Goal: Information Seeking & Learning: Learn about a topic

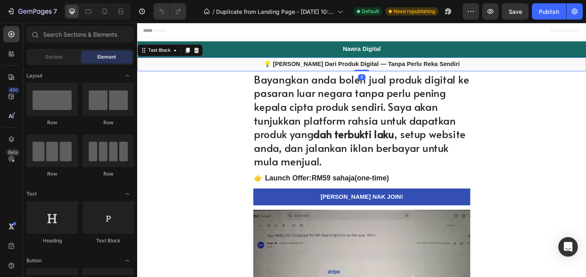
click at [384, 67] on strong "💡 [PERSON_NAME] Dari Produk Digital — Tanpa Perlu Reka Sendiri" at bounding box center [381, 67] width 213 height 7
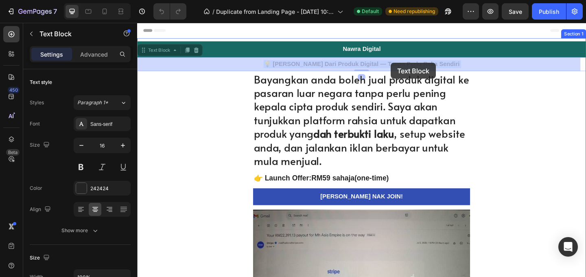
drag, startPoint x: 485, startPoint y: 66, endPoint x: 413, endPoint y: 66, distance: 72.0
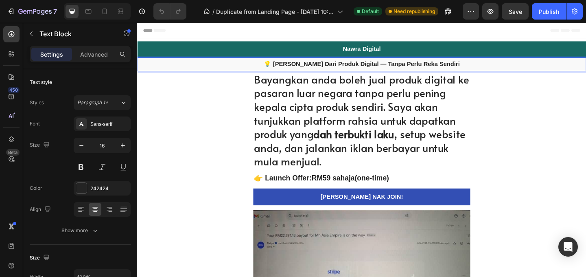
click at [456, 67] on strong "💡 [PERSON_NAME] Dari Produk Digital — Tanpa Perlu Reka Sendiri" at bounding box center [381, 67] width 213 height 7
click at [474, 68] on strong "💡 [PERSON_NAME] Dari Produk Digital — Tanpa Perlu Reka Sendiri" at bounding box center [381, 67] width 213 height 7
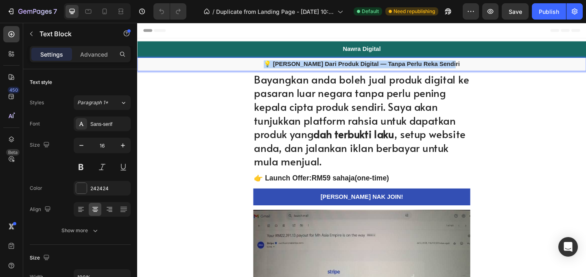
drag, startPoint x: 477, startPoint y: 68, endPoint x: 280, endPoint y: 67, distance: 196.4
click at [280, 67] on p "💡 [PERSON_NAME] Dari Produk Digital — Tanpa Perlu Reka Sendiri" at bounding box center [381, 67] width 486 height 9
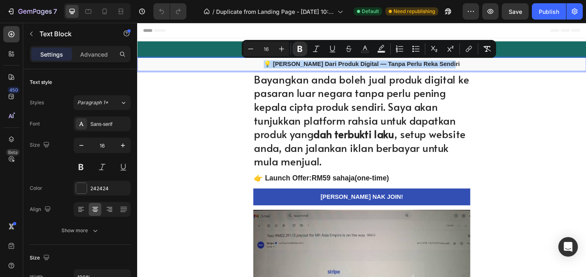
copy strong "💡 [PERSON_NAME] Dari Produk Digital — Tanpa Perlu Reka Sendiri"
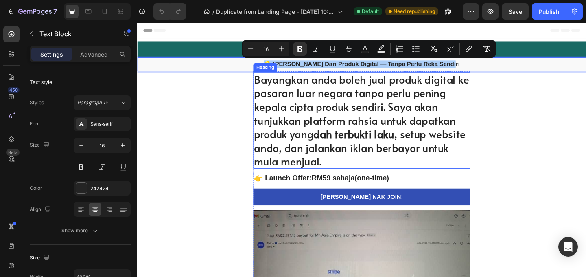
click at [394, 131] on h1 "Bayangkan anda boleh jual produk digital ke pasaran luar negara tanpa perlu pen…" at bounding box center [381, 128] width 236 height 105
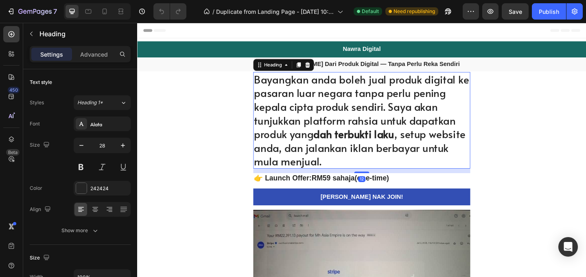
click at [339, 172] on h1 "Bayangkan anda boleh jual produk digital ke pasaran luar negara tanpa perlu pen…" at bounding box center [381, 128] width 236 height 105
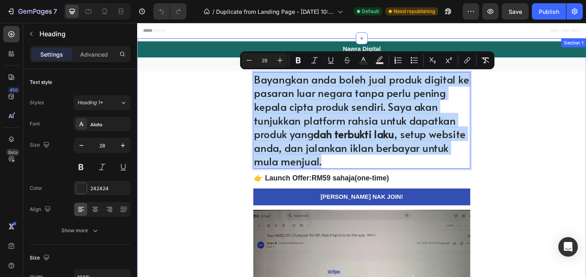
drag, startPoint x: 336, startPoint y: 173, endPoint x: 257, endPoint y: 90, distance: 115.0
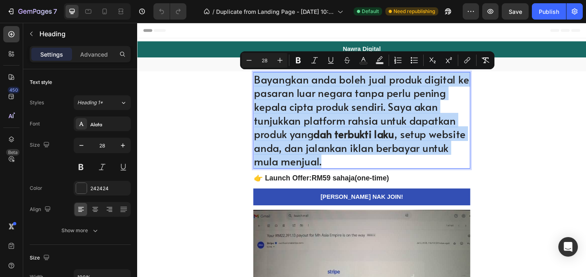
copy p "Bayangkan anda boleh jual produk digital ke pasaran luar negara tanpa perlu pen…"
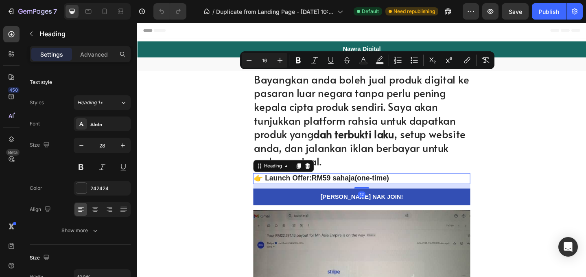
click at [394, 195] on h2 "👉 Launch Offer: RM59 sahaja (one-time)" at bounding box center [381, 192] width 236 height 12
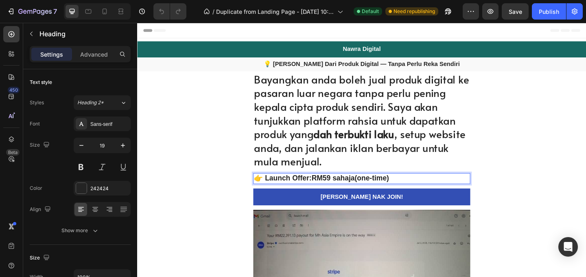
click at [417, 193] on h2 "👉 Launch Offer: RM59 sahaja (one-time)" at bounding box center [381, 192] width 236 height 12
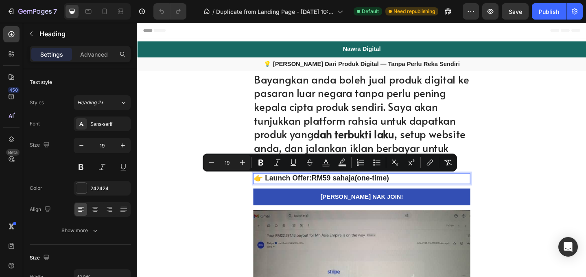
drag, startPoint x: 416, startPoint y: 193, endPoint x: 264, endPoint y: 194, distance: 152.1
click at [264, 194] on p "👉 Launch Offer: RM59 sahaja (one-time)" at bounding box center [381, 192] width 234 height 10
copy p "👉 Launch Offer: RM59 sahaja (one-time)"
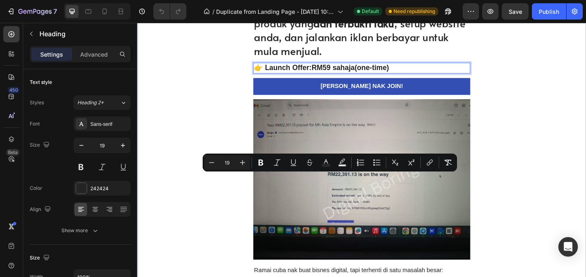
scroll to position [158, 0]
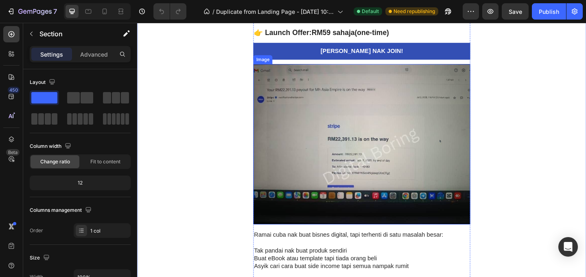
scroll to position [229, 0]
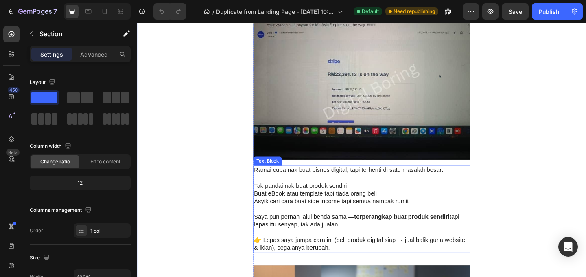
click at [401, 226] on p at bounding box center [381, 225] width 234 height 9
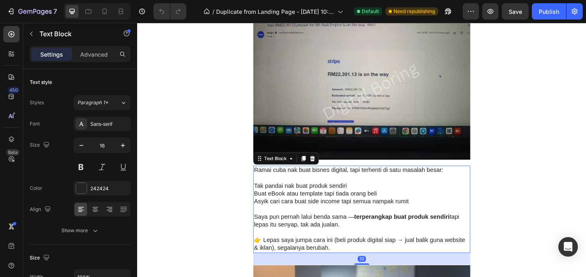
click at [389, 246] on p at bounding box center [381, 250] width 234 height 9
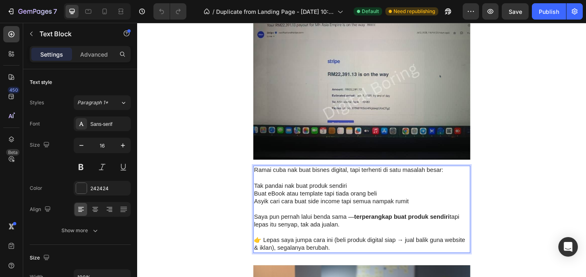
click at [345, 267] on p "👉 Lepas saya jumpa cara ini (beli produk digital siap → jual balik guna website…" at bounding box center [381, 263] width 234 height 17
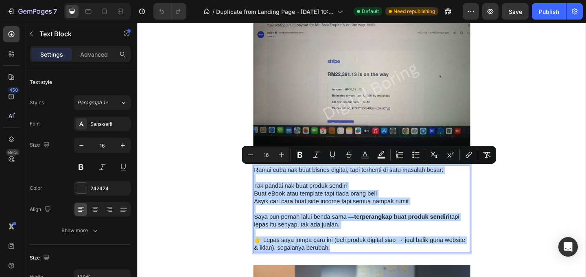
drag, startPoint x: 342, startPoint y: 268, endPoint x: 255, endPoint y: 184, distance: 121.1
copy div "Ramai cuba nak buat bisnes digital, tapi terhenti di satu masalah besar: Tak pa…"
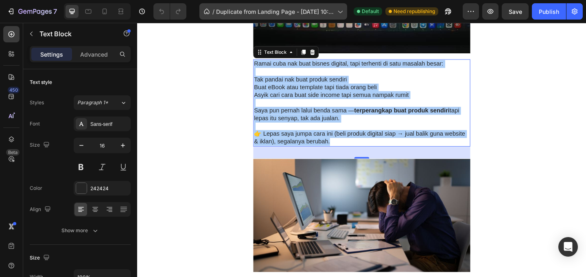
scroll to position [364, 0]
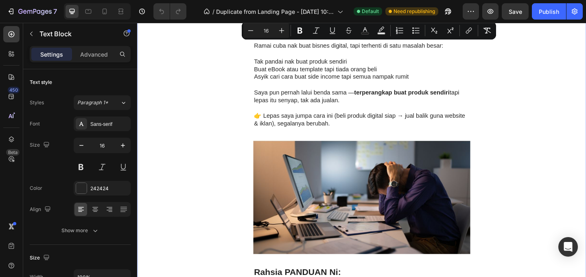
click at [560, 118] on div "Nawra Digital Heading Row 💡 Jana Income Dari Produk Digital — Tanpa Perlu Reka …" at bounding box center [381, 282] width 488 height 1206
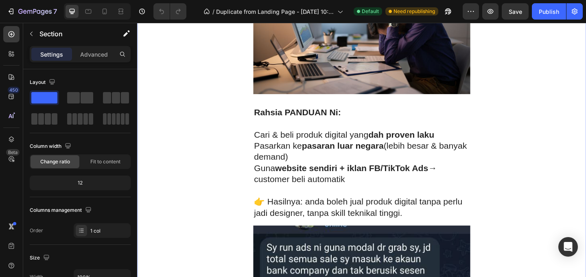
scroll to position [538, 0]
click at [386, 175] on strong "website sendiri + iklan FB/TikTok Ads" at bounding box center [370, 179] width 166 height 11
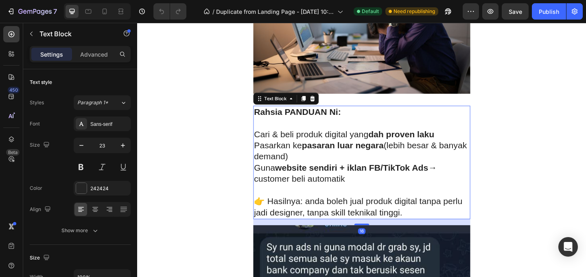
click at [425, 229] on p "👉 Hasilnya: anda boleh jual produk digital tanpa perlu jadi designer, tanpa ski…" at bounding box center [381, 223] width 234 height 24
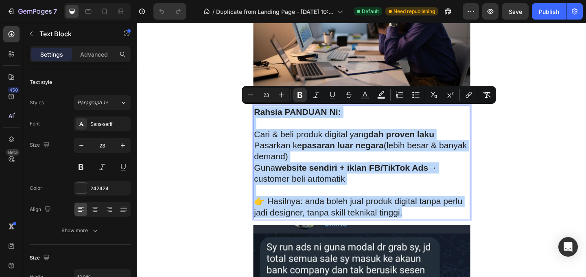
drag, startPoint x: 425, startPoint y: 230, endPoint x: 261, endPoint y: 122, distance: 195.8
click at [263, 122] on div "Rahsia PANDUAN Ni: Cari & beli produk digital yang dah proven laku Pasarkan ke …" at bounding box center [381, 174] width 236 height 123
copy div "Rahsia PANDUAN Ni: Cari & beli produk digital yang dah proven laku Pasarkan ke …"
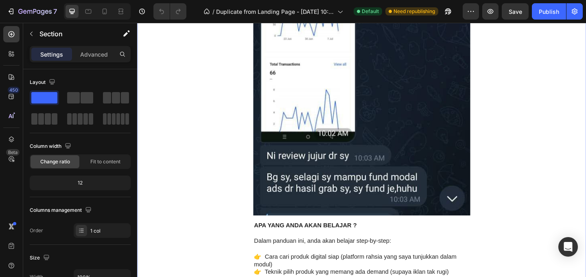
scroll to position [1126, 0]
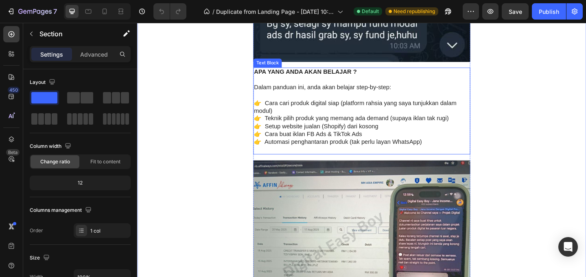
click at [387, 118] on p "👉 Cara cari produk digital siap (platform rahsia yang saya tunjukkan dalam modu…" at bounding box center [381, 114] width 234 height 17
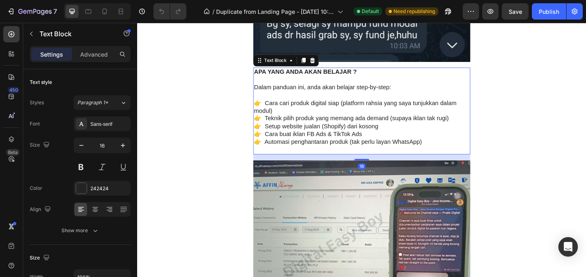
click at [404, 151] on p "👉 Automasi penghantaran produk (tak perlu layan WhatsApp)" at bounding box center [381, 152] width 234 height 9
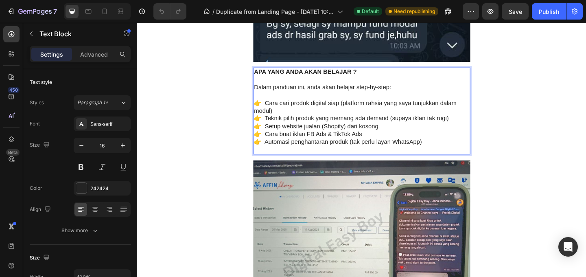
click at [451, 153] on p "👉 Automasi penghantaran produk (tak perlu layan WhatsApp)" at bounding box center [381, 152] width 234 height 9
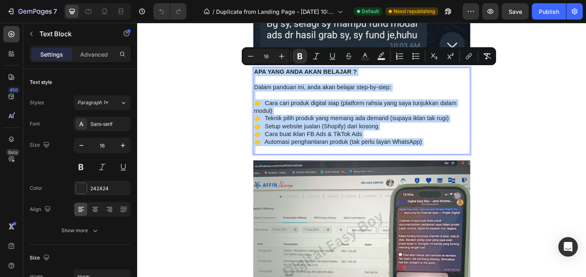
drag, startPoint x: 451, startPoint y: 153, endPoint x: 264, endPoint y: 79, distance: 200.1
click at [264, 79] on div "APA YANG ANDA AKAN BELAJAR ? Dalam panduan ini, anda akan belajar step-by-step:…" at bounding box center [381, 118] width 236 height 95
copy div "APA YANG ANDA AKAN BELAJAR ? Dalam panduan ini, anda akan belajar step-by-step:…"
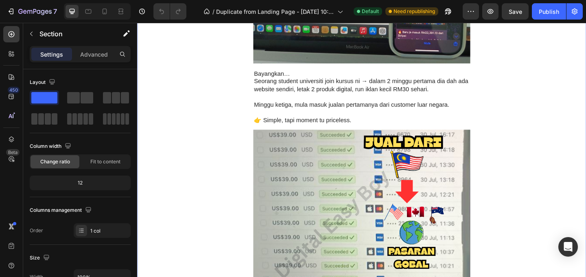
scroll to position [1424, 0]
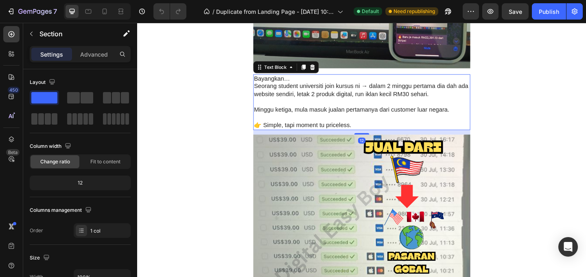
click at [407, 118] on p "Minggu ketiga, mula masuk jualan pertamanya dari customer luar negara." at bounding box center [381, 117] width 234 height 9
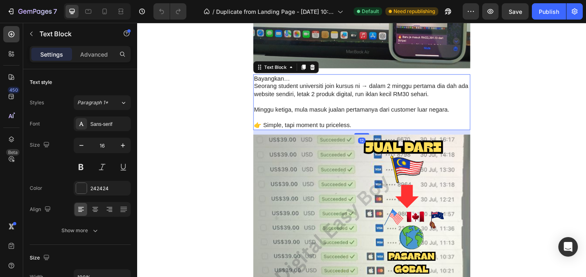
click at [379, 134] on p "👉 Simple, tapi moment tu priceless." at bounding box center [381, 134] width 234 height 9
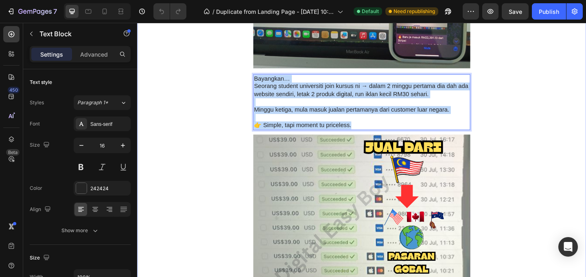
drag, startPoint x: 371, startPoint y: 135, endPoint x: 259, endPoint y: 86, distance: 122.2
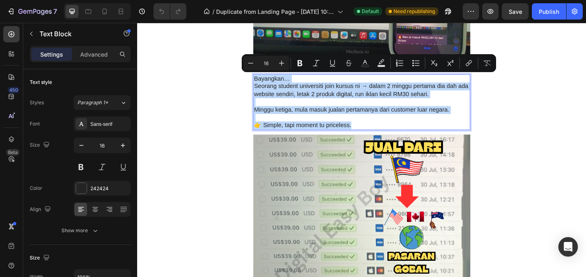
copy div "Bayangkan… Seorang student universiti join kursus ni → dalam 2 minggu pertama d…"
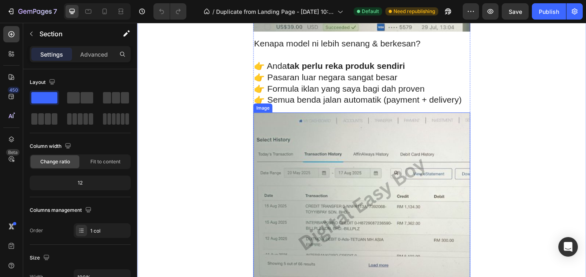
scroll to position [1727, 0]
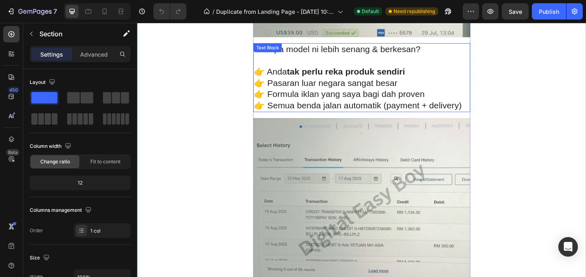
click at [434, 89] on p "👉 Pasaran luar negara sangat besar" at bounding box center [381, 88] width 234 height 12
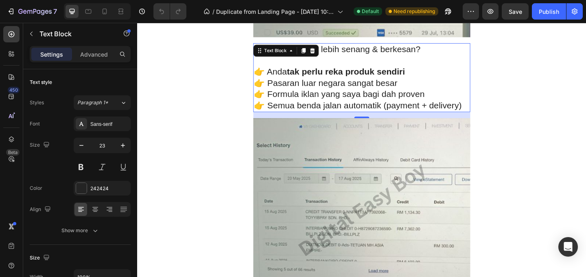
click at [449, 104] on p "👉 Formula iklan yang saya bagi dah proven" at bounding box center [381, 100] width 234 height 12
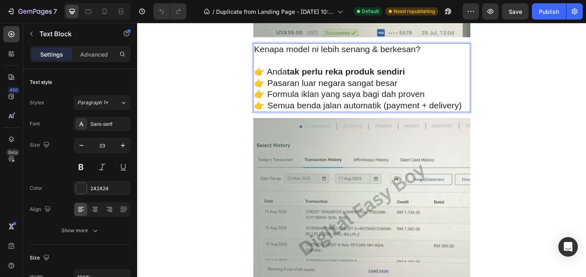
click at [484, 111] on p "👉 Semua benda jalan automatik (payment + delivery)" at bounding box center [381, 113] width 234 height 12
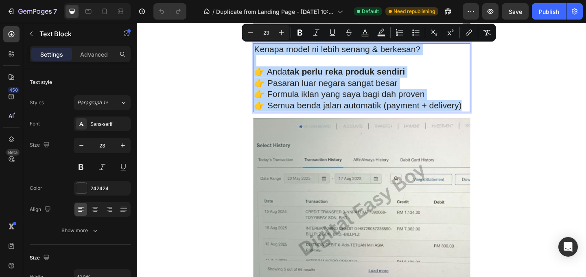
drag, startPoint x: 485, startPoint y: 113, endPoint x: 263, endPoint y: 50, distance: 230.7
click at [263, 50] on div "Kenapa model ni lebih senang & berkesan? 👉 Anda tak perlu reka produk sendiri 👉…" at bounding box center [381, 82] width 236 height 74
copy div "Kenapa model ni lebih senang & berkesan? 👉 Anda tak perlu reka produk sendiri 👉…"
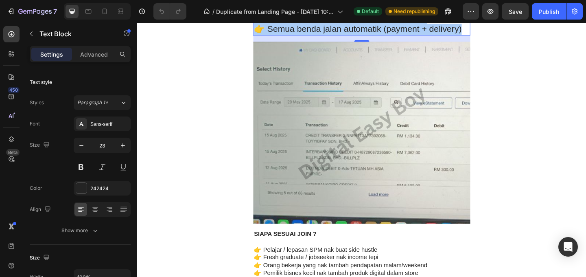
scroll to position [1964, 0]
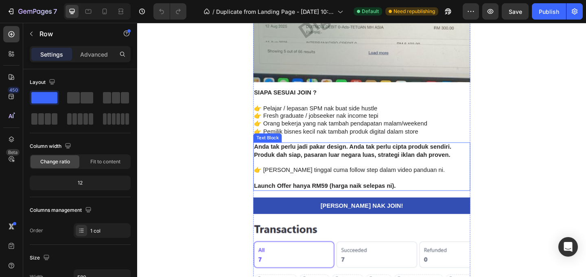
click at [406, 191] on p at bounding box center [381, 191] width 234 height 9
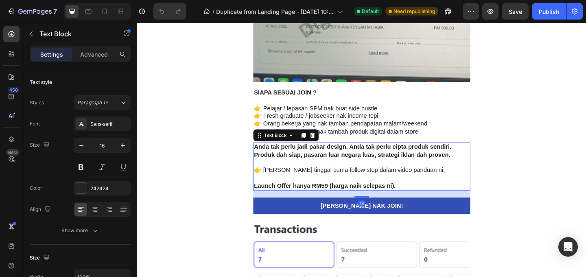
click at [423, 200] on p "Launch Offer hanya RM59 (harga naik selepas ni)." at bounding box center [381, 200] width 234 height 9
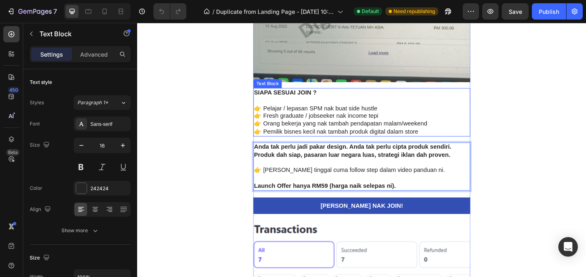
click at [386, 143] on p "👉 Pemilik bisnes kecil nak tambah produk digital dalam store" at bounding box center [381, 141] width 234 height 9
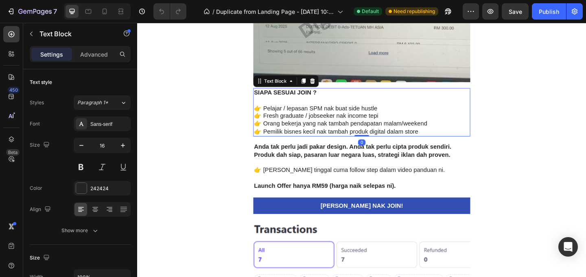
click at [436, 135] on p "👉 Orang bekerja yang nak tambah pendapatan malam/weekend" at bounding box center [381, 132] width 234 height 9
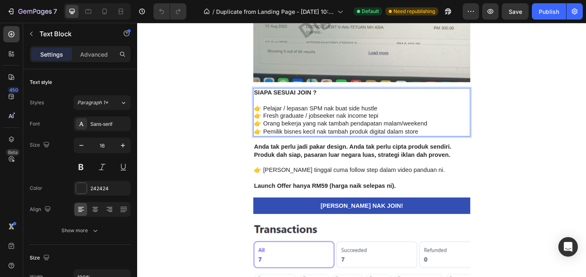
click at [444, 141] on p "👉 Pemilik bisnes kecil nak tambah produk digital dalam store" at bounding box center [381, 141] width 234 height 9
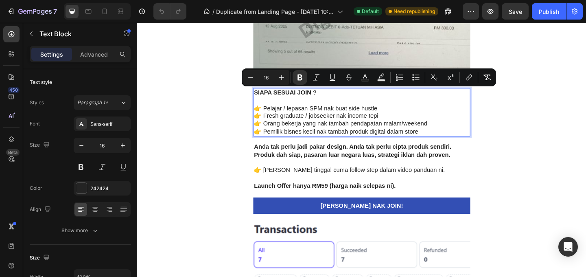
drag, startPoint x: 443, startPoint y: 141, endPoint x: 262, endPoint y: 101, distance: 185.3
click at [263, 101] on div "SIAPA SESUAI JOIN ? 👉 Pelajar / lepasan SPM nak buat side hustle 👉 Fresh gradua…" at bounding box center [381, 120] width 236 height 52
copy div "SIAPA SESUAI JOIN ? 👉 Pelajar / lepasan SPM nak buat side hustle 👉 Fresh gradua…"
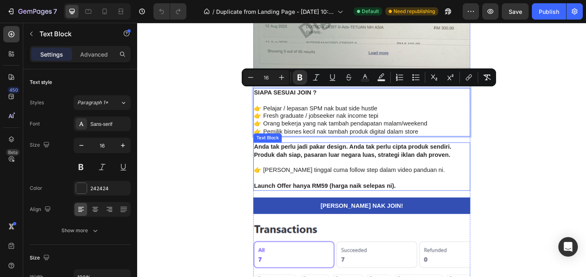
click at [431, 176] on p "Rich Text Editor. Editing area: main" at bounding box center [381, 174] width 234 height 9
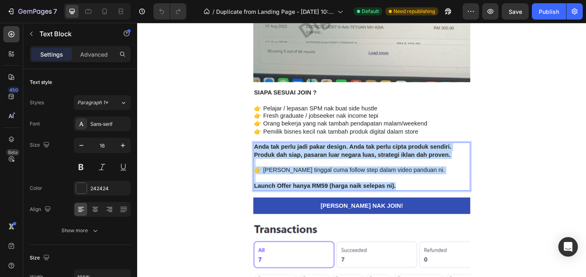
drag, startPoint x: 418, startPoint y: 200, endPoint x: 262, endPoint y: 159, distance: 161.4
click at [263, 159] on div "Anda tak perlu jadi pakar design. Anda tak perlu cipta produk sendiri. Produk d…" at bounding box center [381, 179] width 236 height 52
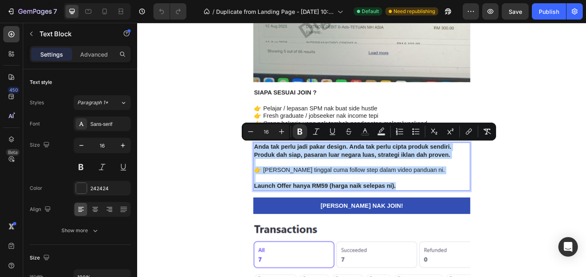
copy div "Anda tak perlu jadi pakar design. Anda tak perlu cipta produk sendiri. Produk d…"
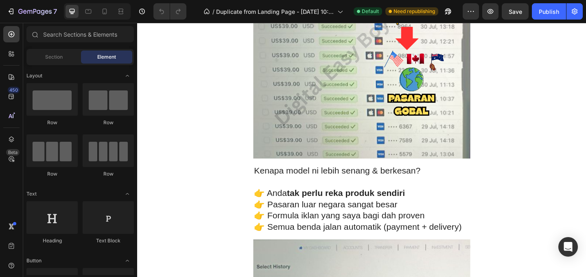
scroll to position [1605, 0]
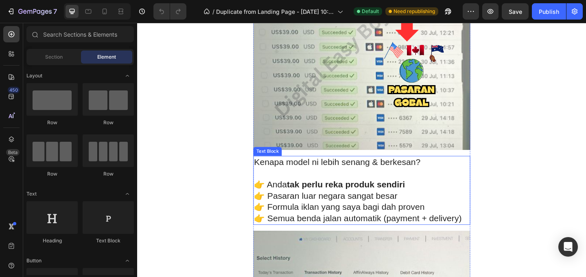
click at [422, 216] on p "👉 Pasaran luar negara sangat besar" at bounding box center [381, 211] width 234 height 12
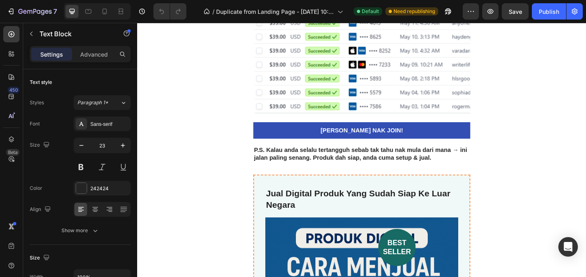
scroll to position [2323, 0]
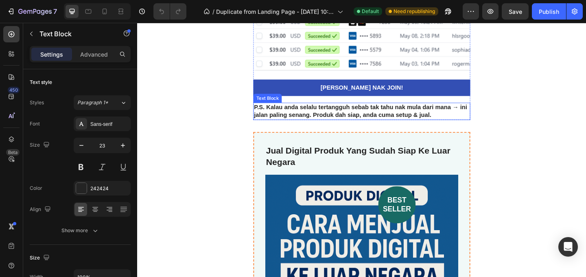
click at [435, 119] on strong "P.S. Kalau anda selalu tertangguh sebab tak tahu nak mula dari mana → ini jalan…" at bounding box center [380, 118] width 232 height 15
click at [454, 122] on p "P.S. Kalau anda selalu tertangguh sebab tak tahu nak mula dari mana → ini jalan…" at bounding box center [381, 118] width 234 height 17
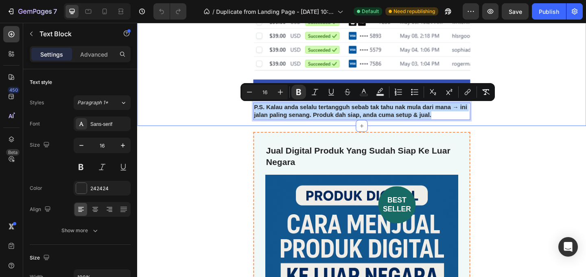
drag, startPoint x: 455, startPoint y: 123, endPoint x: 259, endPoint y: 116, distance: 196.1
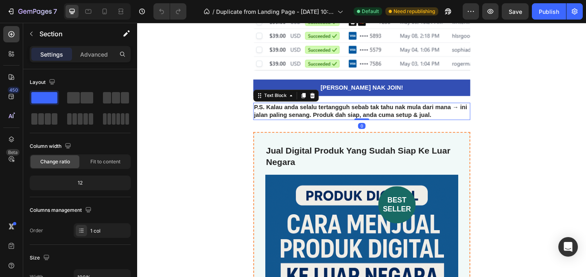
click at [473, 117] on strong "P.S. Kalau anda selalu tertangguh sebab tak tahu nak mula dari mana → ini jalan…" at bounding box center [380, 118] width 232 height 15
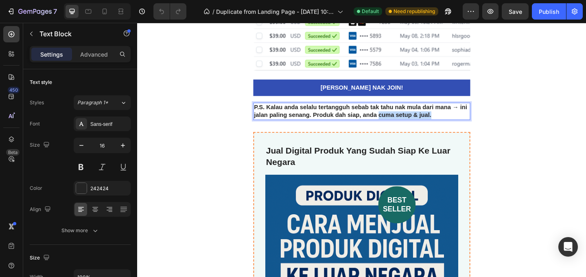
drag, startPoint x: 455, startPoint y: 124, endPoint x: 396, endPoint y: 124, distance: 59.4
click at [396, 124] on p "P.S. Kalau anda selalu tertangguh sebab tak tahu nak mula dari mana → ini jalan…" at bounding box center [381, 118] width 234 height 17
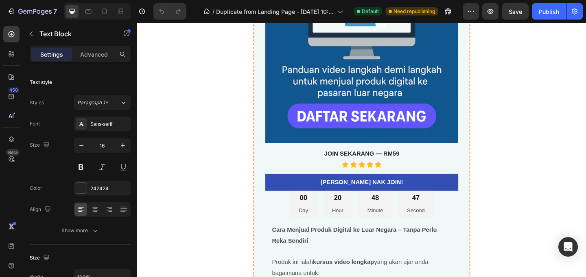
scroll to position [2672, 0]
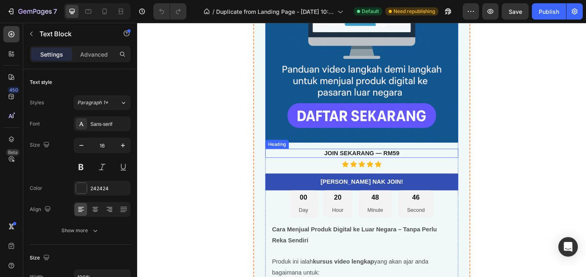
click at [417, 161] on strong "JOIN SEKARANG — RM59" at bounding box center [381, 164] width 82 height 7
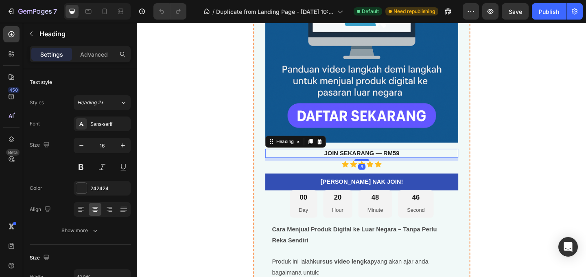
click at [425, 163] on h3 "JOIN SEKARANG — RM59" at bounding box center [381, 164] width 210 height 10
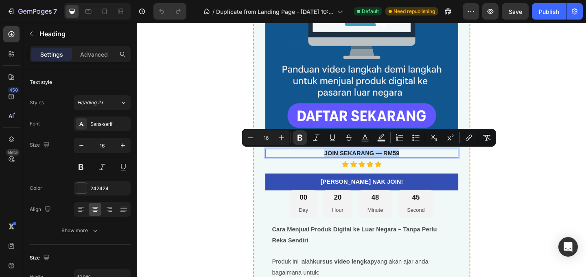
drag, startPoint x: 423, startPoint y: 163, endPoint x: 335, endPoint y: 162, distance: 88.3
click at [335, 162] on p "JOIN SEKARANG — RM59" at bounding box center [381, 164] width 208 height 9
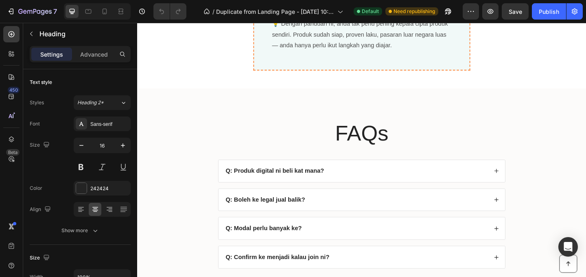
scroll to position [3186, 0]
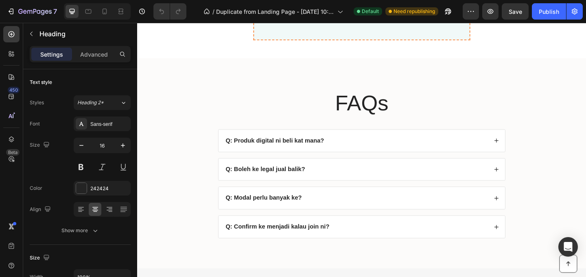
click at [395, 154] on div "Q: Produk digital ni beli kat mana?" at bounding box center [375, 150] width 286 height 11
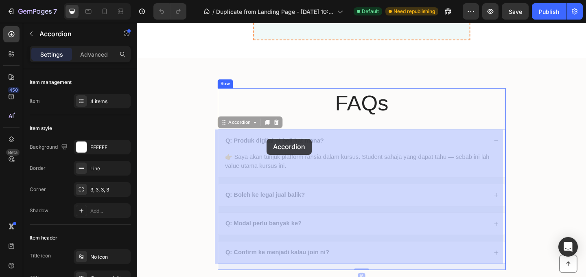
drag, startPoint x: 346, startPoint y: 150, endPoint x: 281, endPoint y: 149, distance: 64.7
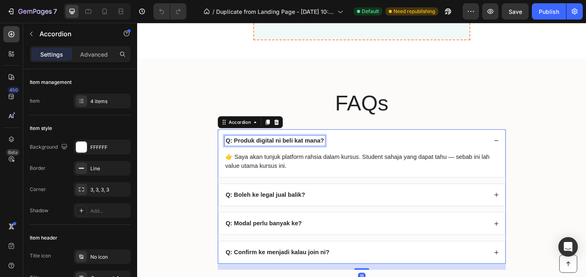
click at [299, 149] on strong "Q: Produk digital ni beli kat mana?" at bounding box center [286, 150] width 107 height 7
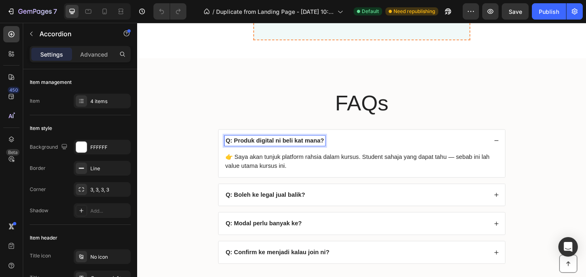
click at [329, 150] on strong "Q: Produk digital ni beli kat mana?" at bounding box center [286, 150] width 107 height 7
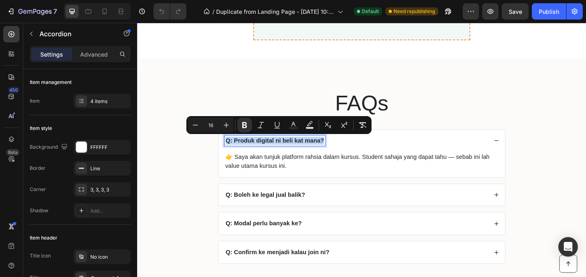
drag, startPoint x: 337, startPoint y: 151, endPoint x: 231, endPoint y: 150, distance: 106.6
click at [232, 150] on div "Q: Produk digital ni beli kat mana?" at bounding box center [286, 150] width 109 height 11
click at [298, 178] on p "👉 Saya akan tunjuk platform rahsia dalam kursus. Student sahaja yang dapat tahu…" at bounding box center [381, 173] width 297 height 20
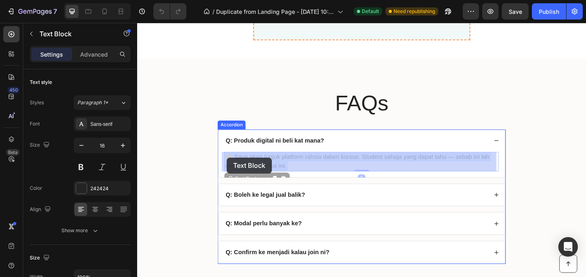
drag, startPoint x: 297, startPoint y: 179, endPoint x: 234, endPoint y: 169, distance: 63.3
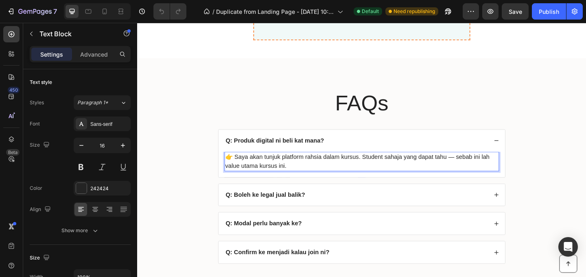
click at [295, 177] on p "👉 Saya akan tunjuk platform rahsia dalam kursus. Student sahaja yang dapat tahu…" at bounding box center [381, 173] width 297 height 20
click at [298, 178] on p "👉 Saya akan tunjuk platform rahsia dalam kursus. Student sahaja yang dapat tahu…" at bounding box center [381, 173] width 297 height 20
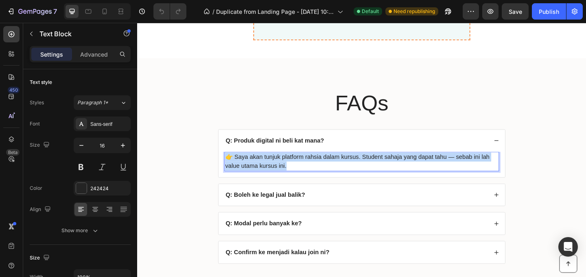
drag, startPoint x: 298, startPoint y: 178, endPoint x: 231, endPoint y: 171, distance: 67.1
click at [233, 171] on p "👉 Saya akan tunjuk platform rahsia dalam kursus. Student sahaja yang dapat tahu…" at bounding box center [381, 173] width 297 height 20
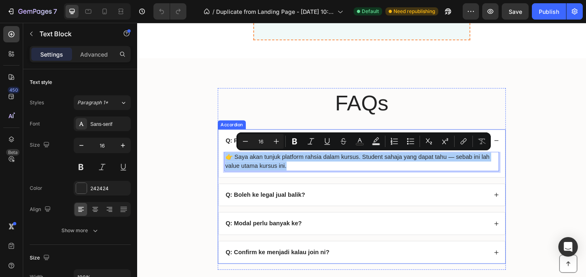
click at [312, 209] on strong "Q: Boleh ke legal jual balik?" at bounding box center [276, 209] width 87 height 7
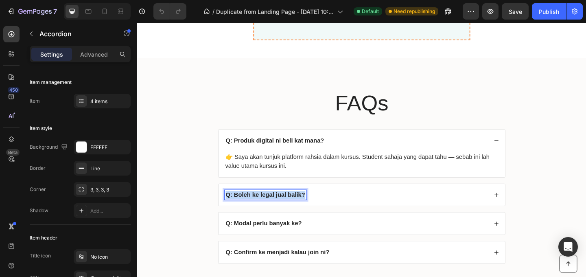
drag, startPoint x: 316, startPoint y: 210, endPoint x: 232, endPoint y: 211, distance: 83.8
click at [233, 211] on strong "Q: Boleh ke legal jual balik?" at bounding box center [276, 209] width 87 height 7
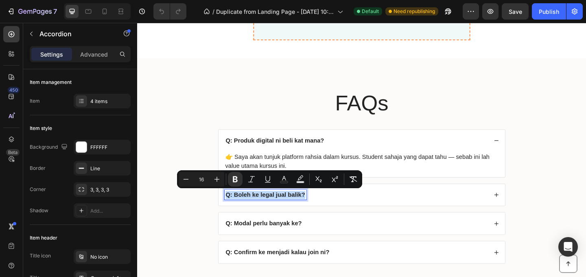
click at [528, 212] on div "Q: Boleh ke legal jual balik?" at bounding box center [381, 210] width 312 height 24
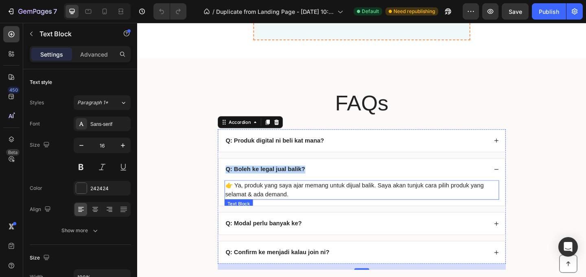
click at [311, 208] on p "👉 Ya, produk yang saya ajar memang untuk dijual balik. Saya akan tunjuk cara pi…" at bounding box center [381, 204] width 297 height 20
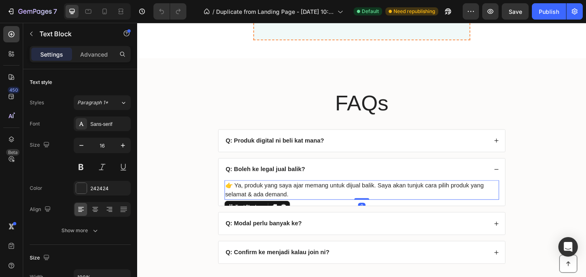
click at [308, 209] on p "👉 Ya, produk yang saya ajar memang untuk dijual balik. Saya akan tunjuk cara pi…" at bounding box center [381, 204] width 297 height 20
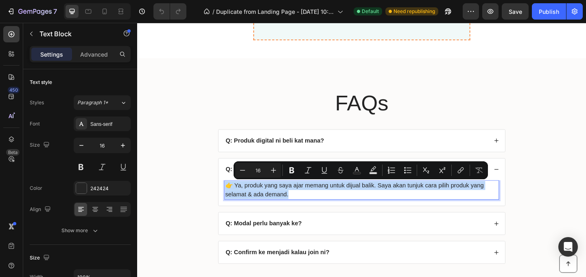
drag, startPoint x: 307, startPoint y: 209, endPoint x: 231, endPoint y: 200, distance: 77.0
click at [233, 200] on p "👉 Ya, produk yang saya ajar memang untuk dijual balik. Saya akan tunjuk cara pi…" at bounding box center [381, 204] width 297 height 20
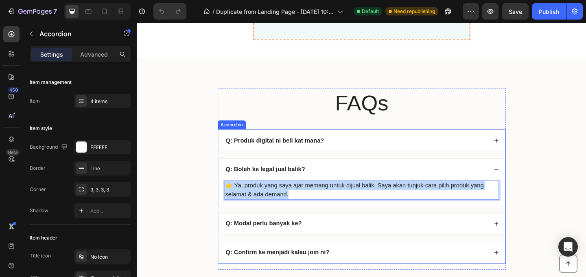
click at [267, 240] on strong "Q: Modal perlu banyak ke?" at bounding box center [274, 240] width 83 height 7
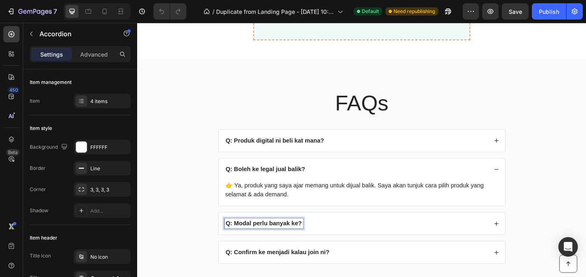
click at [374, 240] on div "Q: Modal perlu banyak ke?" at bounding box center [375, 240] width 286 height 11
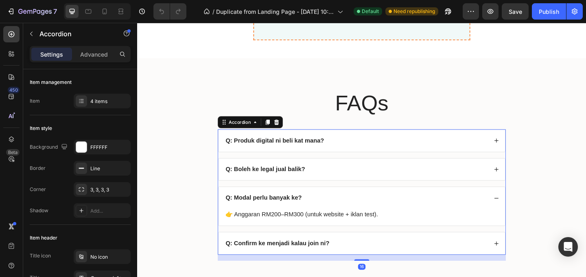
scroll to position [3262, 0]
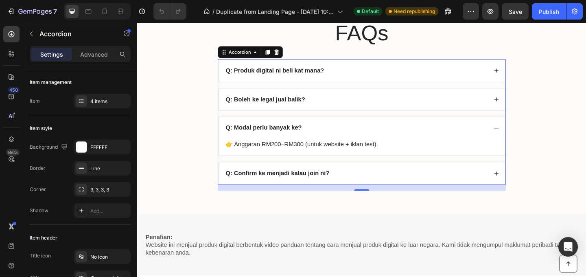
click at [313, 138] on div "Q: Modal perlu banyak ke?" at bounding box center [274, 136] width 85 height 11
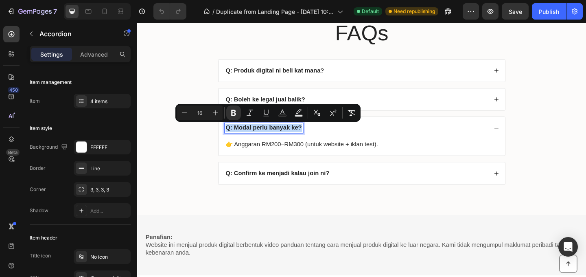
drag, startPoint x: 313, startPoint y: 137, endPoint x: 232, endPoint y: 139, distance: 80.9
click at [232, 139] on div "Q: Modal perlu banyak ke?" at bounding box center [274, 136] width 85 height 11
click at [390, 159] on p "👉 Anggaran RM200–RM300 (untuk website + iklan test)." at bounding box center [381, 155] width 297 height 10
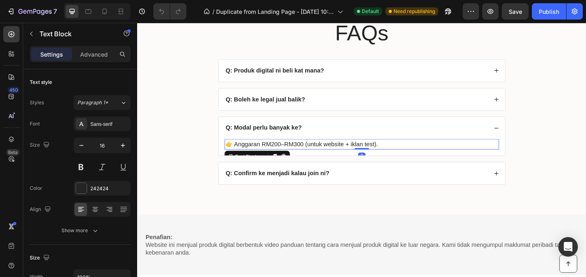
click at [394, 156] on p "👉 Anggaran RM200–RM300 (untuk website + iklan test)." at bounding box center [381, 155] width 297 height 10
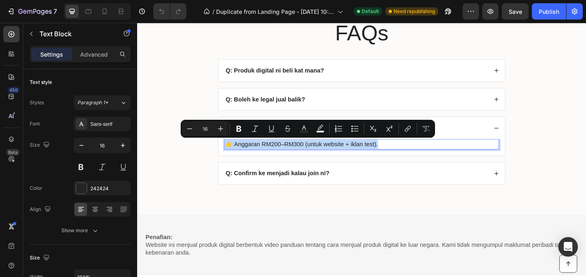
drag, startPoint x: 394, startPoint y: 155, endPoint x: 230, endPoint y: 155, distance: 164.3
click at [233, 155] on p "👉 Anggaran RM200–RM300 (untuk website + iklan test)." at bounding box center [381, 155] width 297 height 10
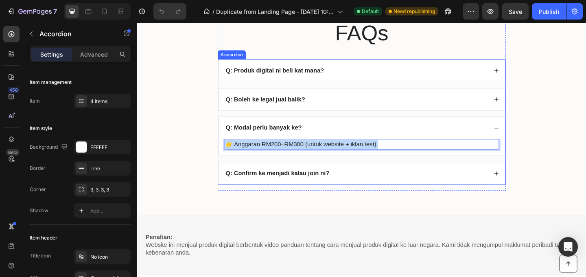
click at [351, 188] on div "Q: Confirm ke menjadi kalau join ni?" at bounding box center [375, 186] width 286 height 11
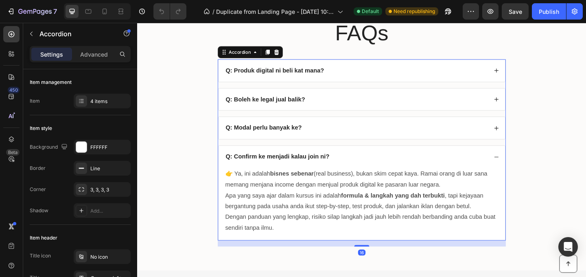
click at [349, 172] on div "Q: Confirm ke menjadi kalau join ni?" at bounding box center [375, 168] width 286 height 11
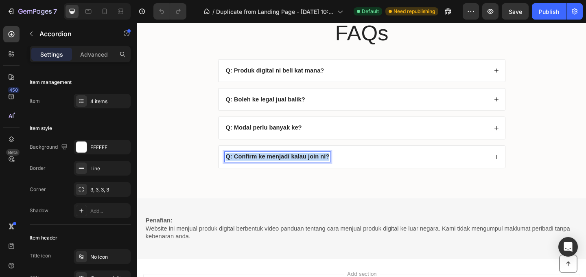
drag, startPoint x: 342, startPoint y: 168, endPoint x: 231, endPoint y: 171, distance: 111.9
click at [233, 171] on strong "Q: Confirm ke menjadi kalau join ni?" at bounding box center [289, 167] width 113 height 7
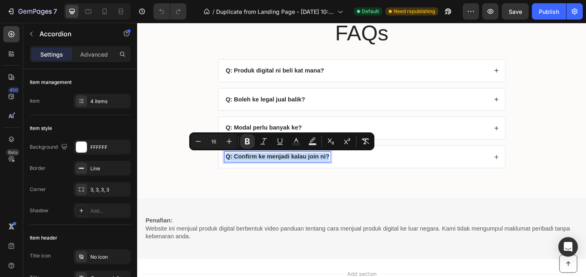
click at [431, 168] on div "Q: Confirm ke menjadi kalau join ni?" at bounding box center [375, 168] width 286 height 11
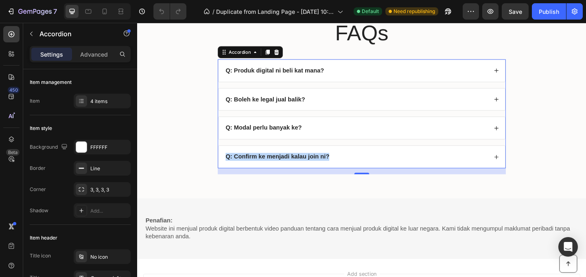
click at [393, 166] on div "Q: Confirm ke menjadi kalau join ni?" at bounding box center [375, 168] width 286 height 11
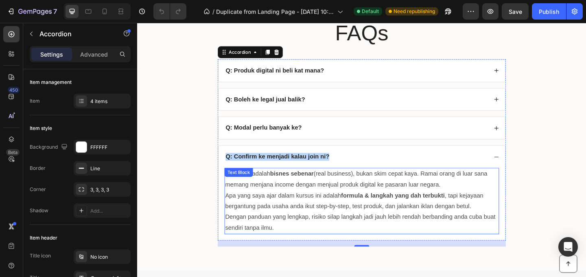
click at [303, 244] on p "Dengan panduan yang lengkap, risiko silap langkah jadi jauh lebih rendah berban…" at bounding box center [381, 240] width 297 height 24
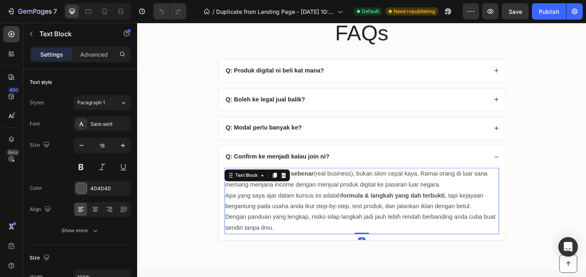
click at [290, 246] on p "Dengan panduan yang lengkap, risiko silap langkah jadi jauh lebih rendah berban…" at bounding box center [381, 240] width 297 height 24
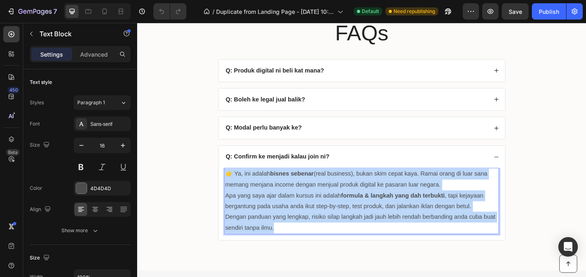
drag, startPoint x: 289, startPoint y: 246, endPoint x: 229, endPoint y: 188, distance: 82.8
click at [232, 188] on div "👉 Ya, ini adalah bisnes sebenar (real business), bukan skim cepat kaya. Ramai o…" at bounding box center [381, 216] width 299 height 72
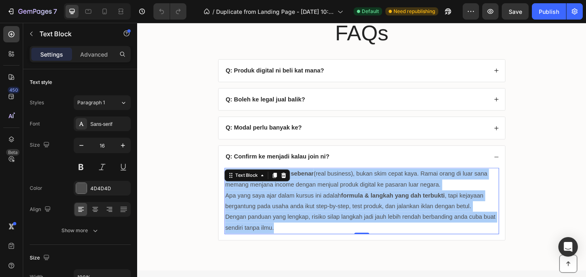
scroll to position [3418, 0]
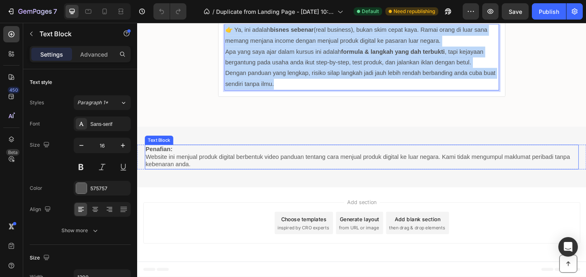
click at [329, 174] on p "Website ini menjual produk digital berbentuk video panduan tentang cara menjual…" at bounding box center [381, 172] width 470 height 17
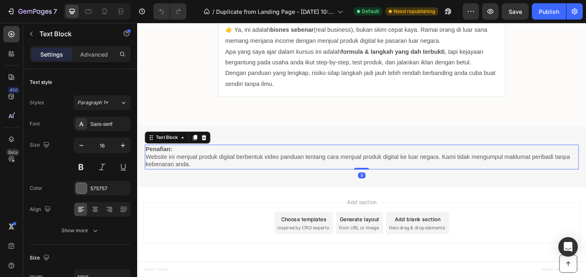
click at [236, 178] on p "Website ini menjual produk digital berbentuk video panduan tentang cara menjual…" at bounding box center [381, 172] width 470 height 17
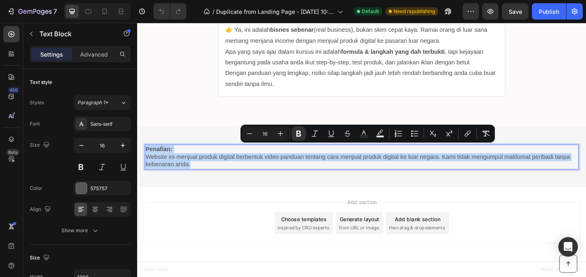
drag, startPoint x: 217, startPoint y: 179, endPoint x: 146, endPoint y: 159, distance: 73.4
click at [146, 159] on div "Penafian: Website ini menjual produk digital berbentuk video panduan tentang ca…" at bounding box center [381, 168] width 472 height 27
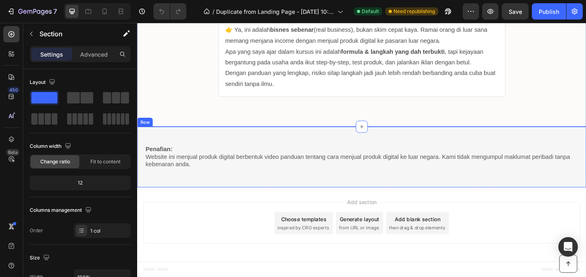
click at [431, 148] on div "Penafian: Website ini menjual produk digital berbentuk video panduan tentang ca…" at bounding box center [381, 168] width 488 height 66
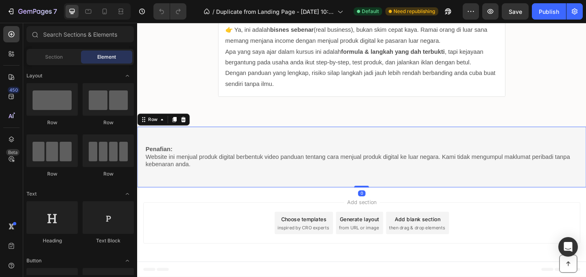
click at [529, 216] on div "Add section Choose templates inspired by CRO experts Generate layout from URL o…" at bounding box center [381, 241] width 488 height 81
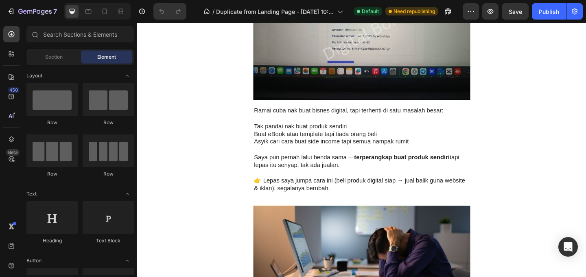
scroll to position [0, 0]
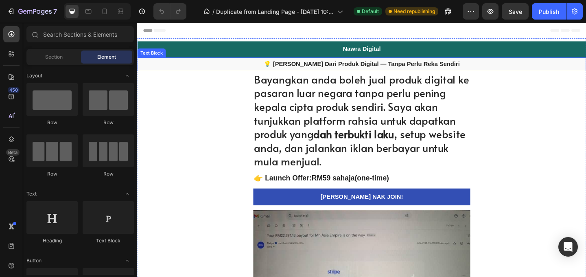
click at [476, 68] on strong "💡 [PERSON_NAME] Dari Produk Digital — Tanpa Perlu Reka Sendiri" at bounding box center [381, 67] width 213 height 7
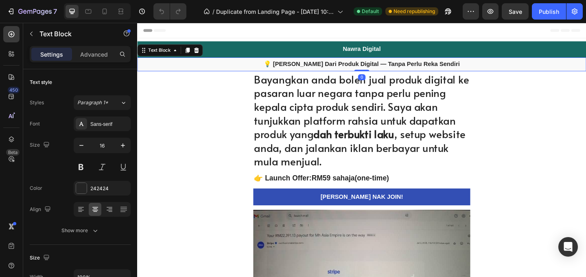
click at [476, 68] on strong "💡 [PERSON_NAME] Dari Produk Digital — Tanpa Perlu Reka Sendiri" at bounding box center [381, 67] width 213 height 7
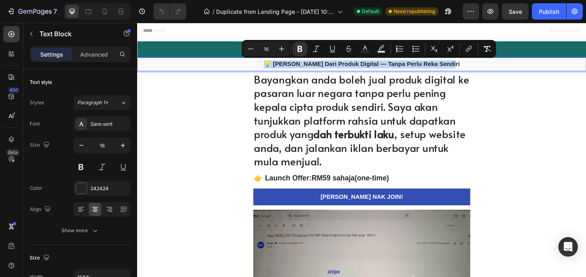
drag, startPoint x: 476, startPoint y: 68, endPoint x: 467, endPoint y: 68, distance: 8.5
click at [467, 68] on strong "💡 [PERSON_NAME] Dari Produk Digital — Tanpa Perlu Reka Sendiri" at bounding box center [381, 67] width 213 height 7
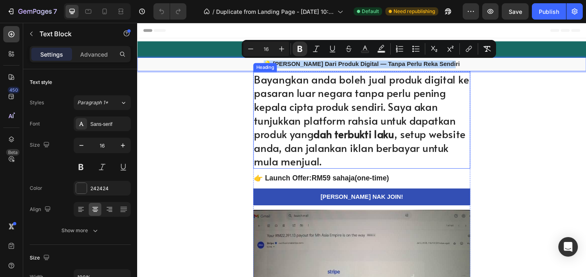
click at [373, 171] on h1 "Bayangkan anda boleh jual produk digital ke pasaran luar negara tanpa perlu pen…" at bounding box center [381, 128] width 236 height 105
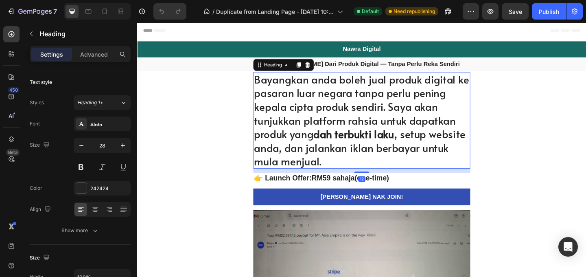
click at [352, 174] on h1 "Bayangkan anda boleh jual produk digital ke pasaran luar negara tanpa perlu pen…" at bounding box center [381, 128] width 236 height 105
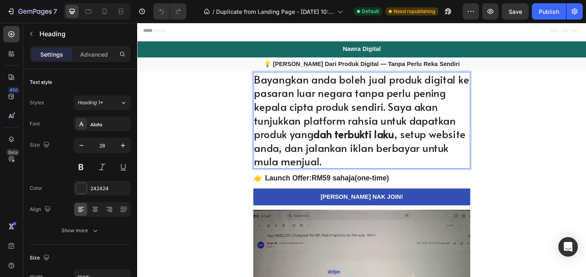
click at [373, 77] on p "Bayangkan anda boleh jual produk digital ke pasaran luar negara tanpa perlu pen…" at bounding box center [381, 129] width 234 height 104
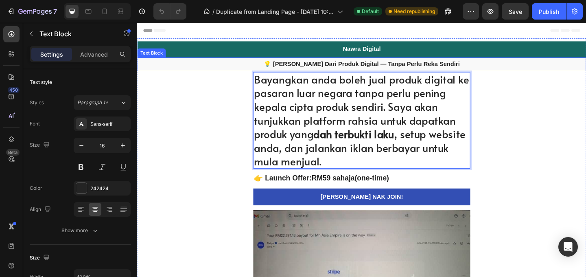
click at [372, 72] on div "💡 [PERSON_NAME] Dari Produk Digital — Tanpa Perlu Reka Sendiri" at bounding box center [381, 67] width 488 height 15
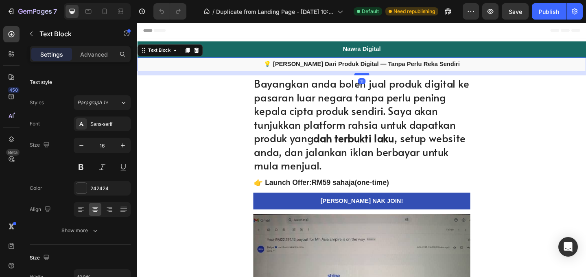
drag, startPoint x: 373, startPoint y: 74, endPoint x: 374, endPoint y: 78, distance: 4.6
click at [374, 78] on div at bounding box center [381, 78] width 16 height 2
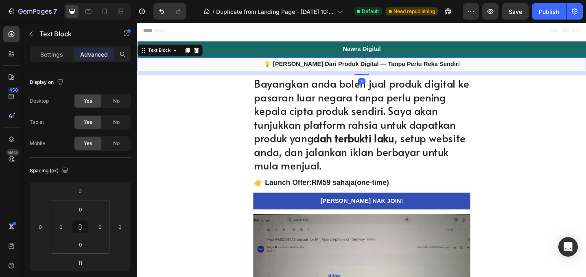
click at [372, 132] on p "Bayangkan anda boleh jual produk digital ke pasaran luar negara tanpa perlu pen…" at bounding box center [381, 133] width 234 height 104
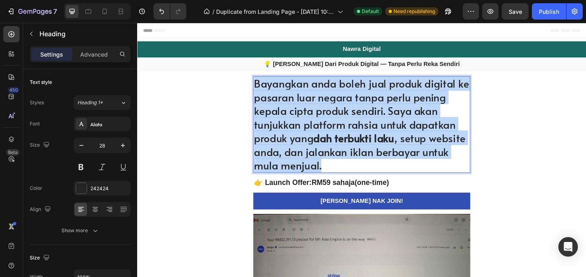
drag, startPoint x: 340, startPoint y: 179, endPoint x: 263, endPoint y: 92, distance: 116.1
click at [264, 92] on p "Bayangkan anda boleh jual produk digital ke pasaran luar negara tanpa perlu pen…" at bounding box center [381, 133] width 234 height 104
click at [422, 196] on h2 "👉 Launch Offer: RM59 sahaja (one-time)" at bounding box center [381, 196] width 236 height 12
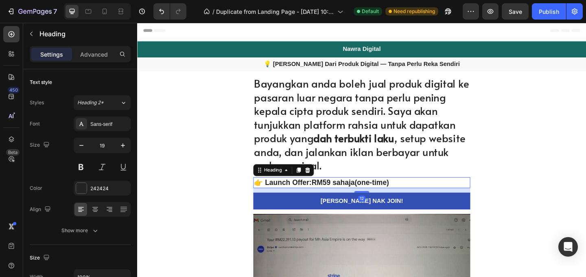
click at [422, 196] on h2 "👉 Launch Offer: RM59 sahaja (one-time)" at bounding box center [381, 196] width 236 height 12
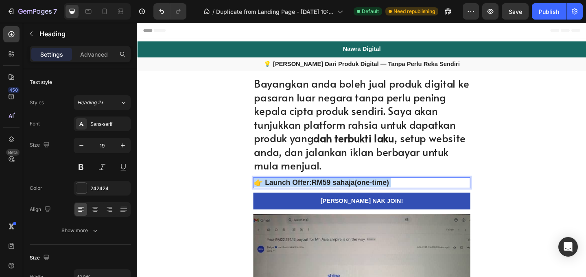
drag, startPoint x: 421, startPoint y: 196, endPoint x: 272, endPoint y: 195, distance: 149.3
click at [272, 195] on p "👉 Launch Offer: RM59 sahaja (one-time)" at bounding box center [381, 196] width 234 height 10
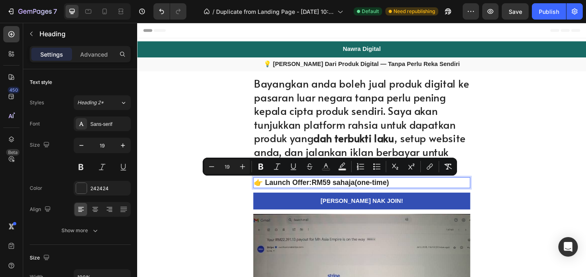
drag, startPoint x: 412, startPoint y: 196, endPoint x: 263, endPoint y: 196, distance: 148.8
click at [264, 196] on p "👉 Launch Offer: RM59 sahaja (one-time)" at bounding box center [381, 196] width 234 height 10
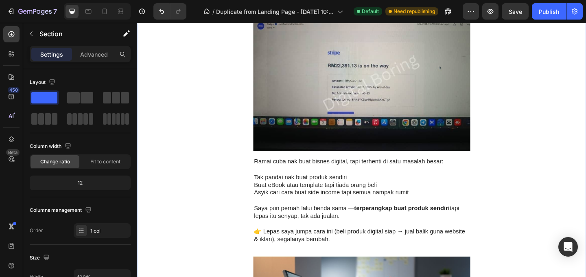
scroll to position [314, 0]
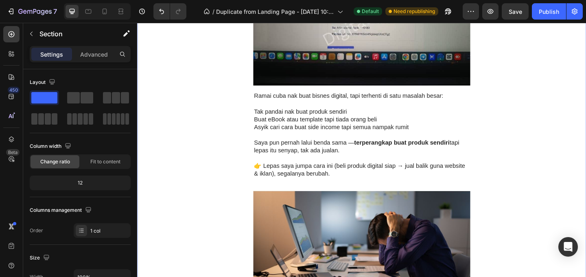
click at [403, 133] on p "Asyik cari cara buat side income tapi semua nampak rumit" at bounding box center [381, 136] width 234 height 9
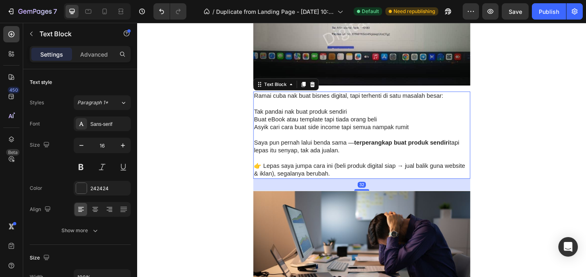
click at [385, 149] on strong "terperangkap buat produk sendiri" at bounding box center [425, 152] width 104 height 7
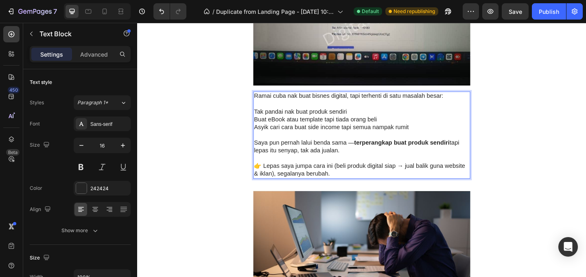
click at [336, 183] on p "👉 Lepas saya jumpa cara ini (beli produk digital siap → jual balik guna website…" at bounding box center [381, 182] width 234 height 17
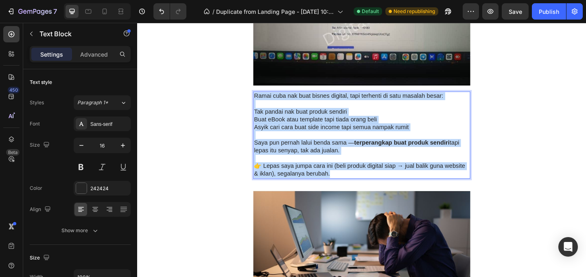
drag, startPoint x: 339, startPoint y: 185, endPoint x: 262, endPoint y: 104, distance: 111.3
click at [263, 104] on div "Ramai cuba nak buat bisnes digital, tapi terhenti di satu masalah besar: Tak pa…" at bounding box center [381, 144] width 236 height 95
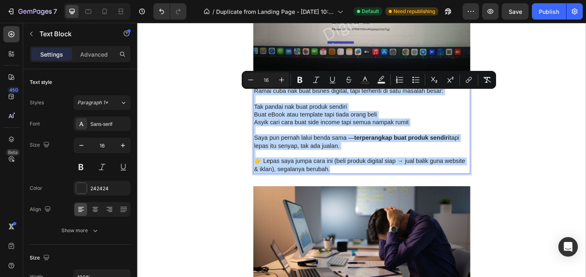
scroll to position [326, 0]
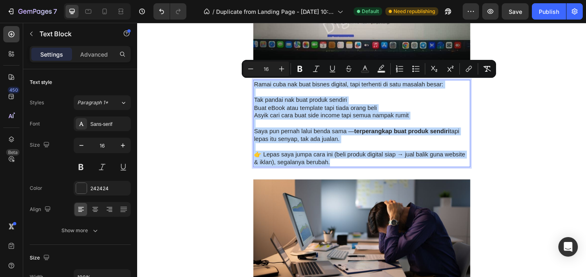
click at [473, 116] on p "Buat eBook atau template tapi tiada orang beli" at bounding box center [381, 115] width 234 height 9
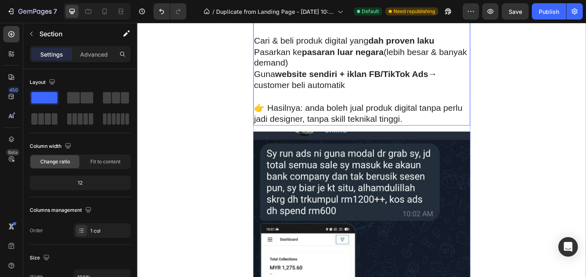
scroll to position [564, 0]
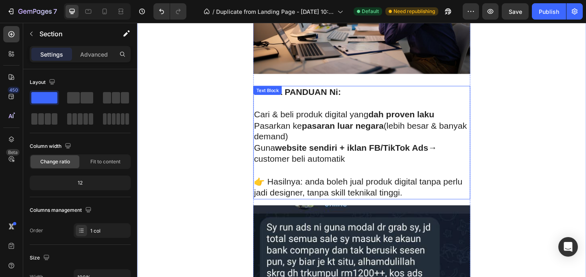
click at [417, 142] on p "Pasarkan ke pasaran luar negara (lebih besar & banyak demand)" at bounding box center [381, 141] width 234 height 24
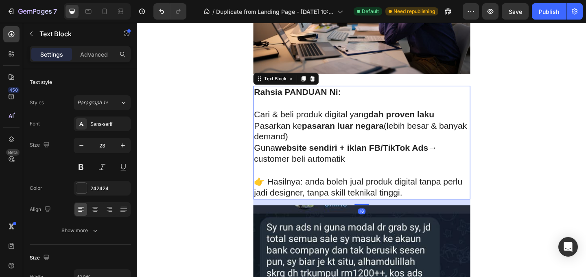
click at [423, 205] on p "👉 Hasilnya: anda boleh jual produk digital tanpa perlu jadi designer, tanpa ski…" at bounding box center [381, 201] width 234 height 24
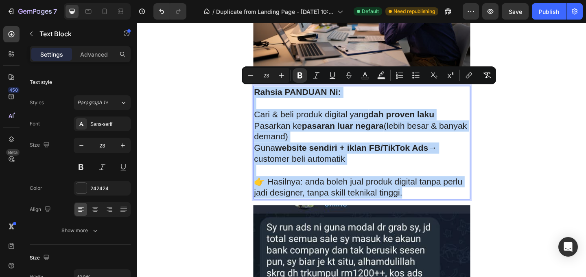
drag, startPoint x: 424, startPoint y: 206, endPoint x: 263, endPoint y: 100, distance: 192.8
click at [263, 100] on div "Rahsia PANDUAN Ni: Cari & beli produk digital yang dah proven laku Pasarkan ke …" at bounding box center [381, 152] width 236 height 123
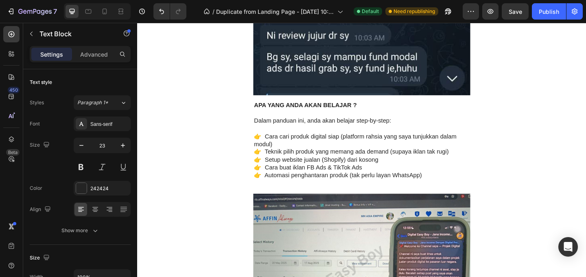
scroll to position [1126, 0]
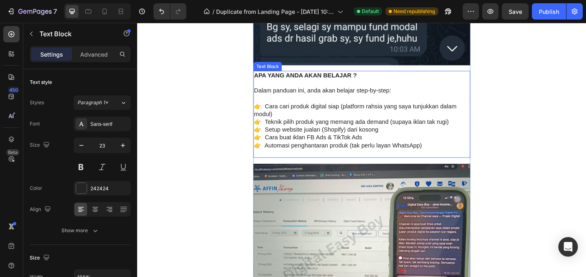
click at [396, 120] on p "👉 Cara cari produk digital siap (platform rahsia yang saya tunjukkan dalam modu…" at bounding box center [381, 117] width 234 height 17
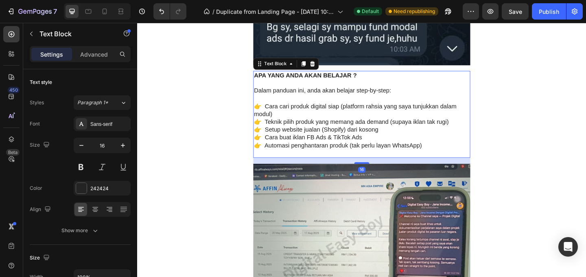
click at [454, 155] on p "👉 Automasi penghantaran produk (tak perlu layan WhatsApp)" at bounding box center [381, 156] width 234 height 9
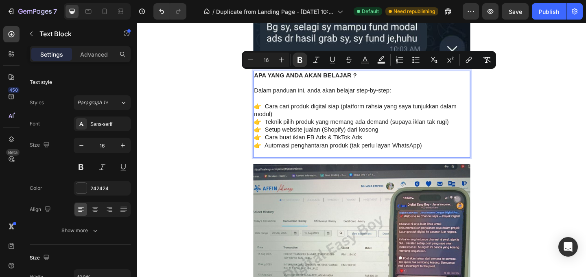
drag, startPoint x: 455, startPoint y: 158, endPoint x: 263, endPoint y: 83, distance: 205.5
click at [263, 83] on div "APA YANG ANDA AKAN BELAJAR ? Dalam panduan ini, anda akan belajar step-by-step:…" at bounding box center [381, 122] width 236 height 95
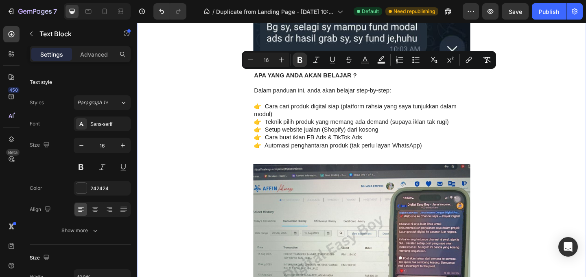
click at [551, 107] on div "Nawra Digital Heading Row 💡 Jana Income Dari Produk Digital — Tanpa Perlu Reka …" at bounding box center [381, 122] width 488 height 2412
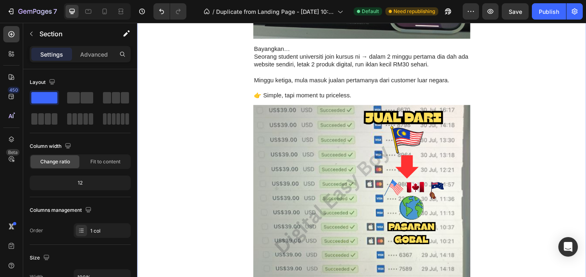
scroll to position [1444, 0]
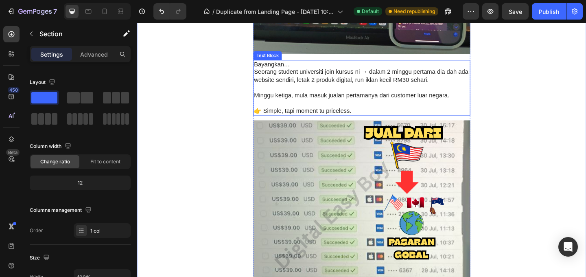
click at [388, 98] on p "Minggu ketiga, mula masuk jualan pertamanya dari customer luar negara." at bounding box center [381, 102] width 234 height 9
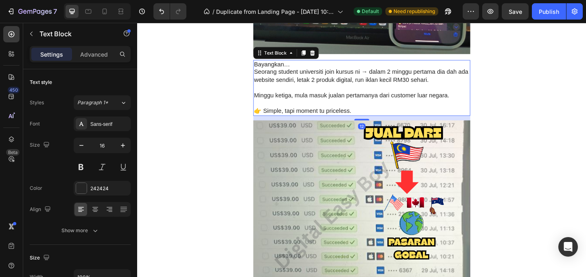
click at [380, 114] on p "👉 Simple, tapi moment tu priceless." at bounding box center [381, 118] width 234 height 9
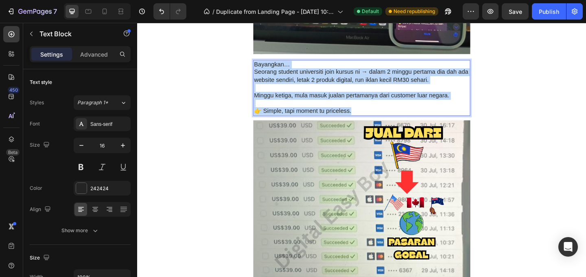
drag, startPoint x: 371, startPoint y: 118, endPoint x: 260, endPoint y: 67, distance: 122.3
click at [263, 67] on div "Bayangkan… Seorang student universiti join kursus ni → dalam 2 minggu pertama d…" at bounding box center [381, 93] width 236 height 61
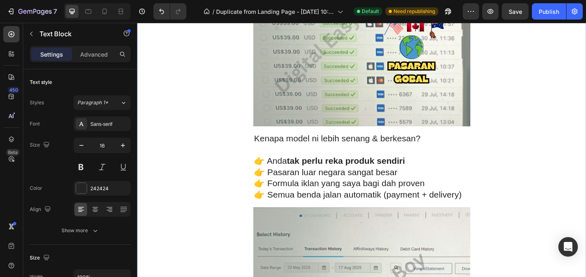
scroll to position [1676, 0]
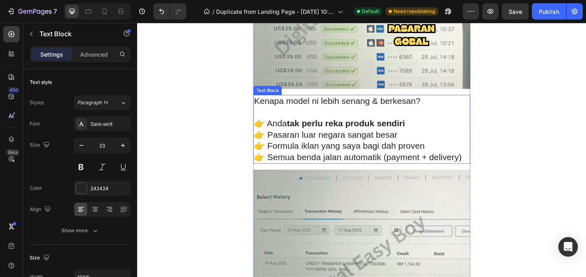
click at [405, 158] on p "👉 Formula iklan yang saya bagi dah proven" at bounding box center [381, 156] width 234 height 12
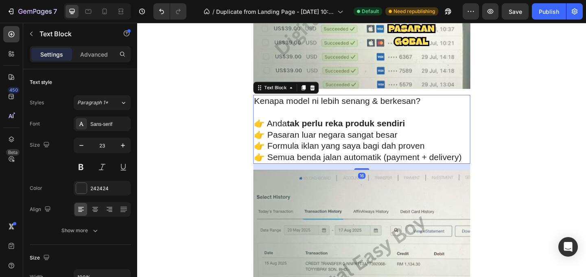
click at [462, 163] on p "👉 Semua benda jalan automatik (payment + delivery)" at bounding box center [381, 169] width 234 height 12
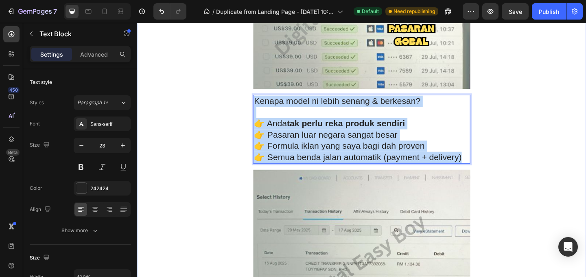
drag, startPoint x: 485, startPoint y: 170, endPoint x: 257, endPoint y: 105, distance: 237.0
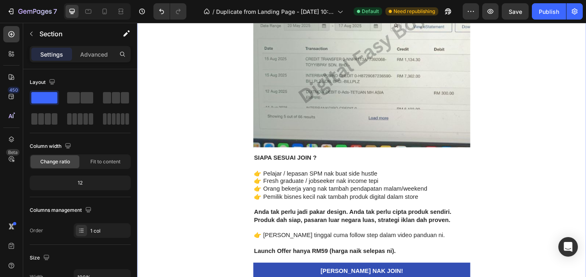
scroll to position [1881, 0]
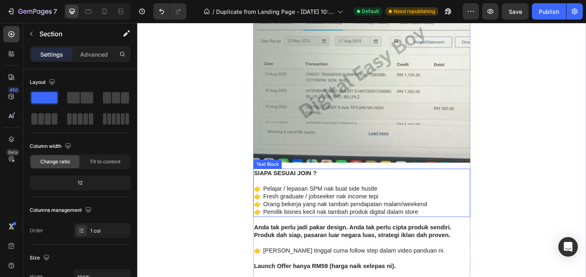
click at [372, 214] on p "👉 Fresh graduate / jobseeker nak income tepi" at bounding box center [381, 211] width 234 height 9
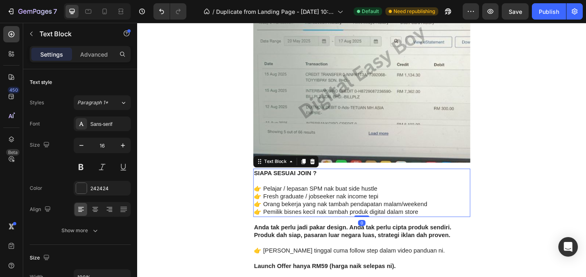
scroll to position [1954, 0]
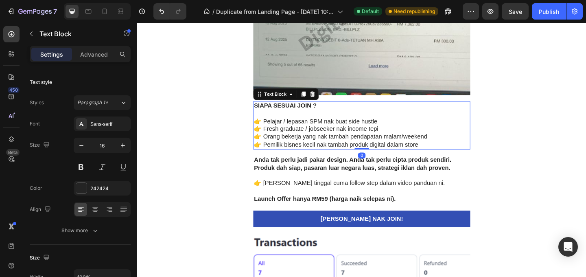
click at [447, 154] on p "👉 Pemilik bisnes kecil nak tambah produk digital dalam store" at bounding box center [381, 155] width 234 height 9
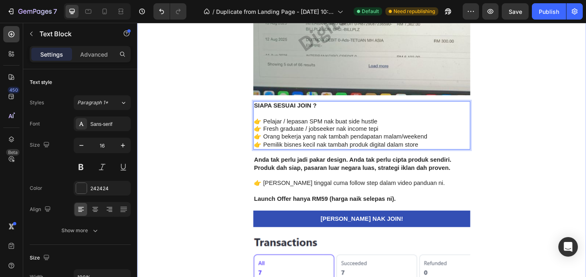
drag, startPoint x: 444, startPoint y: 155, endPoint x: 259, endPoint y: 112, distance: 189.5
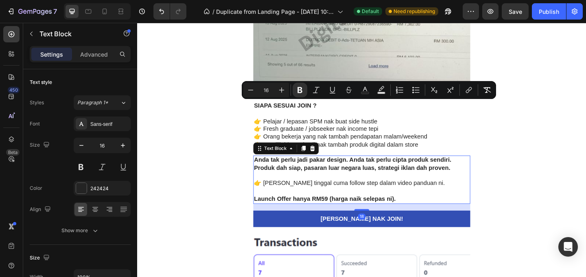
click at [413, 174] on strong "Anda tak perlu jadi pakar design. Anda tak perlu cipta produk sendiri." at bounding box center [371, 171] width 215 height 7
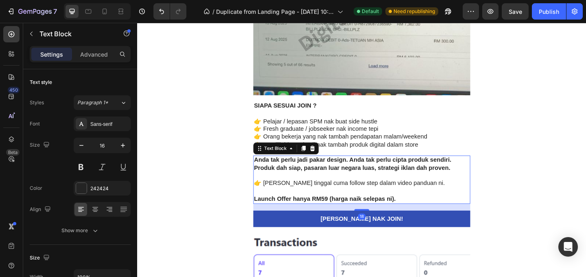
click at [421, 211] on p "Launch Offer hanya RM59 (harga naik selepas ni)." at bounding box center [381, 214] width 234 height 9
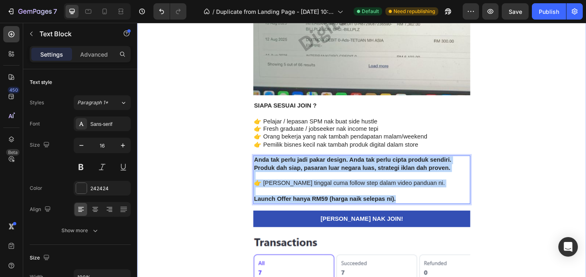
drag, startPoint x: 421, startPoint y: 214, endPoint x: 257, endPoint y: 168, distance: 170.4
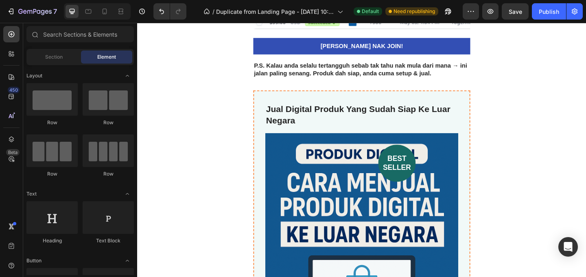
scroll to position [2384, 0]
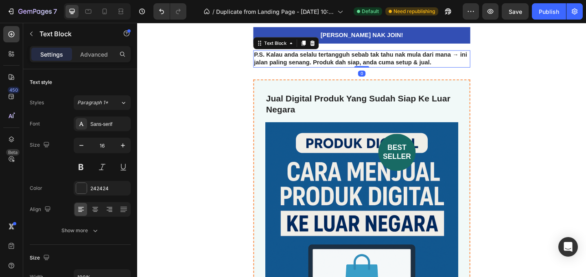
click at [433, 63] on strong "P.S. Kalau anda selalu tertangguh sebab tak tahu nak mula dari mana → ini jalan…" at bounding box center [380, 61] width 232 height 15
click at [453, 64] on strong "P.S. Kalau anda selalu tertangguh sebab tak tahu nak mula dari mana → ini jalan…" at bounding box center [380, 61] width 232 height 15
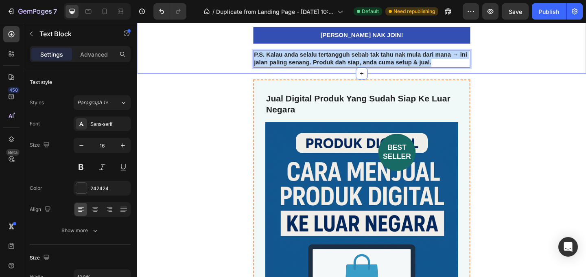
drag, startPoint x: 456, startPoint y: 65, endPoint x: 253, endPoint y: 59, distance: 203.5
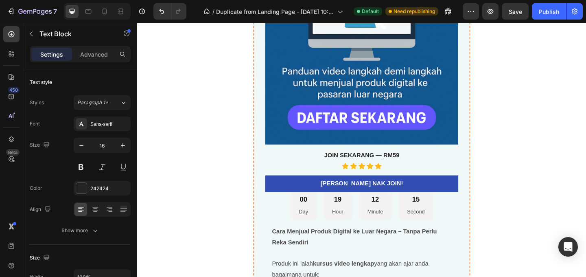
scroll to position [2680, 0]
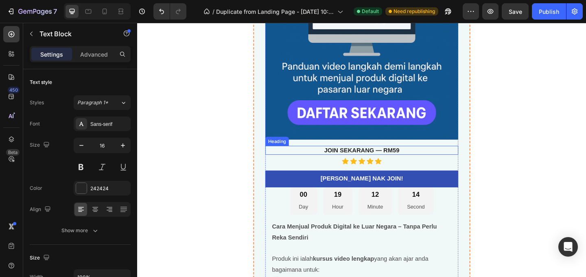
click at [420, 160] on h3 "JOIN SEKARANG — RM59" at bounding box center [381, 161] width 210 height 10
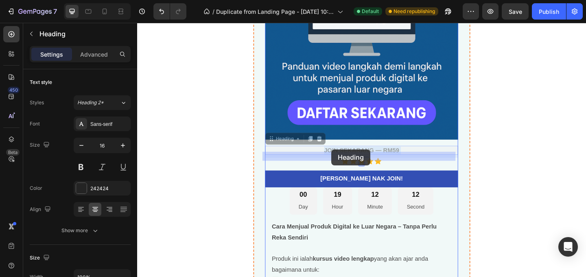
drag, startPoint x: 422, startPoint y: 160, endPoint x: 358, endPoint y: 159, distance: 63.8
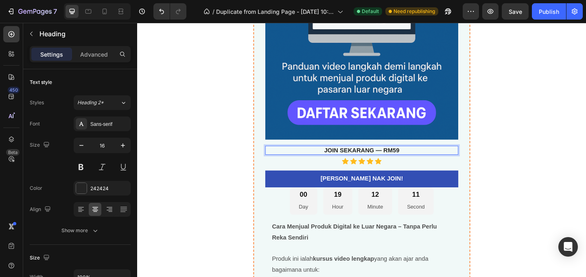
click at [424, 159] on p "JOIN SEKARANG — RM59" at bounding box center [381, 161] width 208 height 9
drag, startPoint x: 424, startPoint y: 159, endPoint x: 338, endPoint y: 159, distance: 86.2
click at [338, 159] on p "JOIN SEKARANG — RM59" at bounding box center [381, 161] width 208 height 9
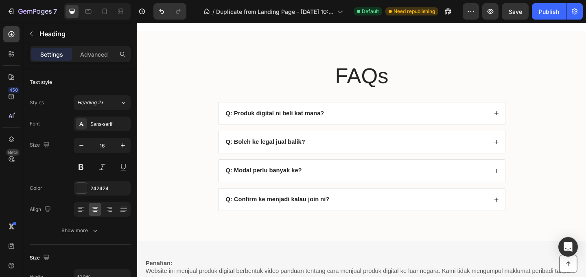
scroll to position [3229, 0]
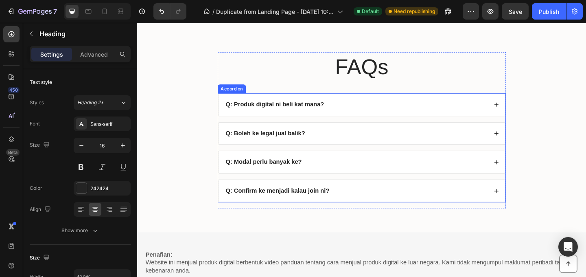
click at [337, 112] on div "Q: Produk digital ni beli kat mana?" at bounding box center [286, 111] width 109 height 11
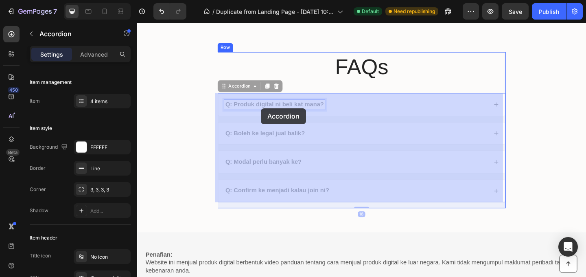
drag, startPoint x: 335, startPoint y: 111, endPoint x: 272, endPoint y: 115, distance: 63.6
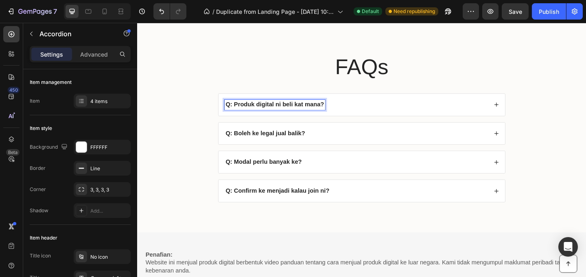
click at [323, 110] on strong "Q: Produk digital ni beli kat mana?" at bounding box center [286, 111] width 107 height 7
click at [335, 111] on strong "Q: Produk digital ni beli kat mana?" at bounding box center [286, 111] width 107 height 7
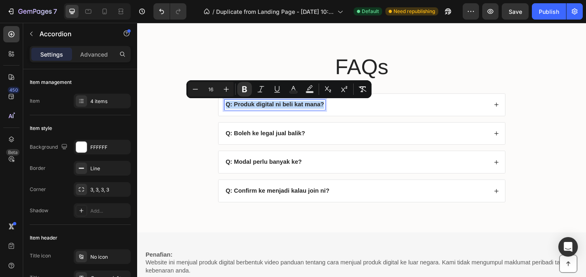
drag, startPoint x: 336, startPoint y: 111, endPoint x: 231, endPoint y: 111, distance: 104.9
click at [233, 111] on strong "Q: Produk digital ni beli kat mana?" at bounding box center [286, 111] width 107 height 7
click at [384, 118] on div "Q: Produk digital ni beli kat mana?" at bounding box center [381, 112] width 312 height 24
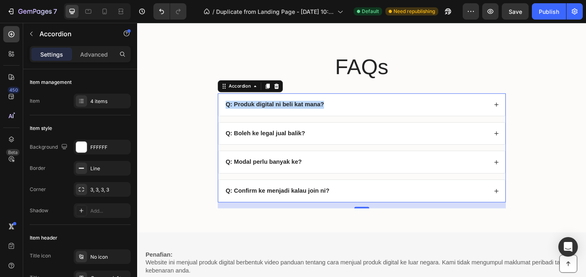
click at [376, 110] on div "Q: Produk digital ni beli kat mana?" at bounding box center [375, 111] width 286 height 11
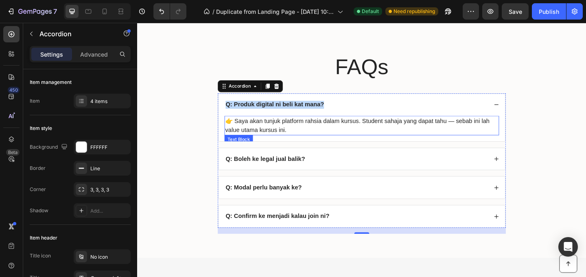
click at [296, 134] on p "👉 Saya akan tunjuk platform rahsia dalam kursus. Student sahaja yang dapat tahu…" at bounding box center [381, 134] width 297 height 20
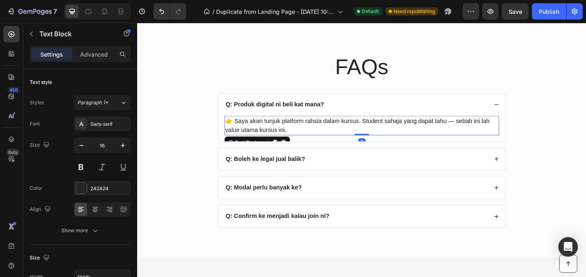
click at [299, 139] on p "👉 Saya akan tunjuk platform rahsia dalam kursus. Student sahaja yang dapat tahu…" at bounding box center [381, 134] width 297 height 20
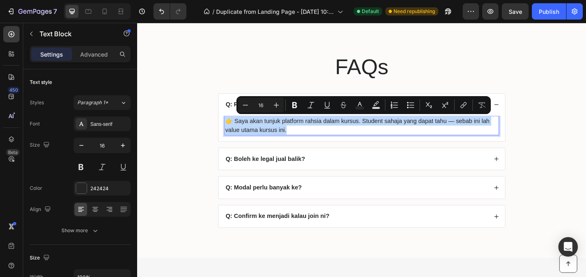
drag, startPoint x: 299, startPoint y: 138, endPoint x: 235, endPoint y: 132, distance: 63.3
click at [233, 131] on p "👉 Saya akan tunjuk platform rahsia dalam kursus. Student sahaja yang dapat tahu…" at bounding box center [381, 134] width 297 height 20
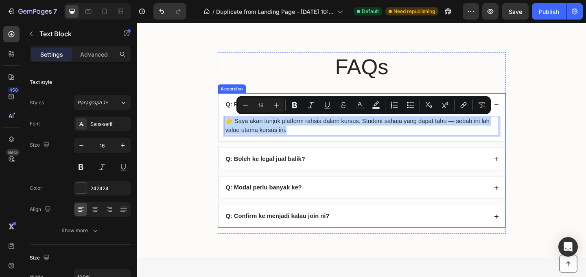
click at [342, 170] on div "Q: Boleh ke legal jual balik?" at bounding box center [375, 170] width 286 height 11
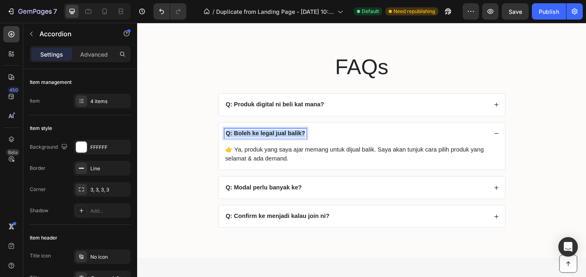
drag, startPoint x: 315, startPoint y: 144, endPoint x: 230, endPoint y: 145, distance: 85.0
click at [233, 145] on strong "Q: Boleh ke legal jual balik?" at bounding box center [276, 142] width 87 height 7
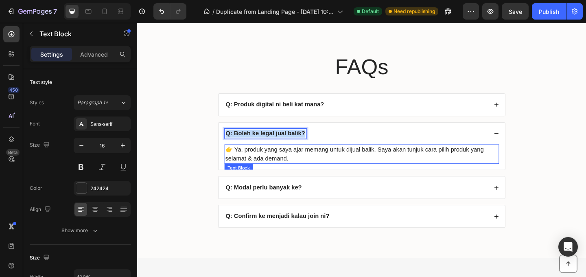
click at [298, 172] on p "👉 Ya, produk yang saya ajar memang untuk dijual balik. Saya akan tunjuk cara pi…" at bounding box center [381, 165] width 297 height 20
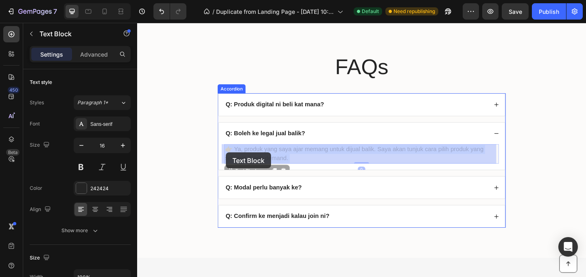
drag, startPoint x: 299, startPoint y: 170, endPoint x: 234, endPoint y: 163, distance: 65.4
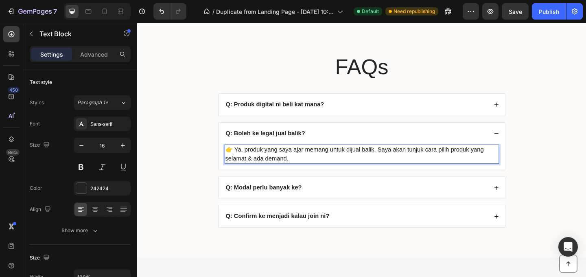
click at [297, 170] on p "👉 Ya, produk yang saya ajar memang untuk dijual balik. Saya akan tunjuk cara pi…" at bounding box center [381, 165] width 297 height 20
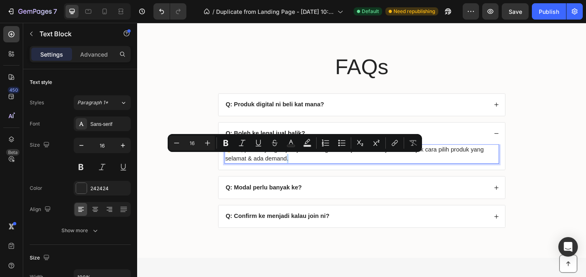
click at [299, 170] on p "👉 Ya, produk yang saya ajar memang untuk dijual balik. Saya akan tunjuk cara pi…" at bounding box center [381, 165] width 297 height 20
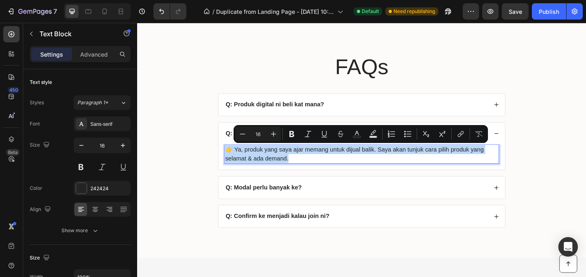
drag, startPoint x: 299, startPoint y: 170, endPoint x: 232, endPoint y: 159, distance: 67.9
click at [233, 159] on p "👉 Ya, produk yang saya ajar memang untuk dijual balik. Saya akan tunjuk cara pi…" at bounding box center [381, 165] width 297 height 20
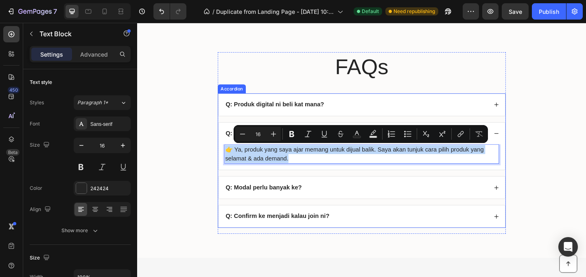
click at [363, 198] on div "Q: Modal perlu banyak ke?" at bounding box center [375, 201] width 286 height 11
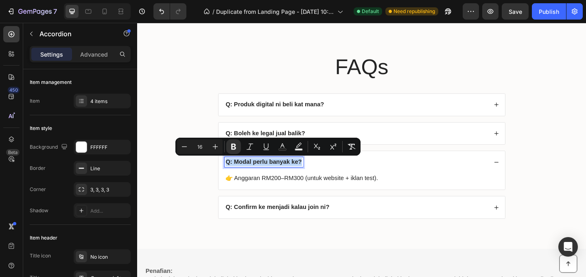
drag, startPoint x: 312, startPoint y: 175, endPoint x: 231, endPoint y: 176, distance: 81.7
click at [233, 176] on strong "Q: Modal perlu banyak ke?" at bounding box center [274, 173] width 83 height 7
click at [360, 193] on p "👉 Anggaran RM200–RM300 (untuk website + iklan test)." at bounding box center [381, 192] width 297 height 10
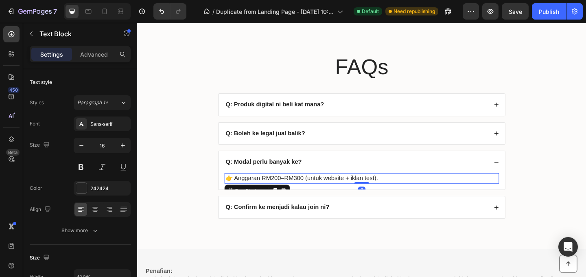
click at [394, 192] on p "👉 Anggaran RM200–RM300 (untuk website + iklan test)." at bounding box center [381, 192] width 297 height 10
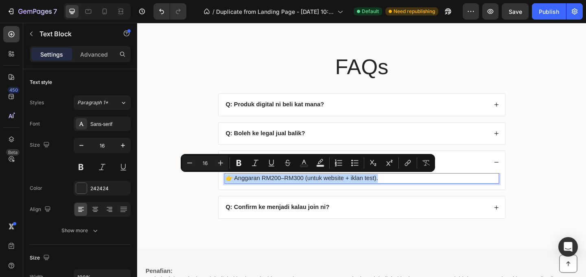
drag, startPoint x: 396, startPoint y: 192, endPoint x: 234, endPoint y: 192, distance: 161.5
click at [233, 194] on p "👉 Anggaran RM200–RM300 (untuk website + iklan test)." at bounding box center [381, 192] width 297 height 10
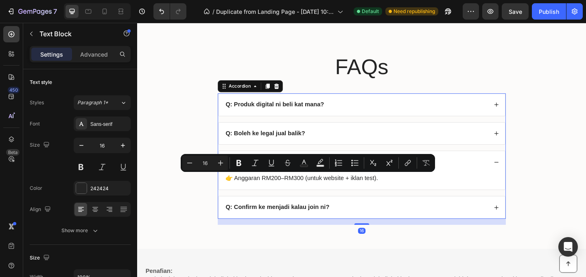
click at [307, 224] on strong "Q: Confirm ke menjadi kalau join ni?" at bounding box center [289, 222] width 113 height 7
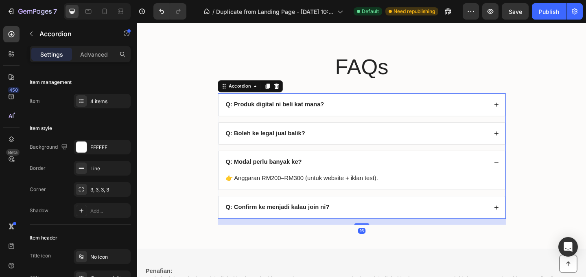
click at [377, 222] on div "Q: Confirm ke menjadi kalau join ni?" at bounding box center [375, 223] width 286 height 11
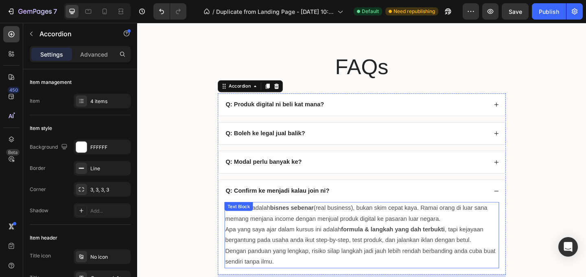
scroll to position [3299, 0]
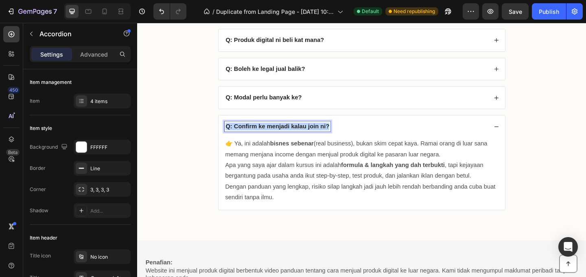
drag, startPoint x: 341, startPoint y: 136, endPoint x: 231, endPoint y: 136, distance: 110.2
click at [233, 136] on strong "Q: Confirm ke menjadi kalau join ni?" at bounding box center [289, 134] width 113 height 7
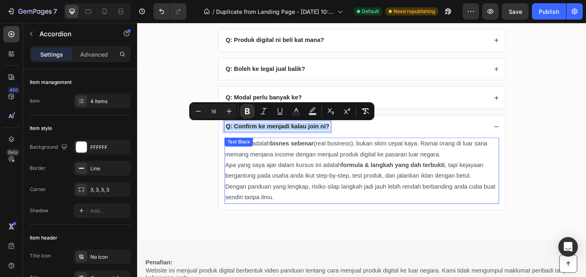
click at [287, 205] on p "Dengan panduan yang lengkap, risiko silap langkah jadi jauh lebih rendah berban…" at bounding box center [381, 207] width 297 height 24
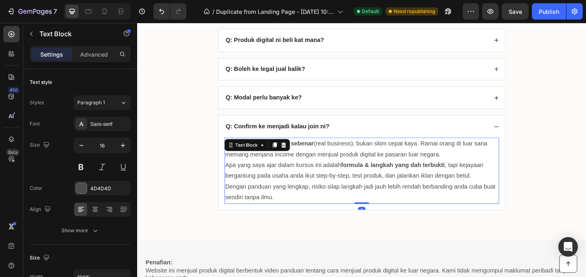
click at [286, 213] on p "Dengan panduan yang lengkap, risiko silap langkah jadi jauh lebih rendah berban…" at bounding box center [381, 207] width 297 height 24
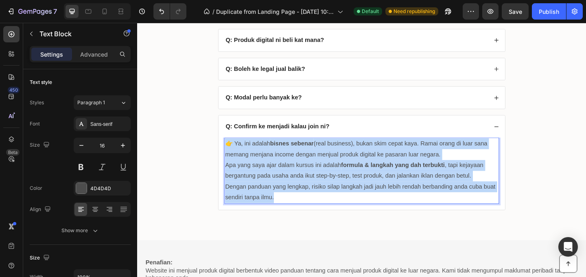
drag, startPoint x: 285, startPoint y: 213, endPoint x: 230, endPoint y: 154, distance: 80.8
click at [232, 154] on div "👉 Ya, ini adalah bisnes sebenar (real business), bukan skim cepat kaya. Ramai o…" at bounding box center [381, 183] width 299 height 72
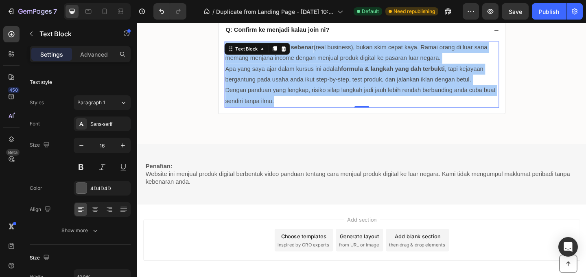
scroll to position [3423, 0]
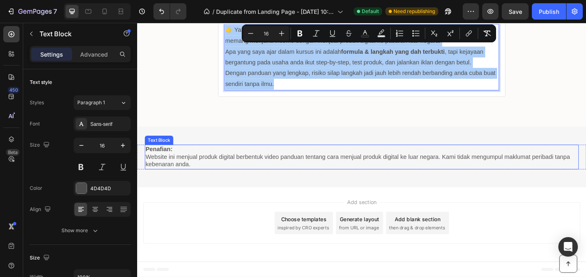
click at [294, 179] on p "Website ini menjual produk digital berbentuk video panduan tentang cara menjual…" at bounding box center [381, 172] width 470 height 17
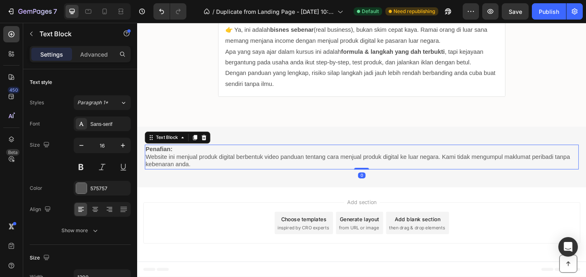
click at [222, 177] on p "Website ini menjual produk digital berbentuk video panduan tentang cara menjual…" at bounding box center [381, 172] width 470 height 17
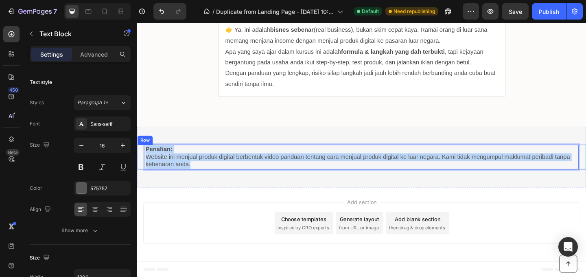
drag, startPoint x: 211, startPoint y: 178, endPoint x: 143, endPoint y: 162, distance: 69.3
click at [143, 162] on div "Penafian: Website ini menjual produk digital berbentuk video panduan tentang ca…" at bounding box center [381, 168] width 488 height 27
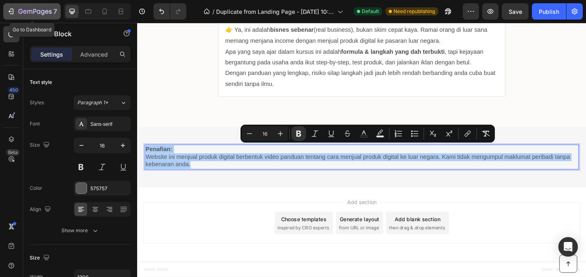
click at [32, 15] on icon "button" at bounding box center [34, 12] width 33 height 7
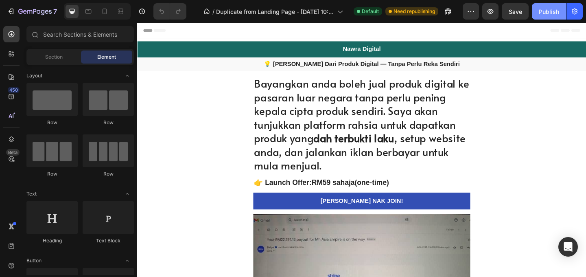
click at [545, 11] on div "Publish" at bounding box center [548, 11] width 20 height 9
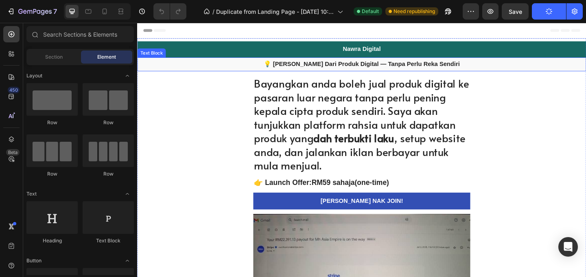
click at [483, 69] on p "💡 [PERSON_NAME] Dari Produk Digital — Tanpa Perlu Reka Sendiri" at bounding box center [381, 67] width 486 height 9
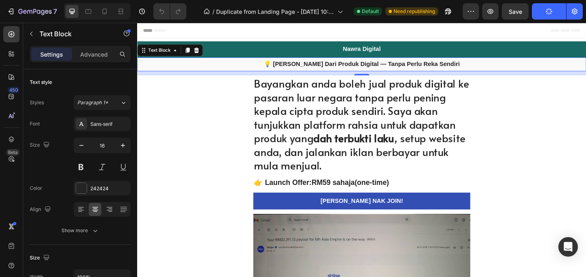
click at [488, 68] on p "💡 [PERSON_NAME] Dari Produk Digital — Tanpa Perlu Reka Sendiri" at bounding box center [381, 67] width 486 height 9
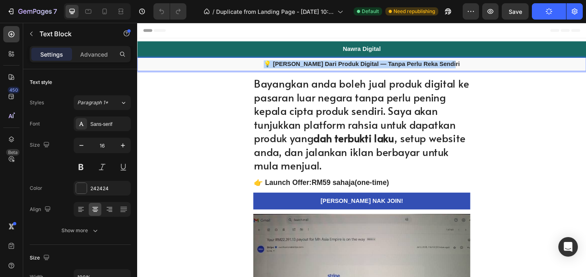
drag, startPoint x: 484, startPoint y: 68, endPoint x: 283, endPoint y: 68, distance: 200.9
click at [283, 68] on p "💡 [PERSON_NAME] Dari Produk Digital — Tanpa Perlu Reka Sendiri" at bounding box center [381, 67] width 486 height 9
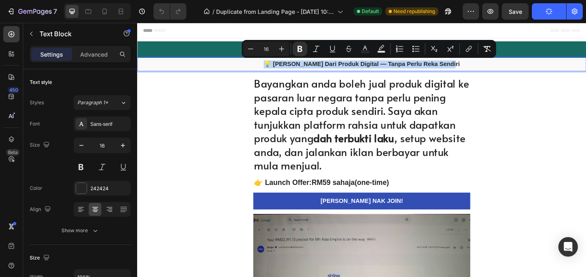
copy strong "💡 [PERSON_NAME] Dari Produk Digital — Tanpa Perlu Reka Sendiri"
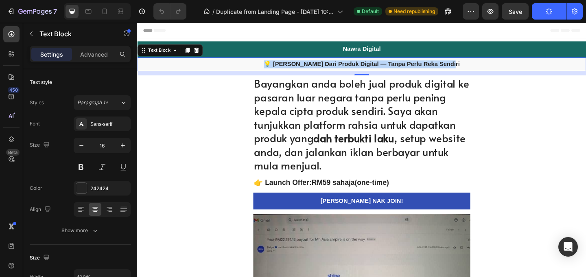
copy strong "💡 [PERSON_NAME] Dari Produk Digital — Tanpa Perlu Reka Sendiri"
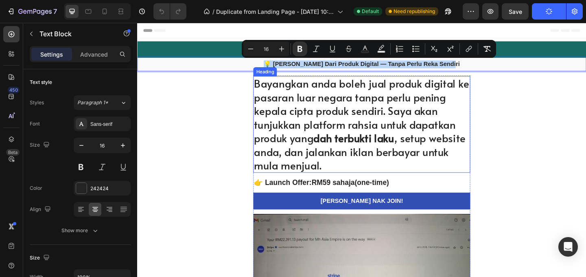
click at [370, 109] on h1 "Bayangkan anda boleh jual produk digital ke pasaran luar negara tanpa perlu pen…" at bounding box center [381, 133] width 236 height 105
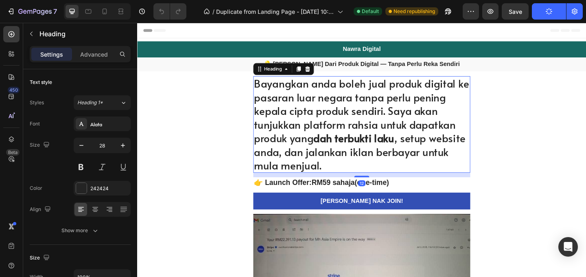
click at [342, 179] on h1 "Bayangkan anda boleh jual produk digital ke pasaran luar negara tanpa perlu pen…" at bounding box center [381, 133] width 236 height 105
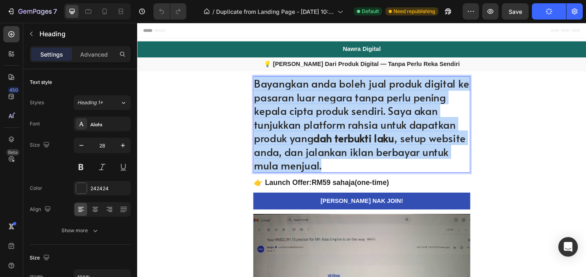
drag, startPoint x: 339, startPoint y: 178, endPoint x: 261, endPoint y: 90, distance: 117.5
click at [264, 90] on p "Bayangkan anda boleh jual produk digital ke pasaran luar negara tanpa perlu pen…" at bounding box center [381, 133] width 234 height 104
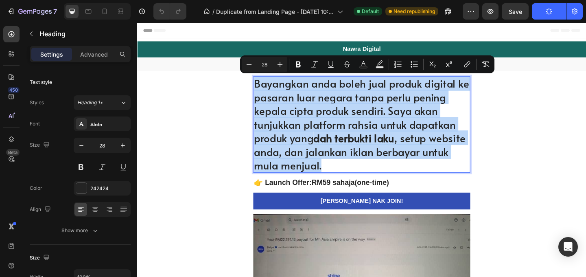
copy p "Bayangkan anda boleh jual produk digital ke pasaran luar negara tanpa perlu pen…"
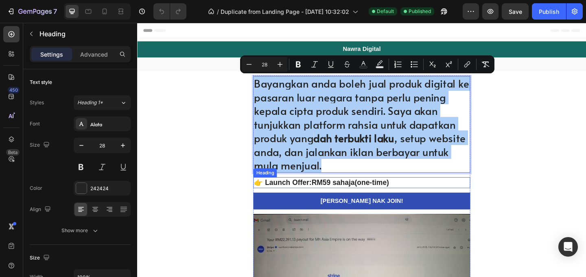
click at [405, 198] on h2 "👉 Launch Offer: RM59 sahaja (one-time)" at bounding box center [381, 196] width 236 height 12
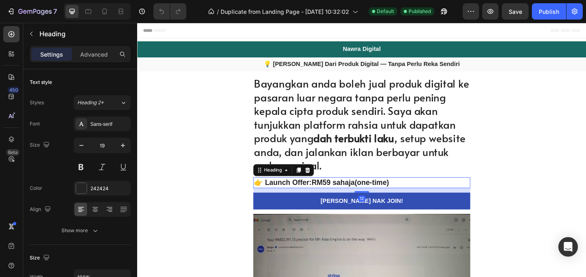
click at [415, 197] on h2 "👉 Launch Offer: RM59 sahaja (one-time)" at bounding box center [381, 196] width 236 height 12
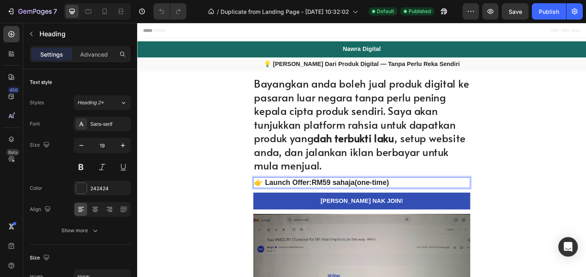
drag, startPoint x: 415, startPoint y: 196, endPoint x: 264, endPoint y: 199, distance: 150.5
click at [264, 199] on p "👉 Launch Offer: RM59 sahaja (one-time)" at bounding box center [381, 196] width 234 height 10
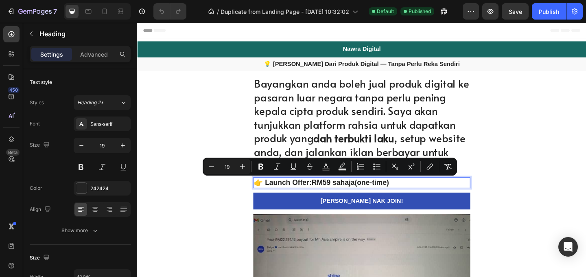
copy p "👉 Launch Offer: RM59 sahaja (one-time)"
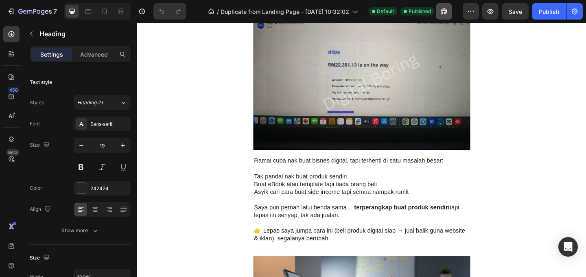
scroll to position [254, 0]
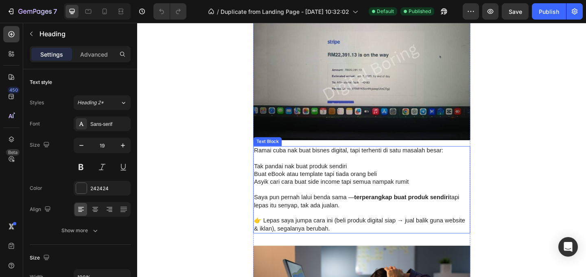
click at [392, 188] on p "Buat eBook atau template tapi tiada orang beli" at bounding box center [381, 187] width 234 height 9
click at [348, 243] on p "👉 Lepas saya jumpa cara ini (beli produk digital siap → jual balik guna website…" at bounding box center [381, 241] width 234 height 17
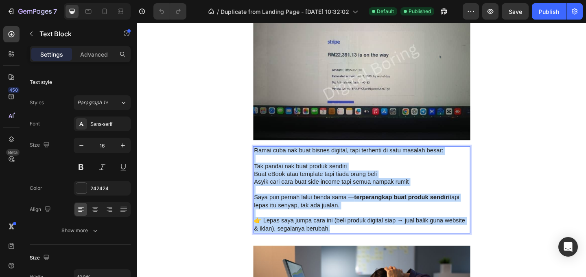
drag, startPoint x: 345, startPoint y: 244, endPoint x: 262, endPoint y: 162, distance: 116.8
click at [263, 162] on div "Ramai cuba nak buat bisnes digital, tapi terhenti di satu masalah besar: Tak pa…" at bounding box center [381, 204] width 236 height 95
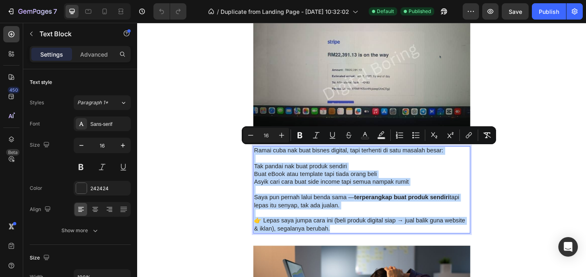
copy div "Ramai cuba nak buat bisnes digital, tapi terhenti di satu masalah besar: Tak pa…"
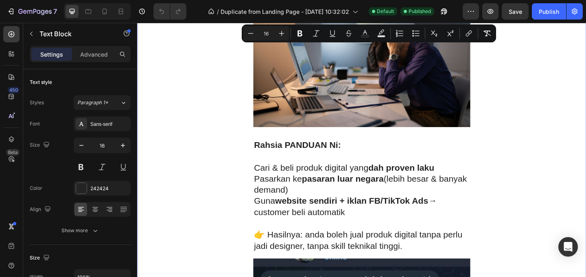
scroll to position [521, 0]
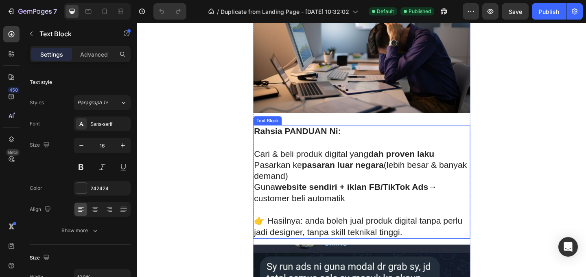
click at [386, 170] on p "Cari & beli produk digital yang dah proven laku" at bounding box center [381, 165] width 234 height 12
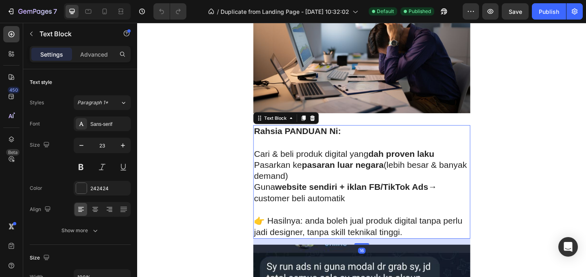
click at [432, 250] on p "👉 Hasilnya: anda boleh jual produk digital tanpa perlu jadi designer, tanpa ski…" at bounding box center [381, 244] width 234 height 24
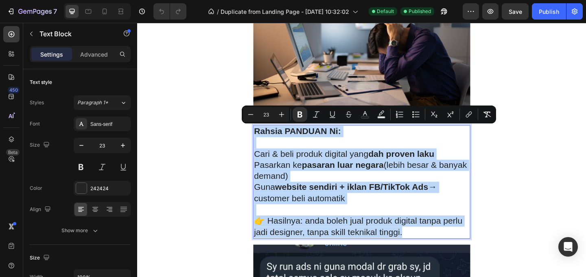
drag, startPoint x: 431, startPoint y: 250, endPoint x: 262, endPoint y: 142, distance: 200.7
click at [263, 142] on div "Rahsia PANDUAN Ni: Cari & beli produk digital yang dah proven laku Pasarkan ke …" at bounding box center [381, 195] width 236 height 123
copy div "Rahsia PANDUAN Ni: Cari & beli produk digital yang dah proven laku Pasarkan ke …"
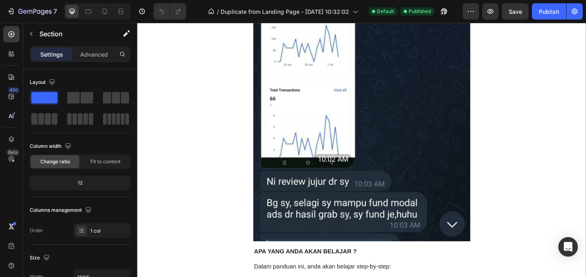
scroll to position [1105, 0]
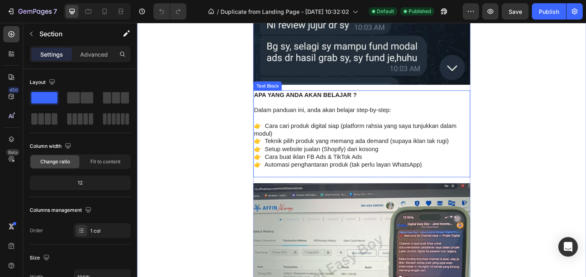
click at [427, 147] on p "👉 Teknik pilih produk yang memang ada demand (supaya iklan tak rugi)" at bounding box center [381, 151] width 234 height 9
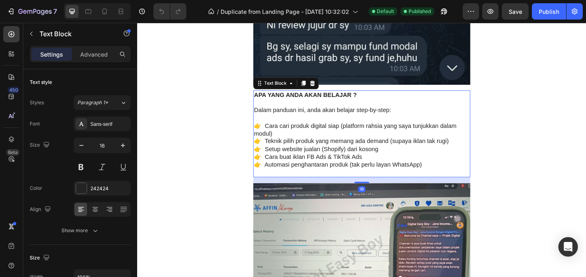
click at [457, 178] on p "👉 Automasi penghantaran produk (tak perlu layan WhatsApp)" at bounding box center [381, 177] width 234 height 9
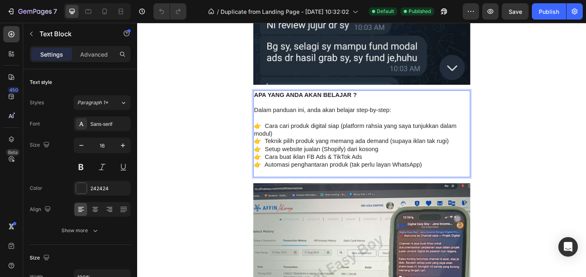
drag, startPoint x: 456, startPoint y: 178, endPoint x: 262, endPoint y: 101, distance: 208.4
click at [263, 101] on div "APA YANG ANDA AKAN BELAJAR ? Dalam panduan ini, anda akan belajar step-by-step:…" at bounding box center [381, 143] width 236 height 95
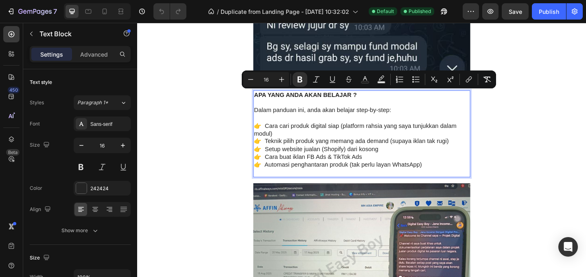
copy div "APA YANG ANDA AKAN BELAJAR ? Dalam panduan ini, anda akan belajar step-by-step:…"
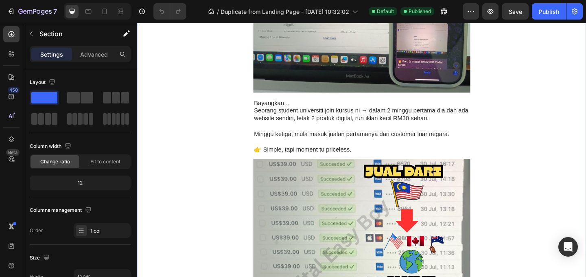
scroll to position [1362, 0]
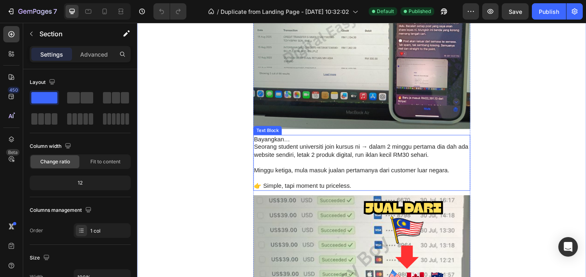
click at [430, 160] on p "Seorang student universiti join kursus ni → dalam 2 minggu pertama dia dah ada …" at bounding box center [381, 161] width 234 height 17
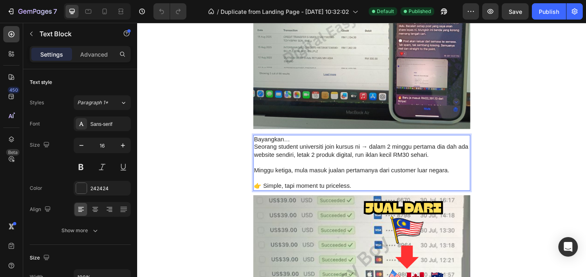
click at [367, 201] on p "👉 Simple, tapi moment tu priceless." at bounding box center [381, 200] width 234 height 9
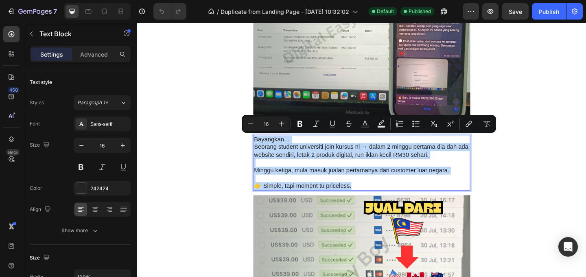
drag, startPoint x: 367, startPoint y: 200, endPoint x: 262, endPoint y: 151, distance: 116.3
click at [263, 151] on div "Bayangkan… Seorang student universiti join kursus ni → dalam 2 minggu pertama d…" at bounding box center [381, 174] width 236 height 61
copy div "Bayangkan… Seorang student universiti join kursus ni → dalam 2 minggu pertama d…"
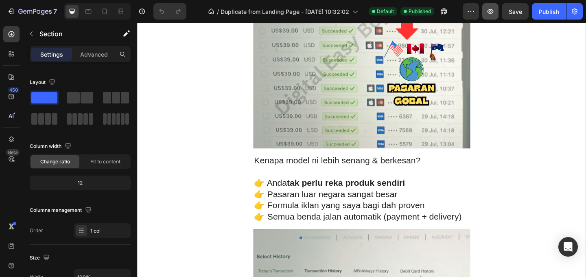
scroll to position [1671, 0]
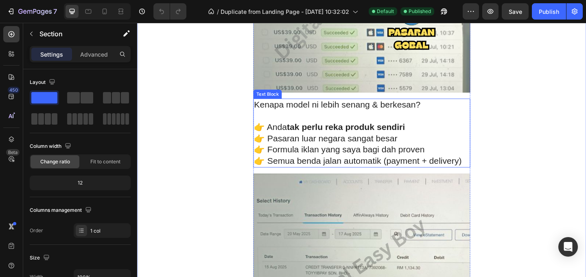
click at [409, 147] on p "👉 Pasaran luar negara sangat besar" at bounding box center [381, 148] width 234 height 12
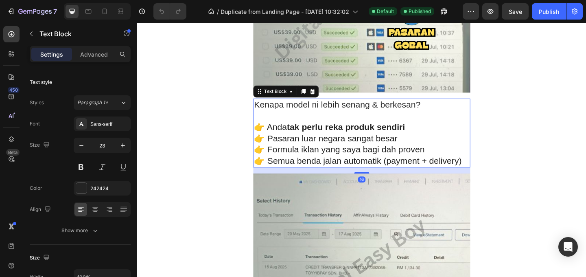
click at [481, 171] on p "👉 Semua benda jalan automatik (payment + delivery)" at bounding box center [381, 173] width 234 height 12
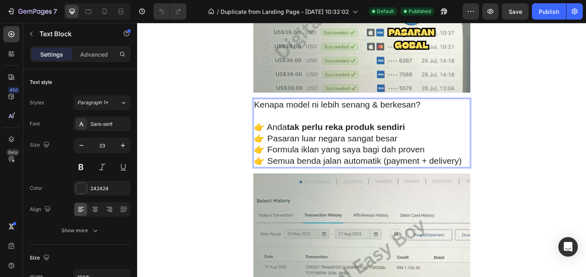
click at [485, 173] on p "👉 Semua benda jalan automatik (payment + delivery)" at bounding box center [381, 173] width 234 height 12
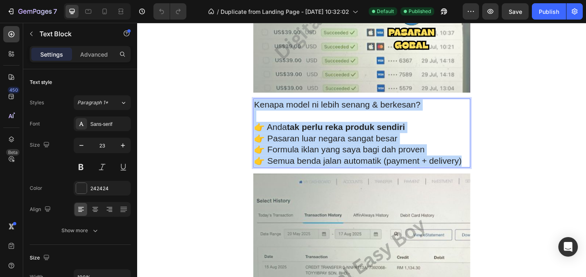
drag, startPoint x: 485, startPoint y: 173, endPoint x: 263, endPoint y: 113, distance: 230.3
click at [263, 113] on div "Kenapa model ni lebih senang & berkesan? 👉 Anda tak perlu reka produk sendiri 👉…" at bounding box center [381, 142] width 236 height 74
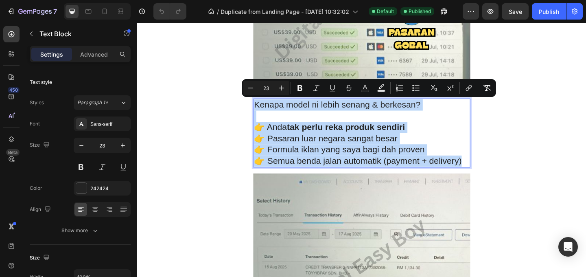
copy div "Kenapa model ni lebih senang & berkesan? 👉 Anda tak perlu reka produk sendiri 👉…"
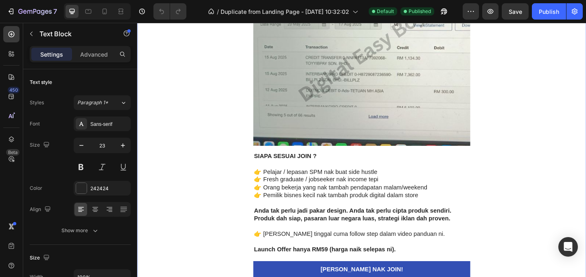
scroll to position [1913, 0]
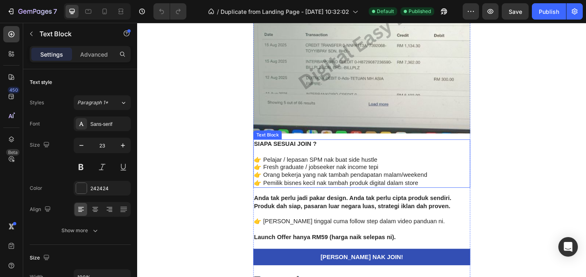
click at [405, 181] on p "👉 Fresh graduate / jobseeker nak income tepi" at bounding box center [381, 179] width 234 height 9
click at [408, 179] on p "👉 Fresh graduate / jobseeker nak income tepi" at bounding box center [381, 179] width 234 height 9
click at [444, 194] on p "👉 Pemilik bisnes kecil nak tambah produk digital dalam store" at bounding box center [381, 196] width 234 height 9
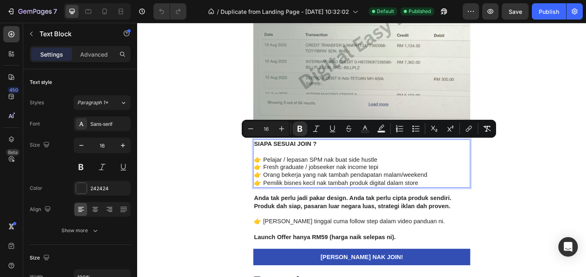
drag, startPoint x: 444, startPoint y: 196, endPoint x: 262, endPoint y: 157, distance: 186.9
click at [263, 157] on div "SIAPA SESUAI JOIN ? 👉 Pelajar / lepasan SPM nak buat side hustle 👉 Fresh gradua…" at bounding box center [381, 175] width 236 height 52
copy div "SIAPA SESUAI JOIN ? 👉 Pelajar / lepasan SPM nak buat side hustle 👉 Fresh gradua…"
click at [430, 251] on p "Launch Offer hanya RM59 (harga naik selepas ni)." at bounding box center [381, 255] width 234 height 9
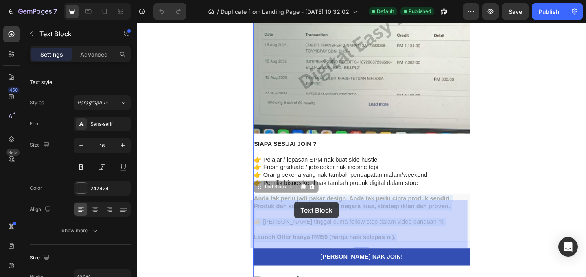
drag, startPoint x: 424, startPoint y: 255, endPoint x: 307, endPoint y: 218, distance: 122.1
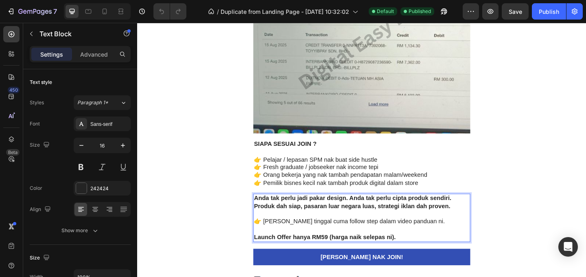
click at [419, 252] on p "Launch Offer hanya RM59 (harga naik selepas ni)." at bounding box center [381, 255] width 234 height 9
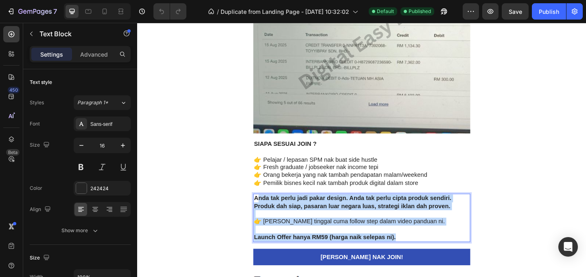
drag, startPoint x: 418, startPoint y: 256, endPoint x: 266, endPoint y: 209, distance: 158.6
click at [266, 209] on div "Anda tak perlu jadi pakar design. Anda tak perlu cipta produk sendiri. Produk d…" at bounding box center [381, 234] width 236 height 52
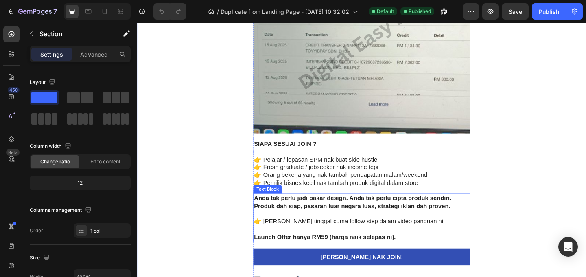
click at [431, 253] on p "Launch Offer hanya RM59 (harga naik selepas ni)." at bounding box center [381, 255] width 234 height 9
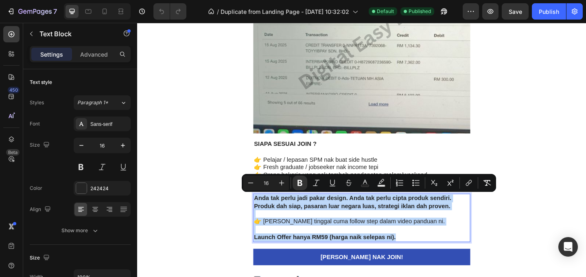
drag, startPoint x: 421, startPoint y: 255, endPoint x: 261, endPoint y: 211, distance: 165.4
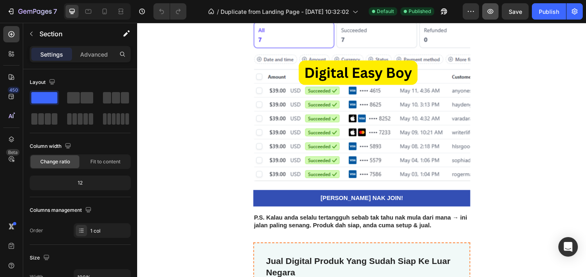
scroll to position [2248, 0]
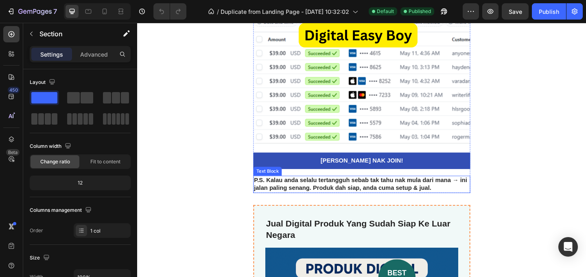
click at [447, 200] on strong "P.S. Kalau anda selalu tertangguh sebab tak tahu nak mula dari mana → ini jalan…" at bounding box center [380, 197] width 232 height 15
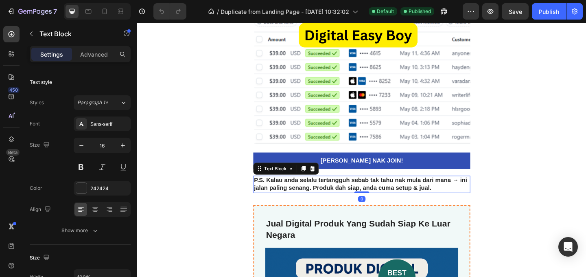
click at [457, 201] on p "P.S. Kalau anda selalu tertangguh sebab tak tahu nak mula dari mana → ini jalan…" at bounding box center [381, 198] width 234 height 17
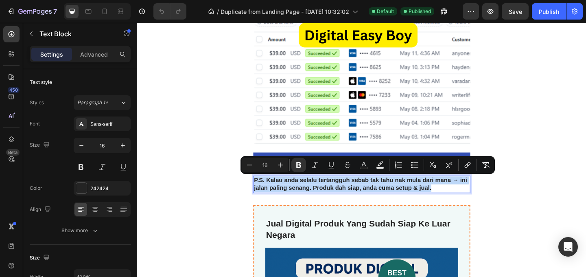
drag, startPoint x: 456, startPoint y: 201, endPoint x: 261, endPoint y: 195, distance: 195.7
click at [263, 195] on div "P.S. Kalau anda selalu tertangguh sebab tak tahu nak mula dari mana → ini jalan…" at bounding box center [381, 198] width 236 height 19
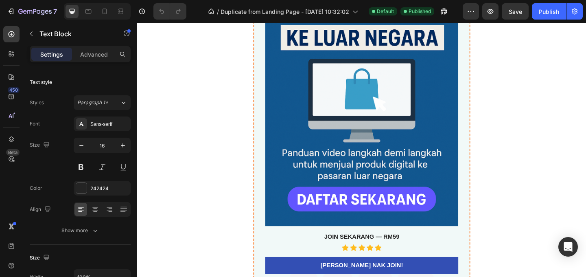
scroll to position [2748, 0]
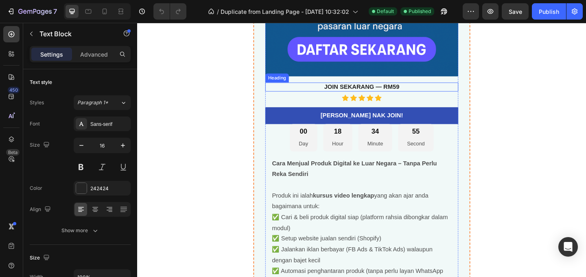
click at [414, 91] on strong "JOIN SEKARANG — RM59" at bounding box center [381, 92] width 82 height 7
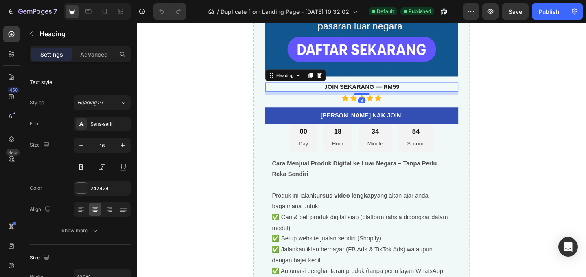
click at [419, 91] on h3 "JOIN SEKARANG — RM59" at bounding box center [381, 92] width 210 height 10
drag, startPoint x: 420, startPoint y: 91, endPoint x: 339, endPoint y: 91, distance: 80.9
click at [339, 91] on p "JOIN SEKARANG — RM59" at bounding box center [381, 92] width 208 height 9
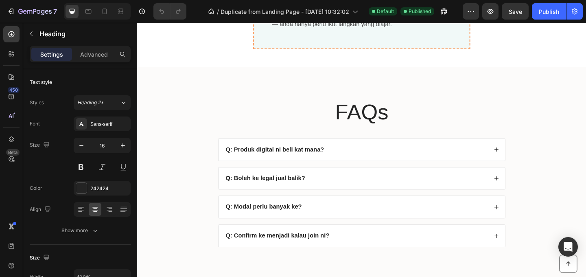
scroll to position [3194, 0]
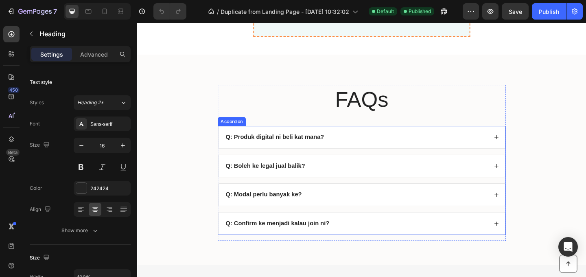
click at [350, 143] on div "Q: Produk digital ni beli kat mana?" at bounding box center [375, 147] width 286 height 11
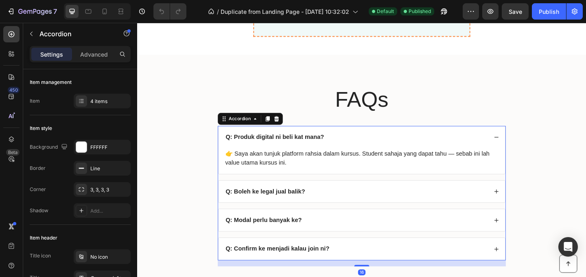
click at [338, 146] on div "Q: Produk digital ni beli kat mana?" at bounding box center [375, 147] width 286 height 11
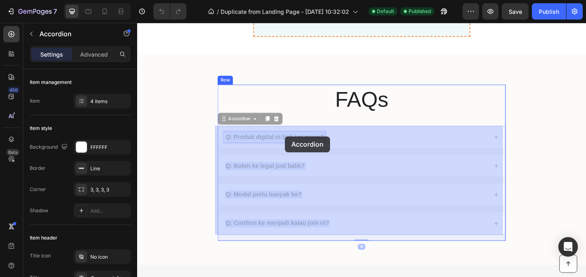
drag, startPoint x: 336, startPoint y: 146, endPoint x: 298, endPoint y: 146, distance: 38.6
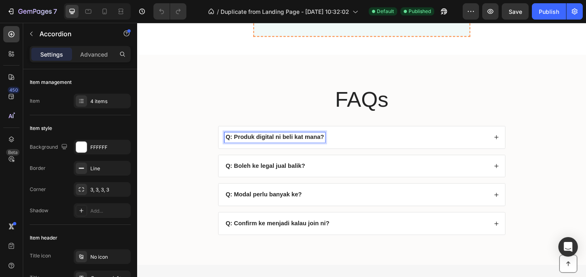
click at [335, 146] on strong "Q: Produk digital ni beli kat mana?" at bounding box center [286, 146] width 107 height 7
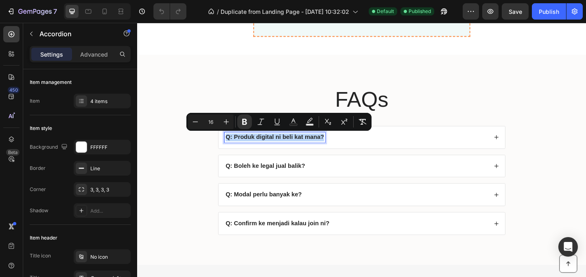
drag, startPoint x: 337, startPoint y: 147, endPoint x: 227, endPoint y: 147, distance: 110.2
click at [227, 147] on div "Q: Produk digital ni beli kat mana?" at bounding box center [381, 147] width 312 height 24
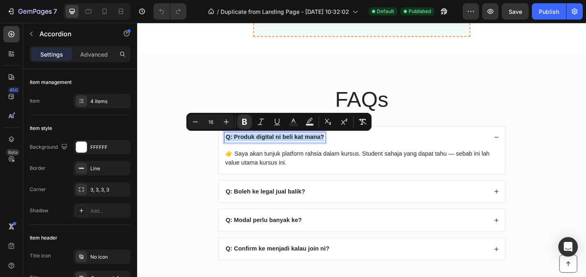
click at [297, 166] on p "👉 Saya akan tunjuk platform rahsia dalam kursus. Student sahaja yang dapat tahu…" at bounding box center [381, 170] width 297 height 20
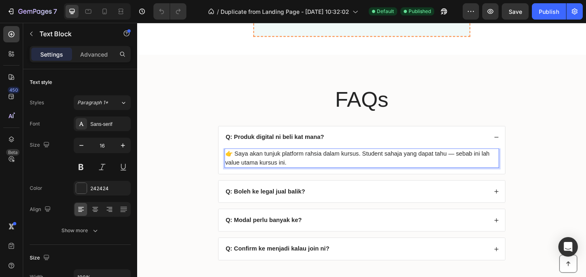
click at [297, 170] on p "👉 Saya akan tunjuk platform rahsia dalam kursus. Student sahaja yang dapat tahu…" at bounding box center [381, 170] width 297 height 20
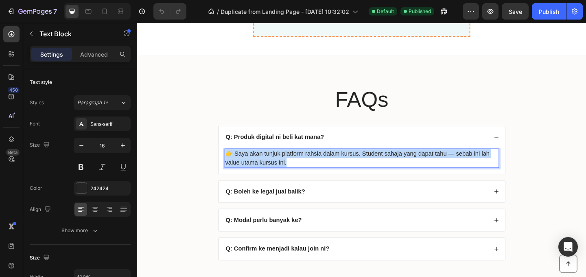
drag, startPoint x: 299, startPoint y: 172, endPoint x: 231, endPoint y: 166, distance: 67.4
click at [233, 166] on p "👉 Saya akan tunjuk platform rahsia dalam kursus. Student sahaja yang dapat tahu…" at bounding box center [381, 170] width 297 height 20
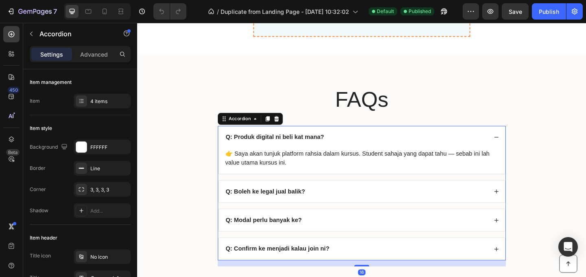
click at [329, 202] on div "Q: Boleh ke legal jual balik?" at bounding box center [375, 205] width 286 height 11
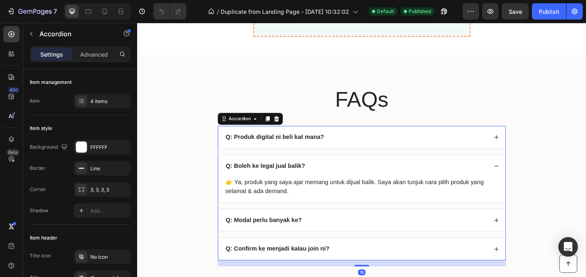
click at [318, 177] on div "Q: Boleh ke legal jual balik?" at bounding box center [375, 178] width 286 height 11
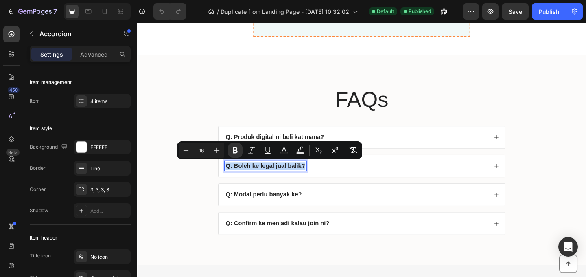
drag, startPoint x: 316, startPoint y: 177, endPoint x: 232, endPoint y: 179, distance: 83.8
click at [233, 179] on strong "Q: Boleh ke legal jual balik?" at bounding box center [276, 177] width 87 height 7
click at [377, 176] on div "Q: Boleh ke legal jual balik?" at bounding box center [375, 178] width 286 height 11
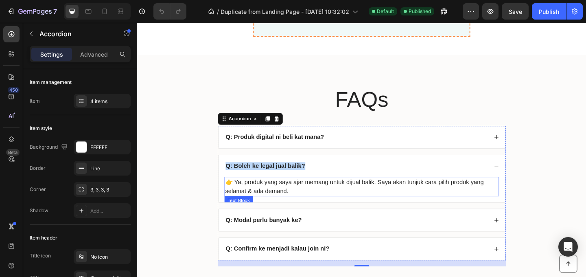
click at [334, 200] on p "👉 Ya, produk yang saya ajar memang untuk dijual balik. Saya akan tunjuk cara pi…" at bounding box center [381, 201] width 297 height 20
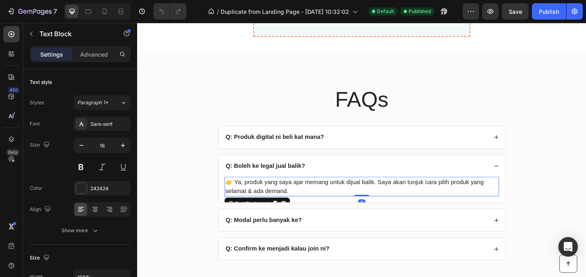
click at [315, 202] on p "👉 Ya, produk yang saya ajar memang untuk dijual balik. Saya akan tunjuk cara pi…" at bounding box center [381, 201] width 297 height 20
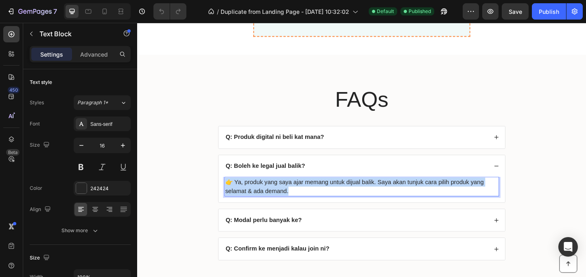
drag, startPoint x: 302, startPoint y: 204, endPoint x: 231, endPoint y: 196, distance: 71.3
click at [233, 196] on p "👉 Ya, produk yang saya ajar memang untuk dijual balik. Saya akan tunjuk cara pi…" at bounding box center [381, 201] width 297 height 20
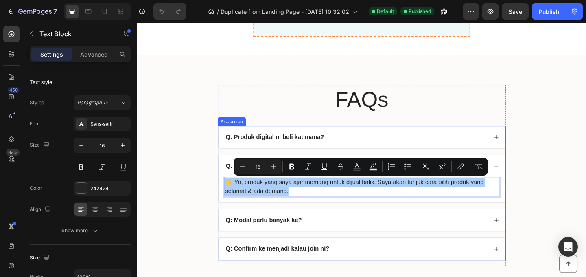
click at [323, 240] on div "Q: Modal perlu banyak ke?" at bounding box center [375, 236] width 286 height 11
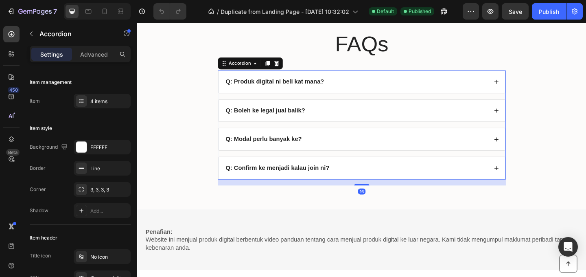
scroll to position [3272, 0]
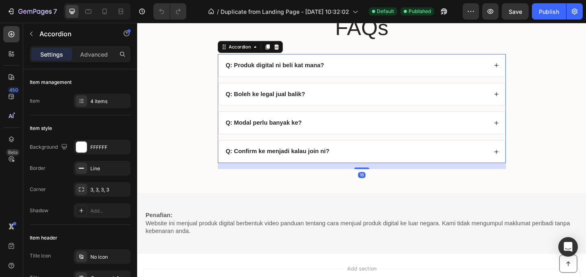
click at [321, 135] on div "Q: Modal perlu banyak ke?" at bounding box center [375, 131] width 286 height 11
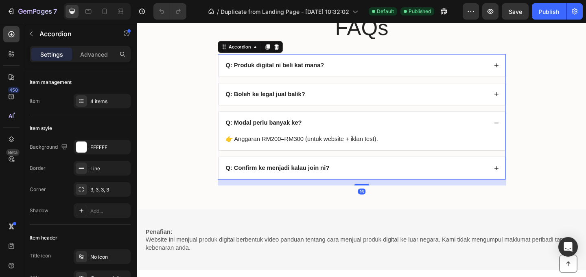
click at [313, 130] on div "Q: Modal perlu banyak ke?" at bounding box center [274, 131] width 85 height 11
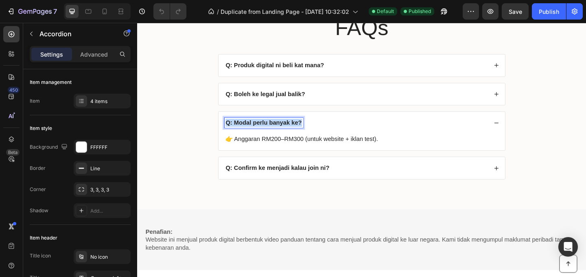
drag, startPoint x: 313, startPoint y: 131, endPoint x: 231, endPoint y: 130, distance: 81.8
click at [232, 130] on div "Q: Modal perlu banyak ke?" at bounding box center [274, 131] width 85 height 11
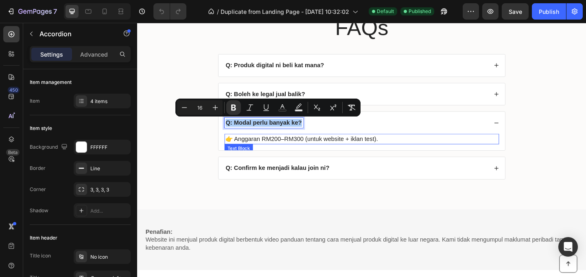
click at [342, 149] on p "👉 Anggaran RM200–RM300 (untuk website + iklan test)." at bounding box center [381, 149] width 297 height 10
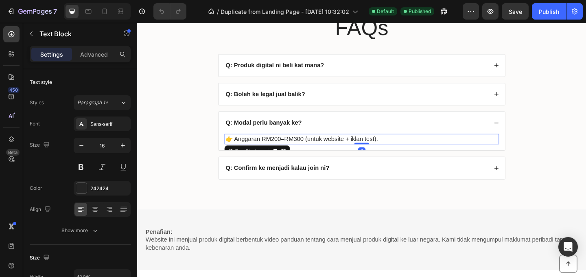
click at [401, 151] on p "👉 Anggaran RM200–RM300 (untuk website + iklan test)." at bounding box center [381, 149] width 297 height 10
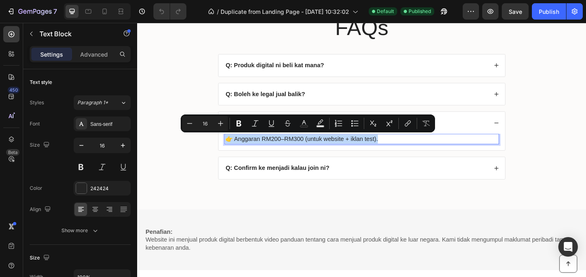
drag, startPoint x: 399, startPoint y: 150, endPoint x: 231, endPoint y: 151, distance: 168.4
click at [233, 151] on p "👉 Anggaran RM200–RM300 (untuk website + iklan test)." at bounding box center [381, 149] width 297 height 10
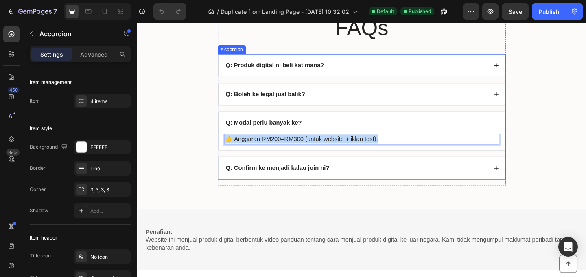
click at [341, 181] on strong "Q: Confirm ke menjadi kalau join ni?" at bounding box center [289, 179] width 113 height 7
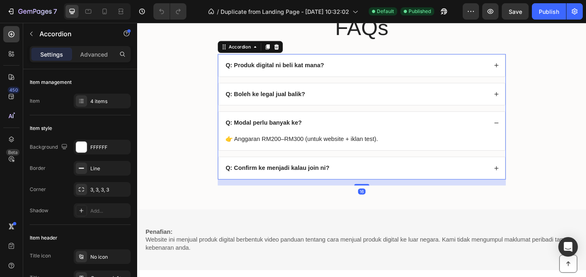
click at [370, 181] on div "Q: Confirm ke menjadi kalau join ni?" at bounding box center [375, 180] width 286 height 11
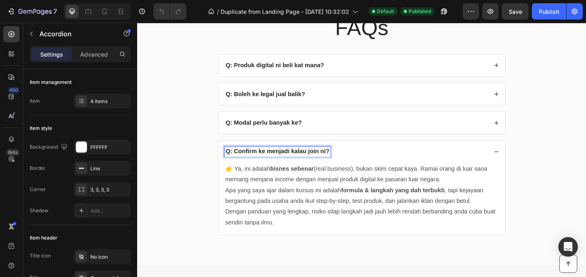
click at [341, 164] on strong "Q: Confirm ke menjadi kalau join ni?" at bounding box center [289, 162] width 113 height 7
drag, startPoint x: 342, startPoint y: 164, endPoint x: 231, endPoint y: 164, distance: 111.0
click at [233, 164] on strong "Q: Confirm ke menjadi kalau join ni?" at bounding box center [289, 162] width 113 height 7
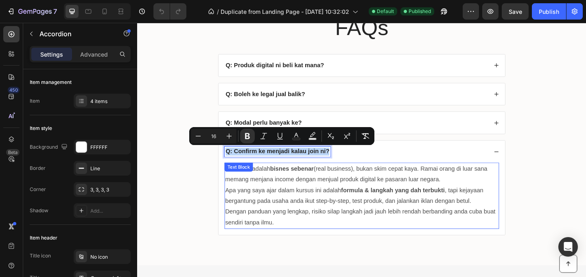
click at [324, 218] on p "Apa yang saya ajar dalam kursus ini adalah formula & langkah yang dah terbukti …" at bounding box center [381, 211] width 297 height 24
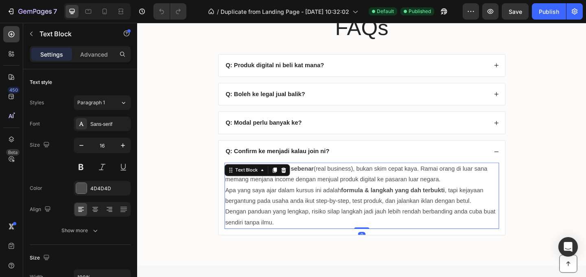
click at [298, 238] on p "Dengan panduan yang lengkap, risiko silap langkah jadi jauh lebih rendah berban…" at bounding box center [381, 234] width 297 height 24
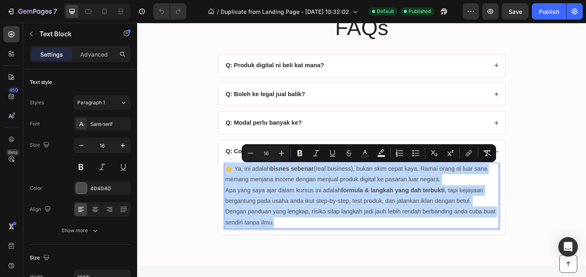
drag, startPoint x: 295, startPoint y: 240, endPoint x: 231, endPoint y: 183, distance: 85.8
click at [232, 183] on div "👉 Ya, ini adalah bisnes sebenar (real business), bukan skim cepat kaya. Ramai o…" at bounding box center [381, 210] width 299 height 72
click at [560, 124] on div "FAQs Heading Q: Produk digital ni beli kat mana? Q: Boleh ke legal jual balik? …" at bounding box center [381, 139] width 472 height 255
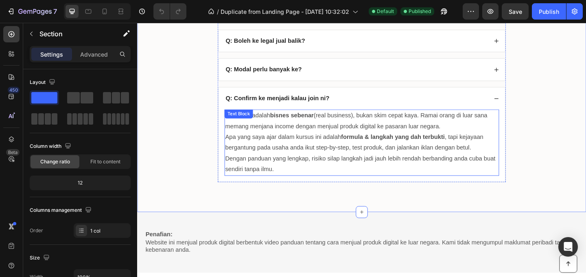
scroll to position [3349, 0]
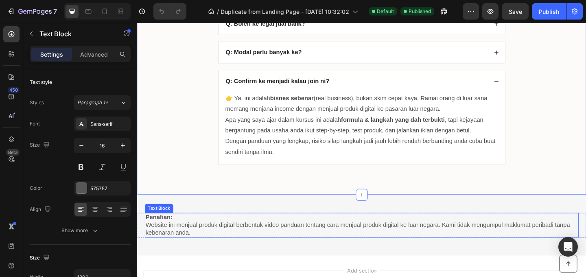
click at [377, 242] on p "Website ini menjual produk digital berbentuk video panduan tentang cara menjual…" at bounding box center [381, 246] width 470 height 17
click at [225, 247] on p "Website ini menjual produk digital berbentuk video panduan tentang cara menjual…" at bounding box center [381, 246] width 470 height 17
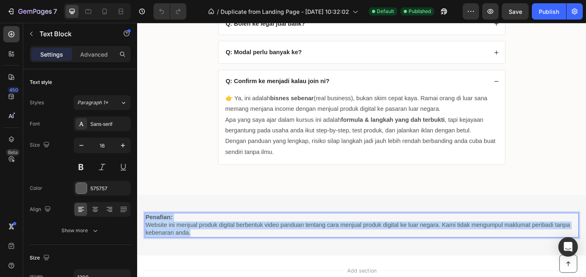
drag, startPoint x: 207, startPoint y: 250, endPoint x: 147, endPoint y: 233, distance: 62.3
click at [147, 233] on div "Penafian: Website ini menjual produk digital berbentuk video panduan tentang ca…" at bounding box center [381, 242] width 472 height 27
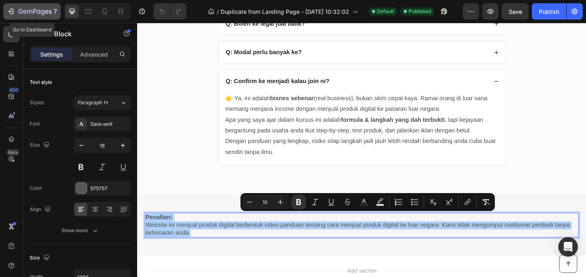
click at [10, 10] on icon "button" at bounding box center [11, 11] width 8 height 8
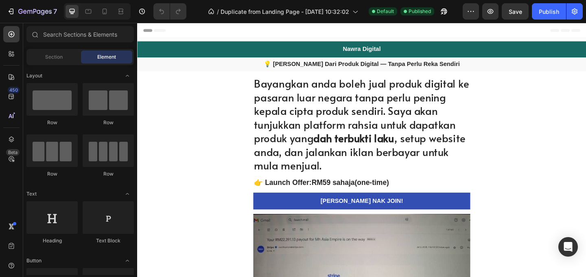
click at [479, 68] on p "💡 [PERSON_NAME] Dari Produk Digital — Tanpa Perlu Reka Sendiri" at bounding box center [381, 67] width 486 height 9
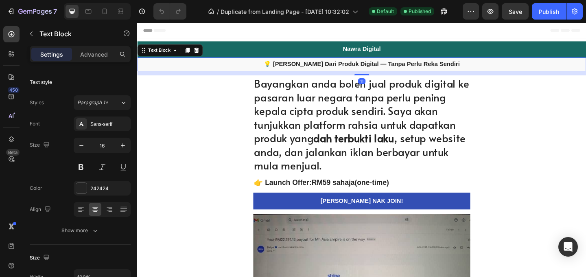
click at [479, 67] on p "💡 [PERSON_NAME] Dari Produk Digital — Tanpa Perlu Reka Sendiri" at bounding box center [381, 67] width 486 height 9
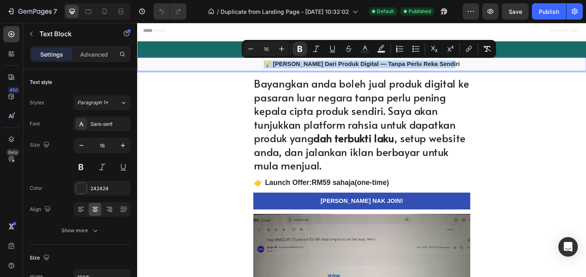
drag, startPoint x: 478, startPoint y: 67, endPoint x: 282, endPoint y: 71, distance: 196.1
click at [282, 71] on p "💡 [PERSON_NAME] Dari Produk Digital — Tanpa Perlu Reka Sendiri" at bounding box center [381, 67] width 486 height 9
copy strong "💡 [PERSON_NAME] Dari Produk Digital — Tanpa Perlu Reka Sendiri"
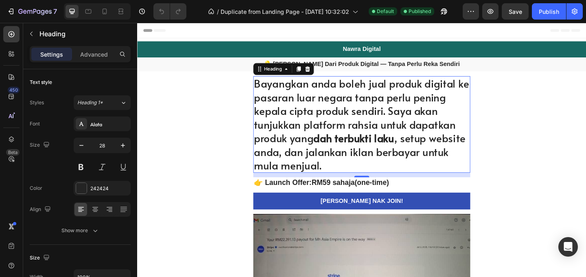
click at [391, 145] on strong "dah terbukti laku" at bounding box center [373, 147] width 88 height 16
click at [343, 172] on h1 "Bayangkan anda boleh jual produk digital ke pasaran luar negara tanpa perlu pen…" at bounding box center [381, 133] width 236 height 105
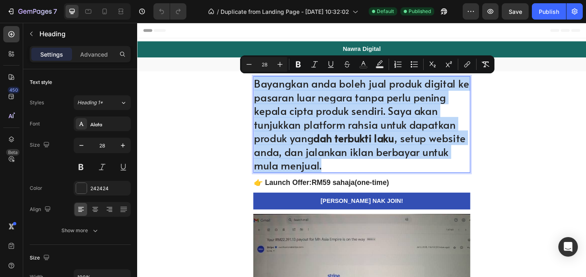
drag, startPoint x: 343, startPoint y: 176, endPoint x: 263, endPoint y: 95, distance: 113.6
click at [264, 95] on p "Bayangkan anda boleh jual produk digital ke pasaran luar negara tanpa perlu pen…" at bounding box center [381, 133] width 234 height 104
copy p "Bayangkan anda boleh jual produk digital ke pasaran luar negara tanpa perlu pen…"
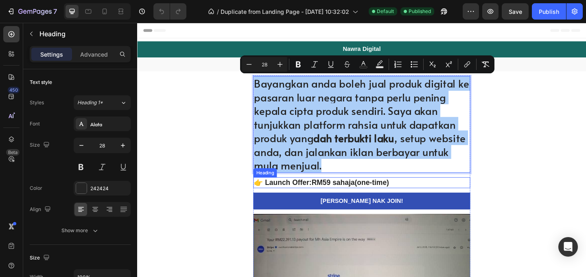
click at [427, 194] on h2 "👉 Launch Offer: RM59 sahaja (one-time)" at bounding box center [381, 196] width 236 height 12
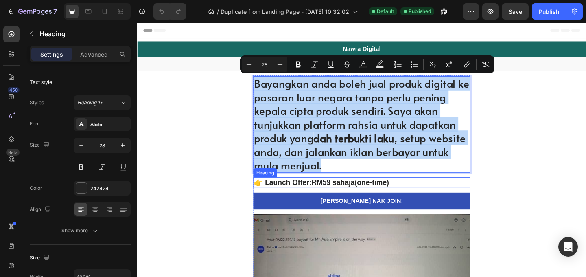
click at [427, 194] on h2 "👉 Launch Offer: RM59 sahaja (one-time)" at bounding box center [381, 196] width 236 height 12
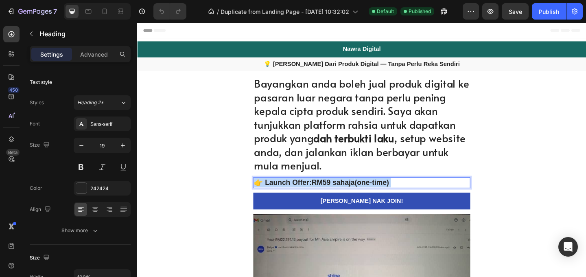
drag, startPoint x: 423, startPoint y: 196, endPoint x: 288, endPoint y: 195, distance: 134.2
click at [288, 195] on p "👉 Launch Offer: RM59 sahaja (one-time)" at bounding box center [381, 196] width 234 height 10
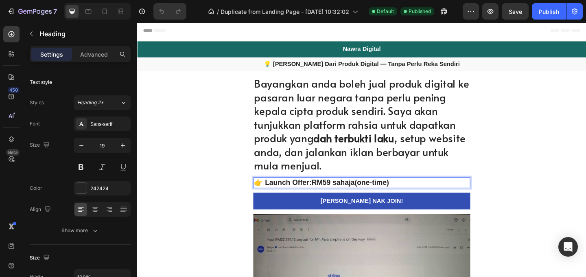
click at [409, 194] on p "👉 Launch Offer: RM59 sahaja (one-time)" at bounding box center [381, 196] width 234 height 10
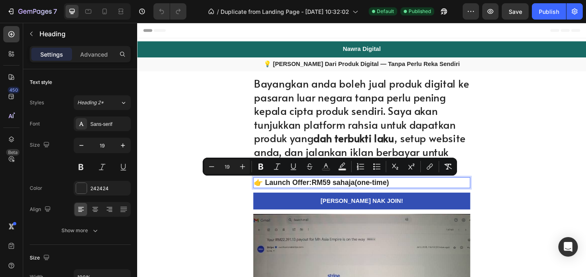
drag, startPoint x: 412, startPoint y: 195, endPoint x: 263, endPoint y: 196, distance: 148.4
click at [264, 196] on p "👉 Launch Offer: RM59 sahaja (one-time)" at bounding box center [381, 196] width 234 height 10
copy p "👉 Launch Offer: RM59 sahaja (one-time)"
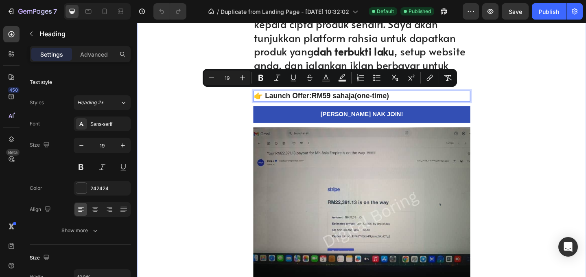
scroll to position [163, 0]
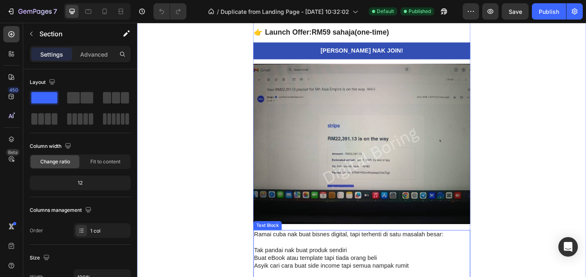
click at [373, 269] on p "Tak pandai nak buat produk sendiri" at bounding box center [381, 270] width 234 height 9
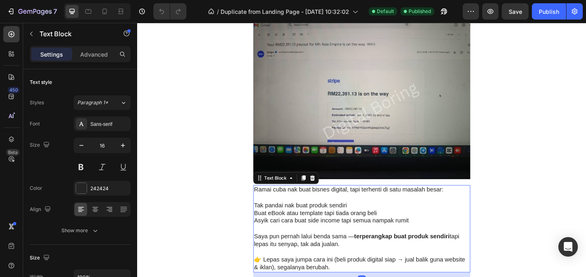
scroll to position [232, 0]
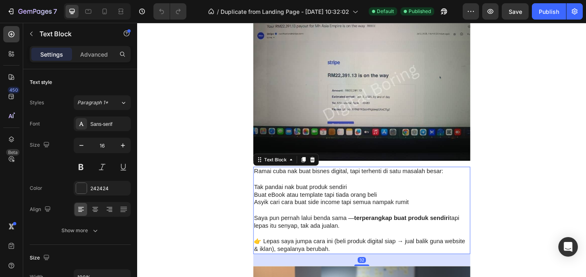
click at [370, 249] on p "Rich Text Editor. Editing area: main" at bounding box center [381, 252] width 234 height 9
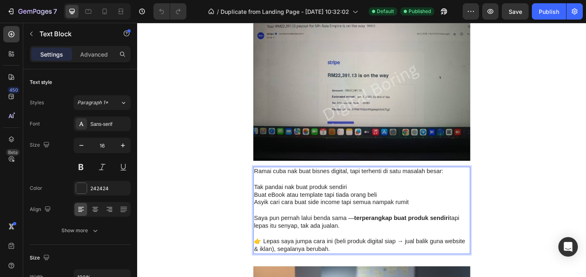
click at [340, 267] on p "👉 Lepas saya jumpa cara ini (beli produk digital siap → jual balik guna website…" at bounding box center [381, 264] width 234 height 17
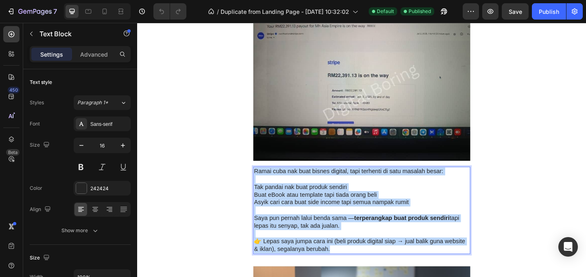
drag, startPoint x: 341, startPoint y: 267, endPoint x: 261, endPoint y: 185, distance: 114.2
click at [263, 185] on div "Ramai cuba nak buat bisnes digital, tapi terhenti di satu masalah besar: Tak pa…" at bounding box center [381, 226] width 236 height 95
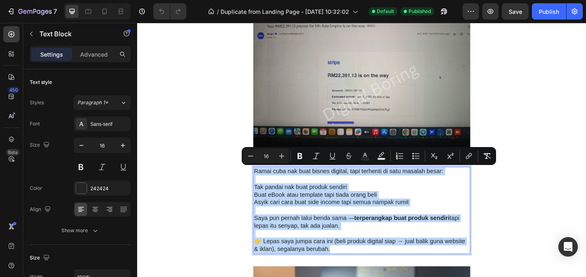
copy div "Ramai cuba nak buat bisnes digital, tapi terhenti di satu masalah besar: Tak pa…"
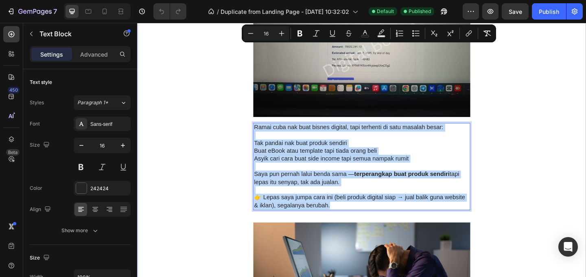
scroll to position [386, 0]
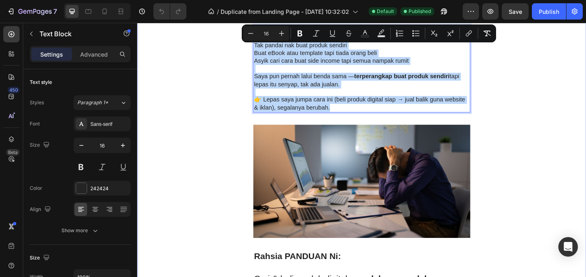
click at [525, 126] on div "Nawra Digital Heading Row 💡 Jana Income Dari Produk Digital — Tanpa Perlu Reka …" at bounding box center [381, 262] width 488 height 1211
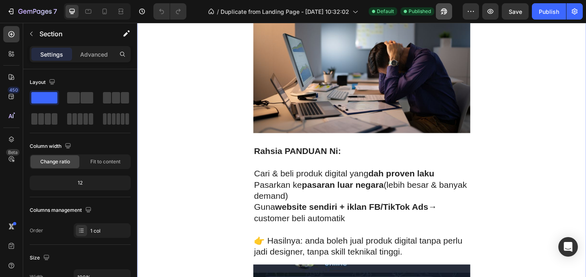
scroll to position [558, 0]
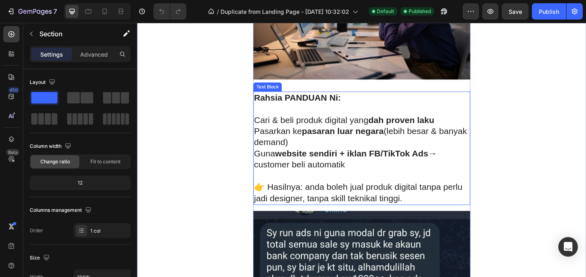
click at [408, 158] on p "Pasarkan ke pasaran luar negara (lebih besar & banyak demand)" at bounding box center [381, 147] width 234 height 24
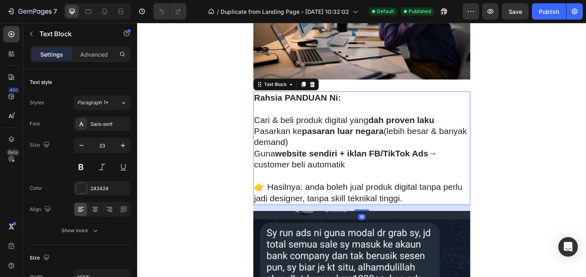
click at [431, 211] on p "👉 Hasilnya: anda boleh jual produk digital tanpa perlu jadi designer, tanpa ski…" at bounding box center [381, 207] width 234 height 24
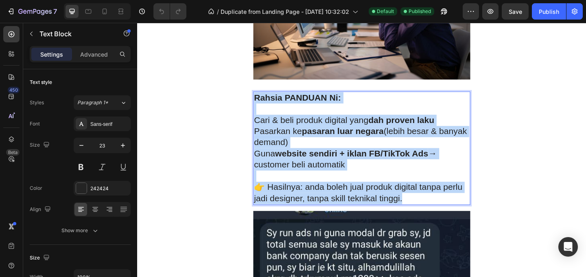
drag, startPoint x: 418, startPoint y: 208, endPoint x: 264, endPoint y: 107, distance: 185.1
click at [264, 107] on div "Rahsia PANDUAN Ni: Cari & beli produk digital yang dah proven laku Pasarkan ke …" at bounding box center [381, 158] width 236 height 123
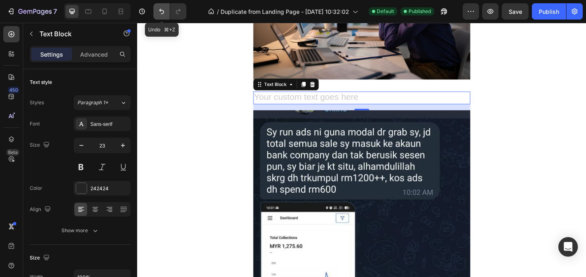
click at [164, 9] on icon "Undo/Redo" at bounding box center [161, 11] width 8 height 8
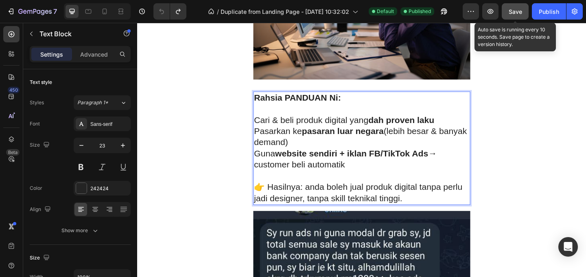
click at [516, 15] on div "Save" at bounding box center [514, 11] width 13 height 9
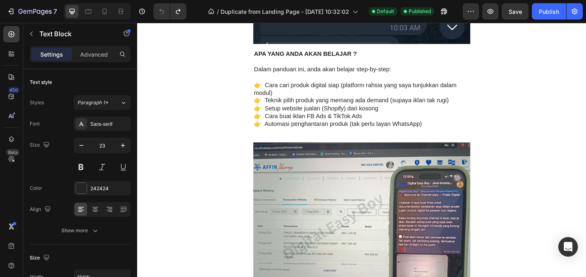
scroll to position [1126, 0]
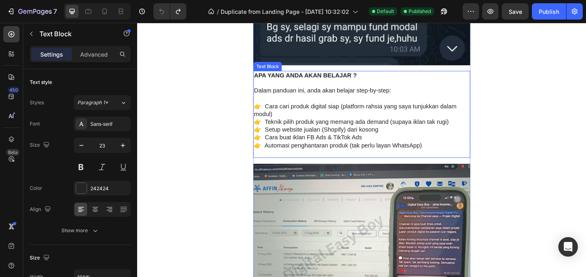
click at [386, 131] on p "👉 Teknik pilih produk yang memang ada demand (supaya iklan tak rugi)" at bounding box center [381, 130] width 234 height 9
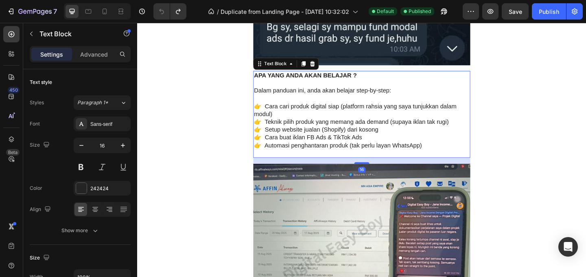
click at [438, 152] on p "👉 Automasi penghantaran produk (tak perlu layan WhatsApp)" at bounding box center [381, 156] width 234 height 9
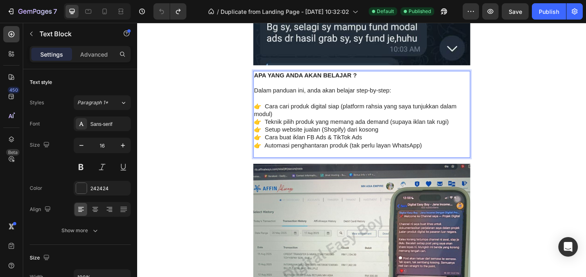
drag, startPoint x: 459, startPoint y: 157, endPoint x: 260, endPoint y: 84, distance: 211.4
click at [263, 84] on div "APA YANG ANDA AKAN BELAJAR ? Dalam panduan ini, anda akan belajar step-by-step:…" at bounding box center [381, 122] width 236 height 95
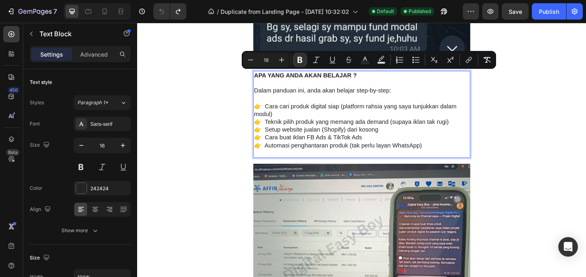
copy div "APA YANG ANDA AKAN BELAJAR ? Dalam panduan ini, anda akan belajar step-by-step:…"
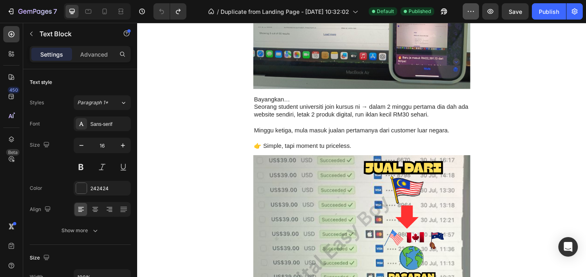
scroll to position [1447, 0]
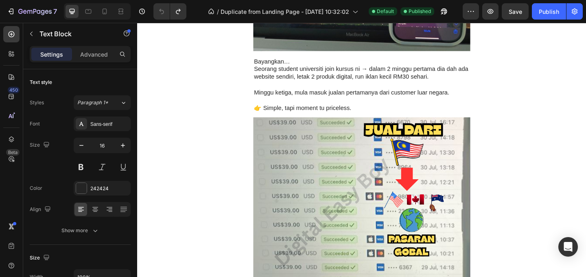
click at [379, 107] on p at bounding box center [381, 107] width 234 height 9
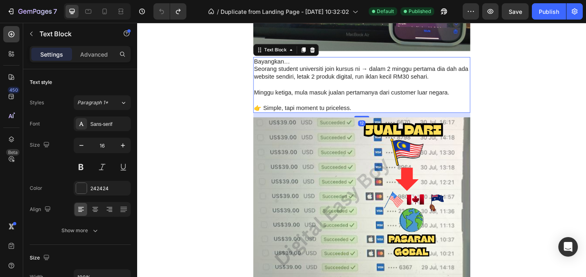
click at [375, 113] on p "👉 Simple, tapi moment tu priceless." at bounding box center [381, 115] width 234 height 9
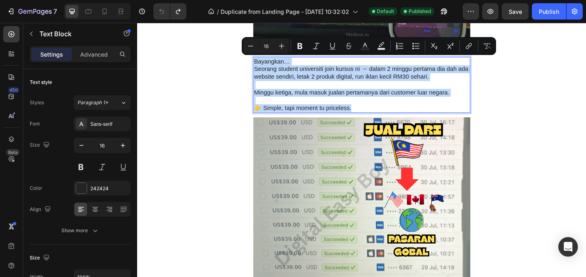
drag, startPoint x: 369, startPoint y: 115, endPoint x: 261, endPoint y: 67, distance: 118.7
click at [263, 67] on div "Bayangkan… Seorang student universiti join kursus ni → dalam 2 minggu pertama d…" at bounding box center [381, 90] width 236 height 61
copy div "Bayangkan… Seorang student universiti join kursus ni → dalam 2 minggu pertama d…"
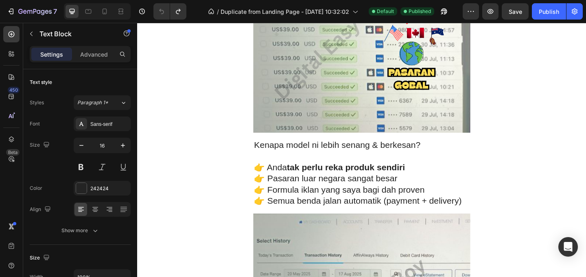
scroll to position [1691, 0]
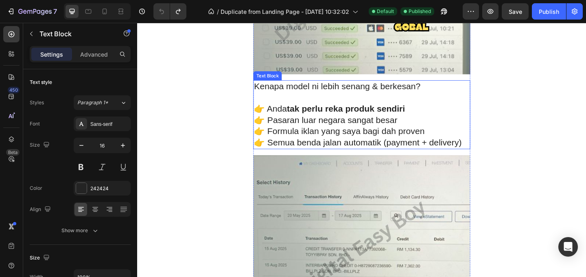
click at [446, 119] on p "👉 Anda tak perlu reka produk sendiri" at bounding box center [381, 116] width 234 height 12
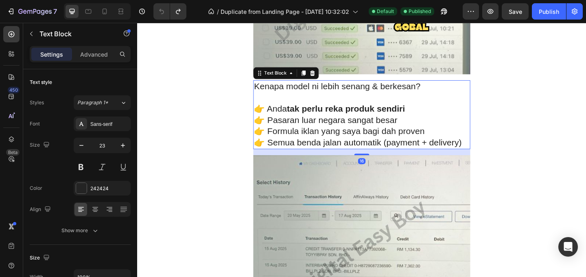
click at [484, 150] on p "👉 Semua benda jalan automatik (payment + delivery)" at bounding box center [381, 153] width 234 height 12
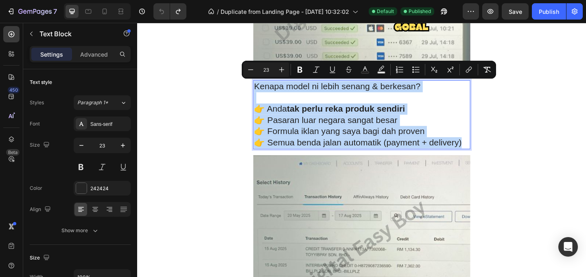
drag, startPoint x: 485, startPoint y: 151, endPoint x: 262, endPoint y: 91, distance: 231.3
click at [263, 91] on div "Kenapa model ni lebih senang & berkesan? 👉 Anda tak perlu reka produk sendiri 👉…" at bounding box center [381, 122] width 236 height 74
copy div "Kenapa model ni lebih senang & berkesan? 👉 Anda tak perlu reka produk sendiri 👉…"
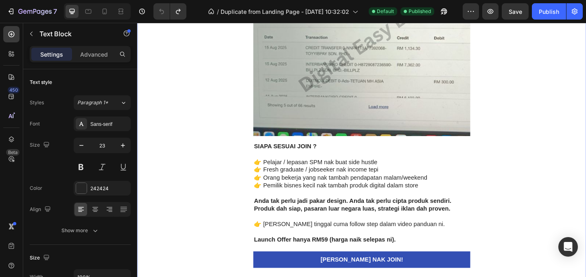
scroll to position [1910, 0]
click at [398, 191] on p "👉 Orang bekerja yang nak tambah pendapatan malam/weekend" at bounding box center [381, 191] width 234 height 9
click at [451, 190] on p "👉 Orang bekerja yang nak tambah pendapatan malam/weekend" at bounding box center [381, 191] width 234 height 9
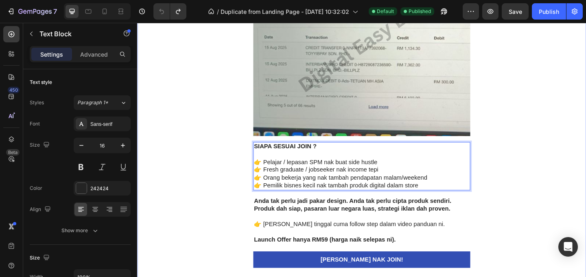
drag, startPoint x: 446, startPoint y: 198, endPoint x: 259, endPoint y: 153, distance: 191.9
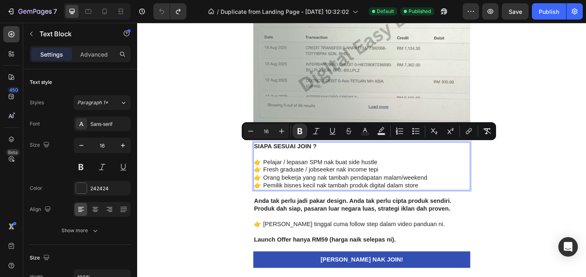
copy div "SIAPA SESUAI JOIN ? 👉 Pelajar / lepasan SPM nak buat side hustle 👉 Fresh gradua…"
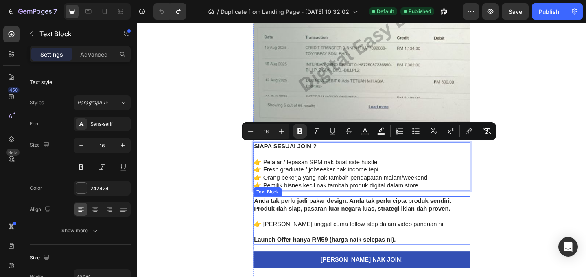
click at [423, 231] on p at bounding box center [381, 233] width 234 height 9
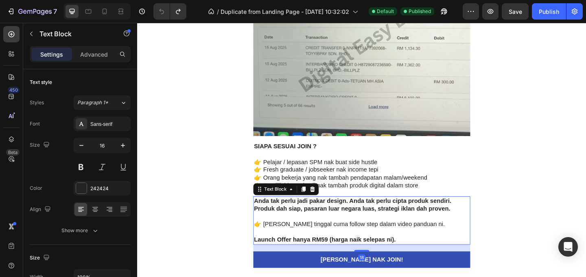
click at [433, 248] on p at bounding box center [381, 250] width 234 height 9
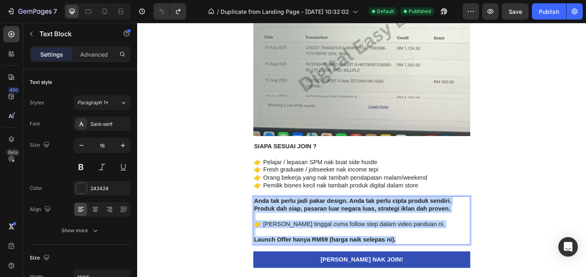
drag, startPoint x: 430, startPoint y: 256, endPoint x: 262, endPoint y: 217, distance: 172.5
click at [263, 217] on div "Anda tak perlu jadi pakar design. Anda tak perlu cipta produk sendiri. Produk d…" at bounding box center [381, 237] width 236 height 52
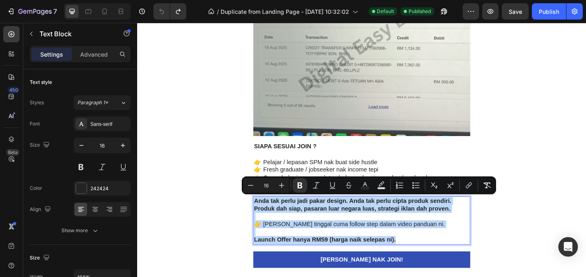
copy div "Anda tak perlu jadi pakar design. Anda tak perlu cipta produk sendiri. Produk d…"
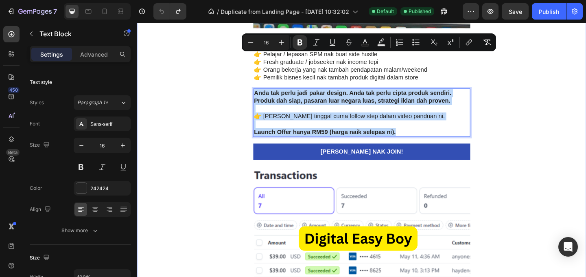
scroll to position [2069, 0]
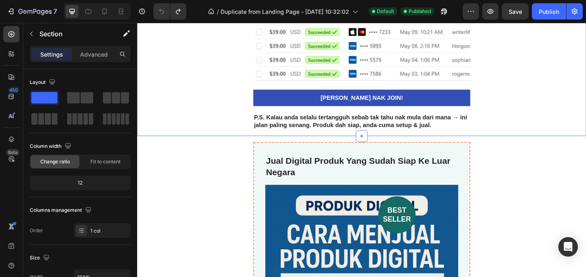
scroll to position [2360, 0]
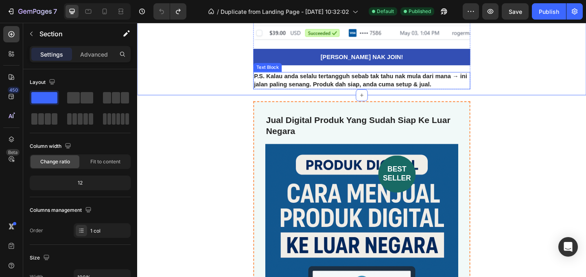
click at [446, 89] on strong "P.S. Kalau anda selalu tertangguh sebab tak tahu nak mula dari mana → ini jalan…" at bounding box center [380, 84] width 232 height 15
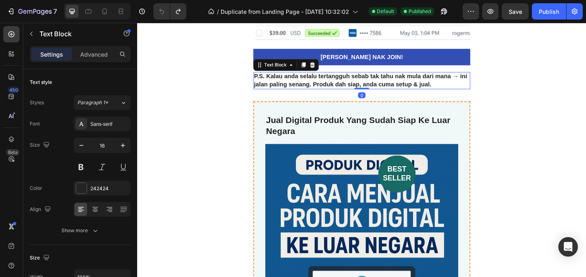
click at [464, 89] on p "P.S. Kalau anda selalu tertangguh sebab tak tahu nak mula dari mana → ini jalan…" at bounding box center [381, 85] width 234 height 17
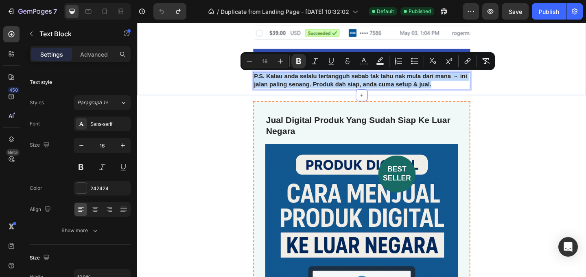
drag, startPoint x: 463, startPoint y: 90, endPoint x: 256, endPoint y: 84, distance: 206.7
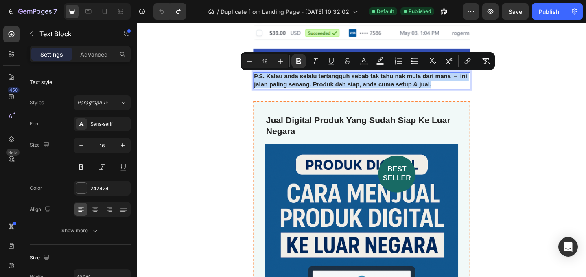
copy strong "P.S. Kalau anda selalu tertangguh sebab tak tahu nak mula dari mana → ini jalan…"
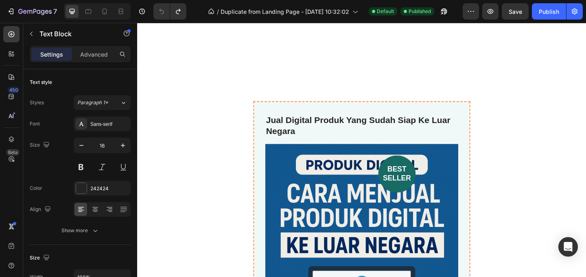
scroll to position [2756, 0]
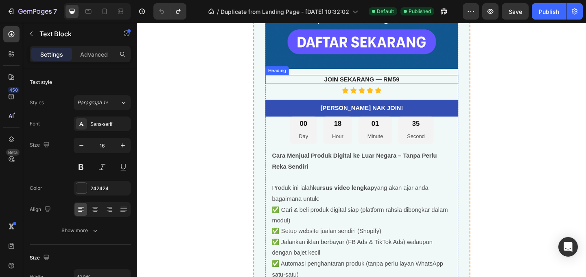
click at [417, 82] on strong "JOIN SEKARANG — RM59" at bounding box center [381, 84] width 82 height 7
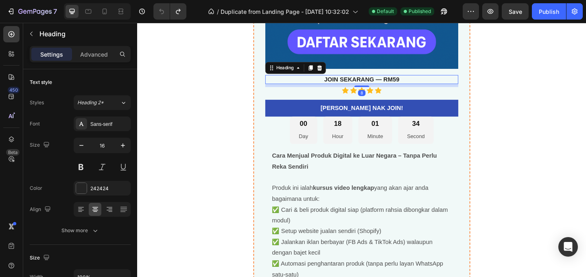
click at [421, 83] on h3 "JOIN SEKARANG — RM59" at bounding box center [381, 84] width 210 height 10
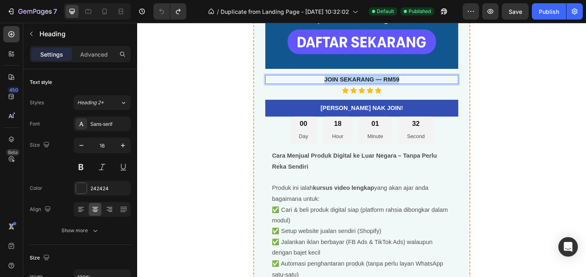
drag, startPoint x: 421, startPoint y: 83, endPoint x: 338, endPoint y: 83, distance: 83.0
click at [338, 83] on p "JOIN SEKARANG — RM59" at bounding box center [381, 84] width 208 height 9
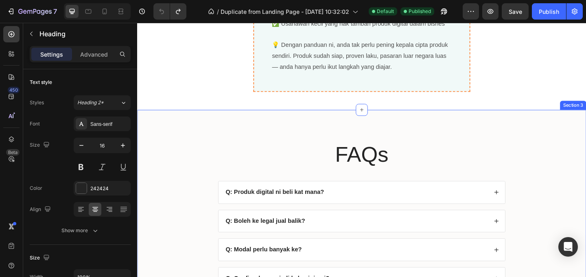
scroll to position [3164, 0]
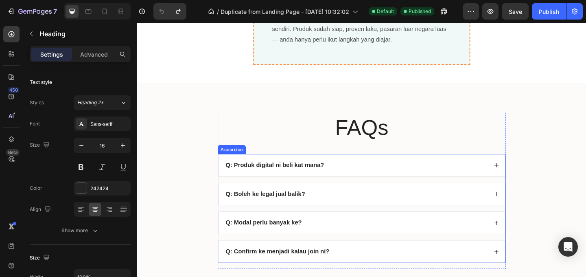
click at [360, 180] on div "Q: Produk digital ni beli kat mana?" at bounding box center [375, 177] width 286 height 11
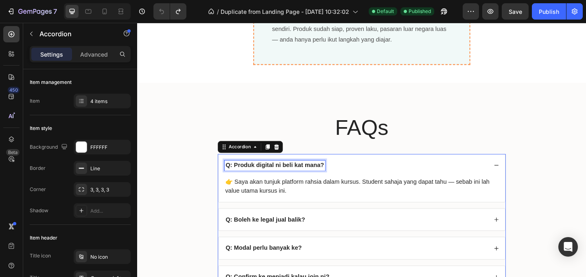
click at [332, 179] on strong "Q: Produk digital ni beli kat mana?" at bounding box center [286, 177] width 107 height 7
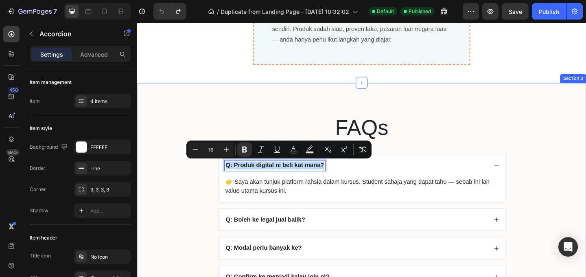
drag, startPoint x: 336, startPoint y: 178, endPoint x: 220, endPoint y: 179, distance: 115.5
click at [220, 179] on div "FAQs Heading Q: Produk digital ni beli kat mana? 👉 Saya akan tunjuk platform ra…" at bounding box center [381, 222] width 472 height 204
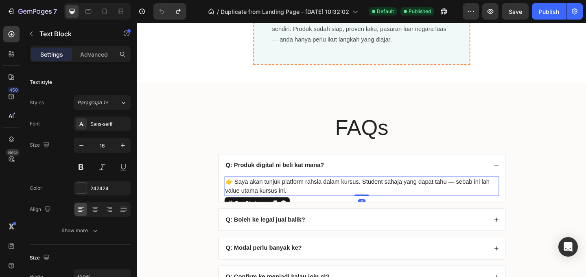
click at [294, 200] on p "👉 Saya akan tunjuk platform rahsia dalam kursus. Student sahaja yang dapat tahu…" at bounding box center [381, 200] width 297 height 20
click at [299, 204] on p "👉 Saya akan tunjuk platform rahsia dalam kursus. Student sahaja yang dapat tahu…" at bounding box center [381, 200] width 297 height 20
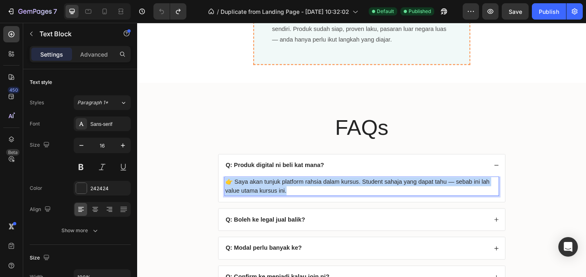
drag, startPoint x: 299, startPoint y: 204, endPoint x: 231, endPoint y: 194, distance: 68.7
click at [233, 194] on p "👉 Saya akan tunjuk platform rahsia dalam kursus. Student sahaja yang dapat tahu…" at bounding box center [381, 200] width 297 height 20
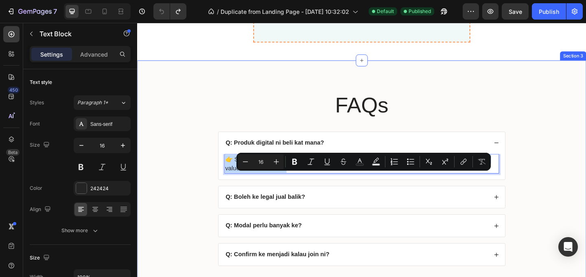
scroll to position [3235, 0]
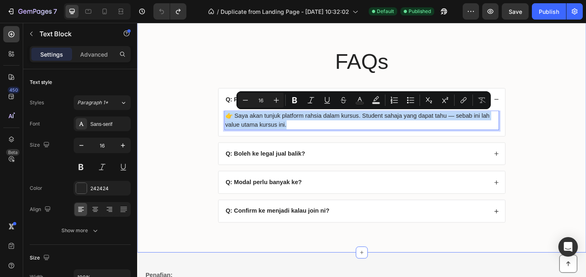
click at [550, 146] on div "FAQs Heading Q: Produk digital ni beli kat mana? 👉 Saya akan tunjuk platform ra…" at bounding box center [381, 151] width 472 height 204
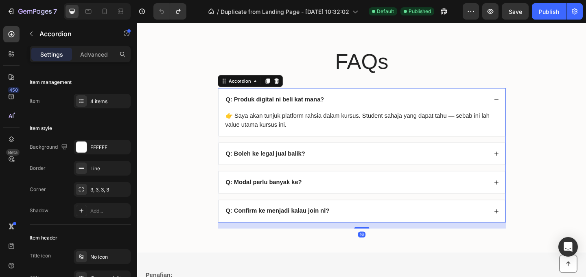
click at [413, 160] on div "Q: Boleh ke legal jual balik?" at bounding box center [375, 164] width 286 height 11
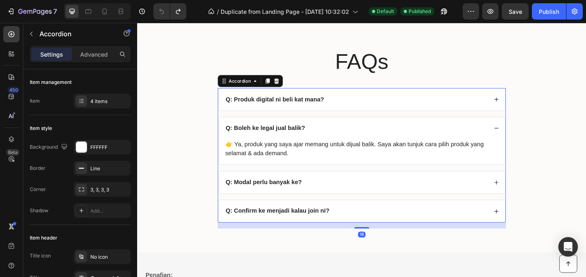
click at [320, 137] on div "Q: Boleh ke legal jual balik?" at bounding box center [375, 137] width 286 height 11
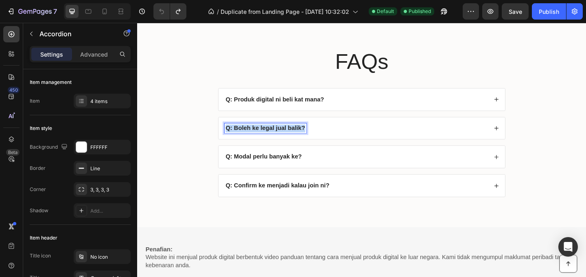
drag, startPoint x: 315, startPoint y: 137, endPoint x: 230, endPoint y: 139, distance: 85.0
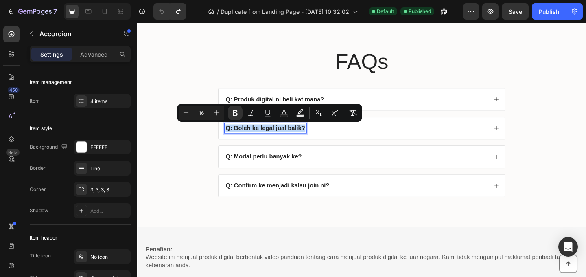
click at [351, 137] on div "Q: Boleh ke legal jual balik?" at bounding box center [375, 137] width 286 height 11
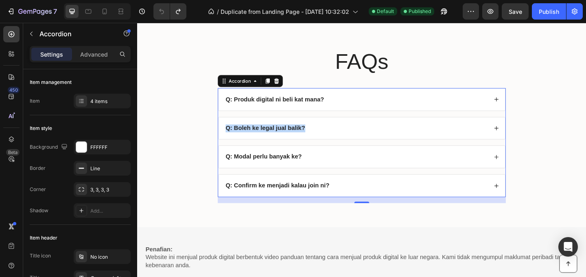
click at [351, 137] on div "Q: Boleh ke legal jual balik?" at bounding box center [375, 137] width 286 height 11
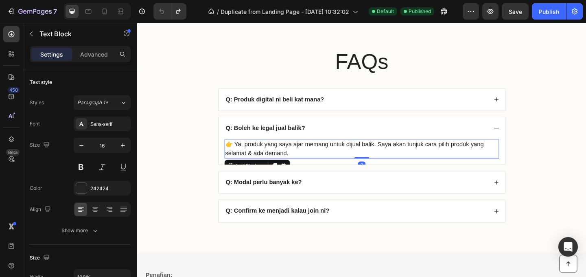
click at [317, 162] on p "👉 Ya, produk yang saya ajar memang untuk dijual balik. Saya akan tunjuk cara pi…" at bounding box center [381, 160] width 297 height 20
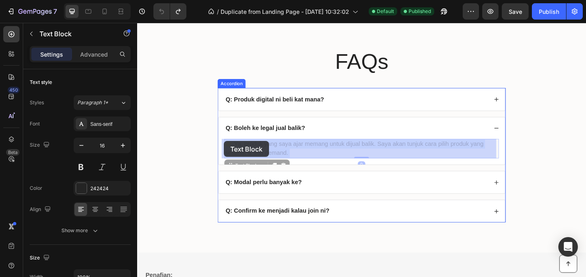
drag, startPoint x: 311, startPoint y: 164, endPoint x: 252, endPoint y: 156, distance: 59.6
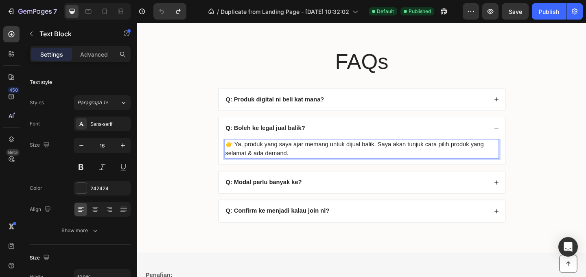
click at [301, 163] on p "👉 Ya, produk yang saya ajar memang untuk dijual balik. Saya akan tunjuk cara pi…" at bounding box center [381, 160] width 297 height 20
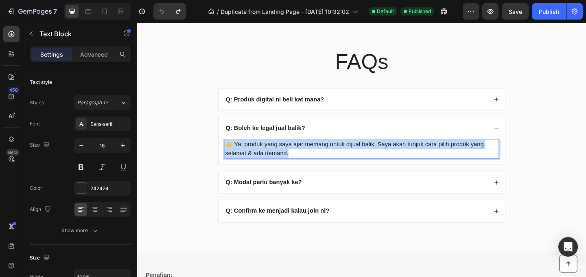
drag, startPoint x: 301, startPoint y: 164, endPoint x: 231, endPoint y: 156, distance: 70.0
click at [233, 156] on p "👉 Ya, produk yang saya ajar memang untuk dijual balik. Saya akan tunjuk cara pi…" at bounding box center [381, 160] width 297 height 20
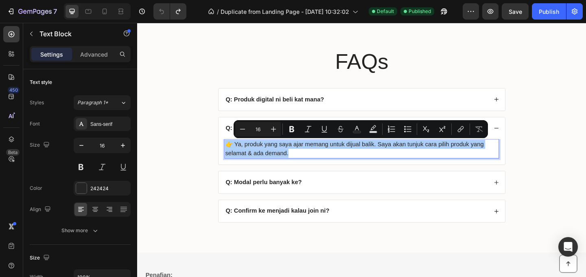
click at [329, 195] on div "Q: Modal perlu banyak ke?" at bounding box center [375, 195] width 286 height 11
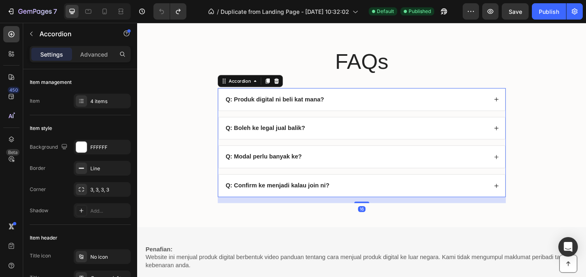
click at [320, 174] on div "Q: Modal perlu banyak ke?" at bounding box center [381, 168] width 312 height 24
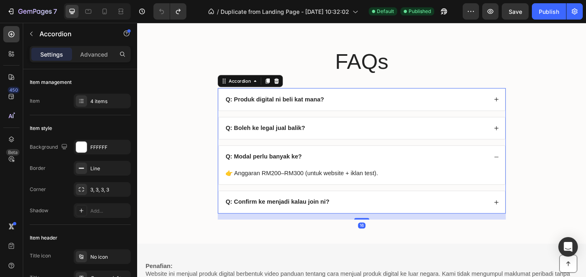
click at [314, 172] on div "Q: Modal perlu banyak ke?" at bounding box center [375, 168] width 286 height 11
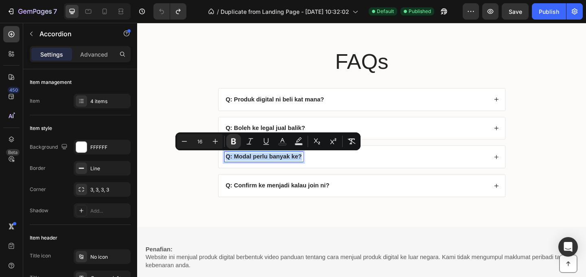
drag, startPoint x: 313, startPoint y: 169, endPoint x: 232, endPoint y: 172, distance: 80.6
click at [232, 172] on div "Q: Modal perlu banyak ke?" at bounding box center [274, 168] width 85 height 11
click at [377, 166] on div "Q: Modal perlu banyak ke?" at bounding box center [375, 168] width 286 height 11
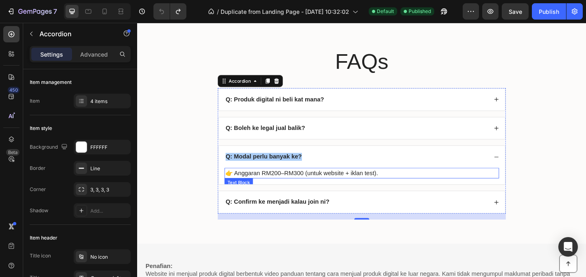
click at [346, 187] on p "👉 Anggaran RM200–RM300 (untuk website + iklan test)." at bounding box center [381, 186] width 297 height 10
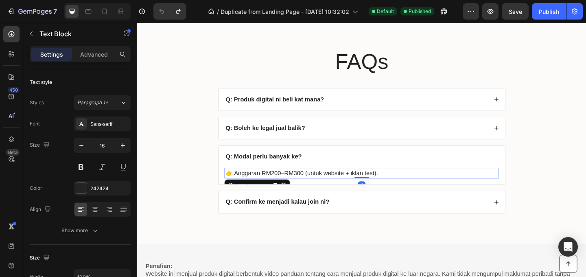
click at [401, 187] on p "👉 Anggaran RM200–RM300 (untuk website + iklan test)." at bounding box center [381, 186] width 297 height 10
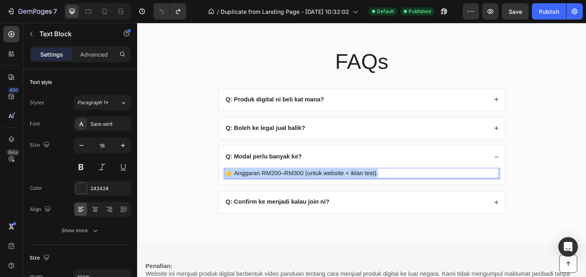
drag, startPoint x: 399, startPoint y: 186, endPoint x: 232, endPoint y: 186, distance: 167.6
click at [233, 186] on p "👉 Anggaran RM200–RM300 (untuk website + iklan test)." at bounding box center [381, 186] width 297 height 10
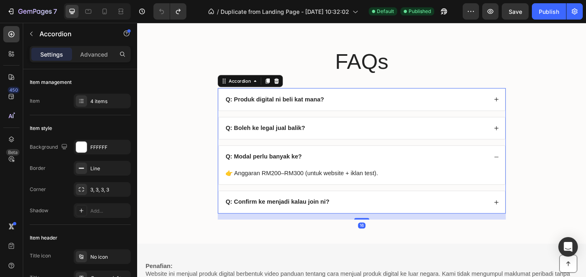
click at [349, 218] on div "Q: Confirm ke menjadi kalau join ni?" at bounding box center [375, 217] width 286 height 11
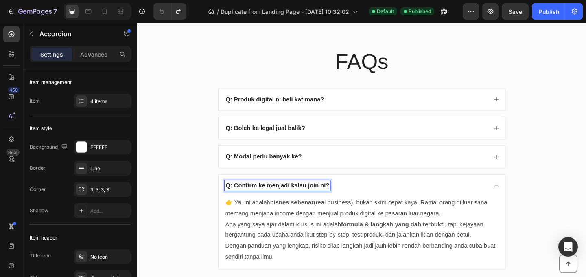
click at [341, 200] on strong "Q: Confirm ke menjadi kalau join ni?" at bounding box center [289, 199] width 113 height 7
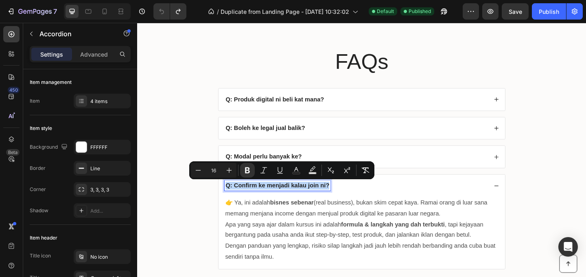
drag, startPoint x: 342, startPoint y: 200, endPoint x: 231, endPoint y: 199, distance: 111.0
click at [233, 199] on strong "Q: Confirm ke menjadi kalau join ni?" at bounding box center [289, 199] width 113 height 7
click at [334, 263] on p "Dengan panduan yang lengkap, risiko silap langkah jadi jauh lebih rendah berban…" at bounding box center [381, 271] width 297 height 24
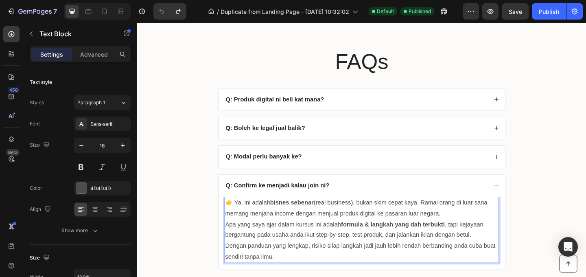
click at [299, 275] on p "Dengan panduan yang lengkap, risiko silap langkah jadi jauh lebih rendah berban…" at bounding box center [381, 271] width 297 height 24
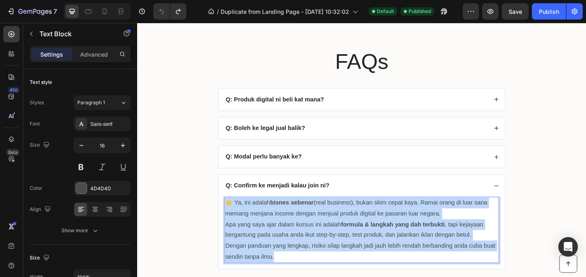
drag, startPoint x: 290, startPoint y: 275, endPoint x: 231, endPoint y: 220, distance: 81.4
click at [232, 220] on div "👉 Ya, ini adalah bisnes sebenar (real business), bukan skim cepat kaya. Ramai o…" at bounding box center [381, 247] width 299 height 72
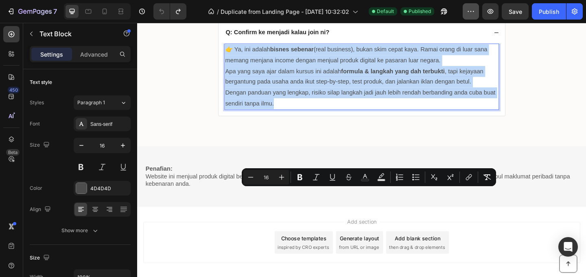
scroll to position [3423, 0]
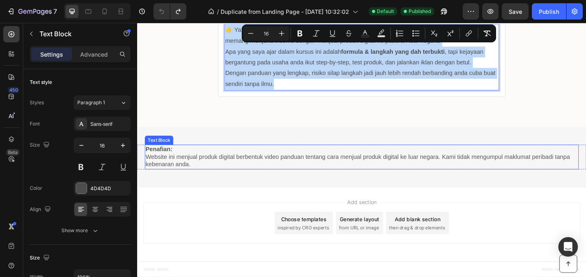
click at [406, 169] on p "Website ini menjual produk digital berbentuk video panduan tentang cara menjual…" at bounding box center [381, 172] width 470 height 17
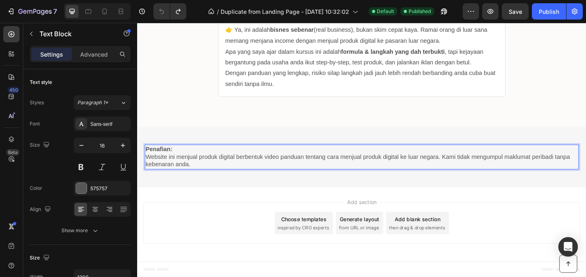
click at [229, 177] on p "Website ini menjual produk digital berbentuk video panduan tentang cara menjual…" at bounding box center [381, 172] width 470 height 17
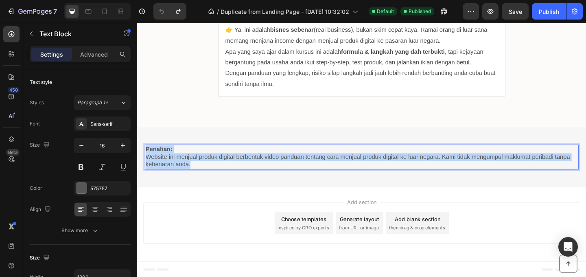
drag, startPoint x: 216, startPoint y: 176, endPoint x: 147, endPoint y: 157, distance: 71.7
click at [147, 157] on div "Penafian: Website ini menjual produk digital berbentuk video panduan tentang ca…" at bounding box center [381, 168] width 472 height 27
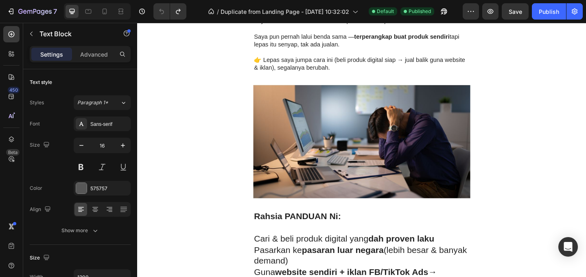
scroll to position [0, 0]
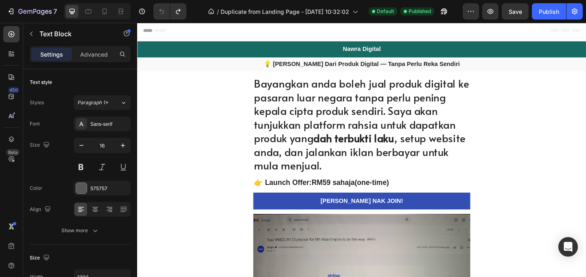
click at [402, 68] on strong "💡 [PERSON_NAME] Dari Produk Digital — Tanpa Perlu Reka Sendiri" at bounding box center [381, 67] width 213 height 7
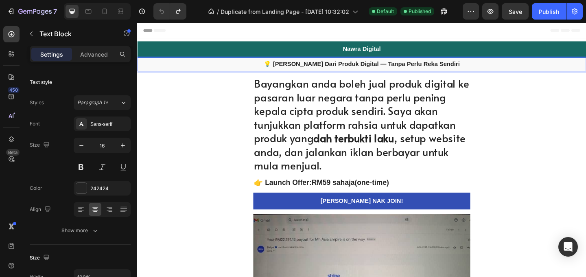
click at [478, 64] on p "💡 [PERSON_NAME] Dari Produk Digital — Tanpa Perlu Reka Sendiri" at bounding box center [381, 67] width 486 height 9
click at [479, 67] on p "💡 [PERSON_NAME] Dari Produk Digital — Tanpa Perlu Reka Sendiri" at bounding box center [381, 67] width 486 height 9
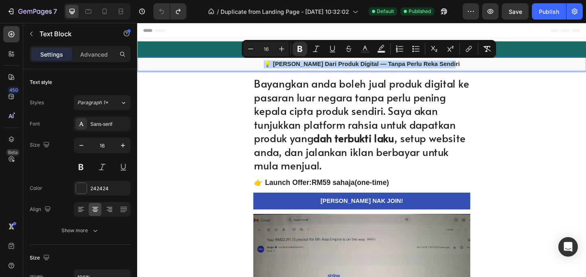
drag, startPoint x: 479, startPoint y: 67, endPoint x: 282, endPoint y: 66, distance: 196.4
click at [282, 66] on p "💡 [PERSON_NAME] Dari Produk Digital — Tanpa Perlu Reka Sendiri" at bounding box center [381, 67] width 486 height 9
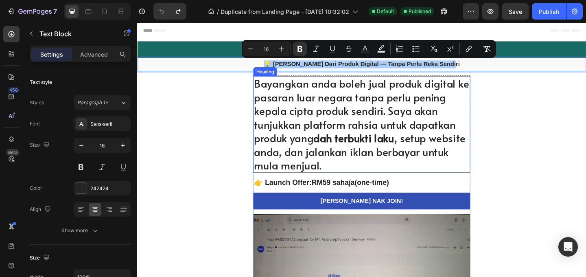
click at [399, 129] on h1 "Bayangkan anda boleh jual produk digital ke pasaran luar negara tanpa perlu pen…" at bounding box center [381, 133] width 236 height 105
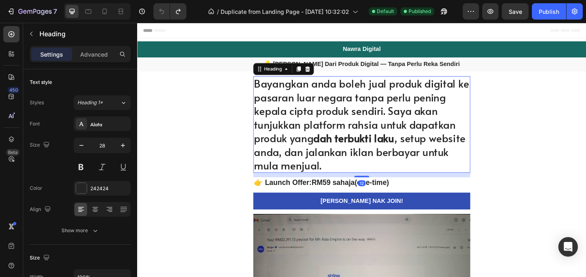
click at [348, 172] on h1 "Bayangkan anda boleh jual produk digital ke pasaran luar negara tanpa perlu pen…" at bounding box center [381, 133] width 236 height 105
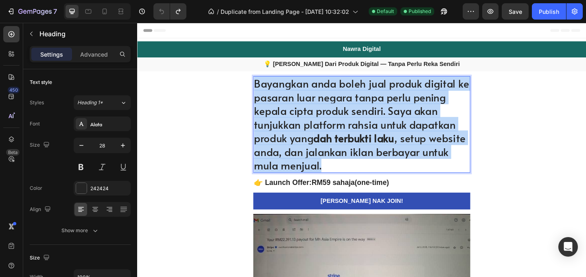
drag, startPoint x: 340, startPoint y: 178, endPoint x: 261, endPoint y: 94, distance: 115.4
click at [264, 94] on p "Bayangkan anda boleh jual produk digital ke pasaran luar negara tanpa perlu pen…" at bounding box center [381, 133] width 234 height 104
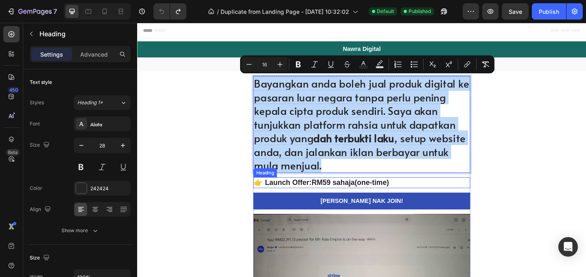
click at [411, 198] on h2 "👉 Launch Offer: RM59 sahaja (one-time)" at bounding box center [381, 196] width 236 height 12
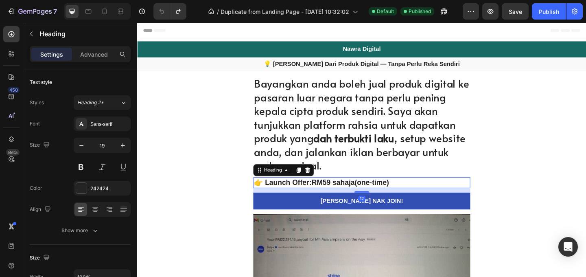
click at [414, 197] on h2 "👉 Launch Offer: RM59 sahaja (one-time)" at bounding box center [381, 196] width 236 height 12
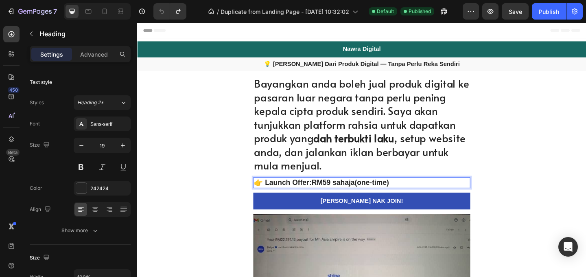
drag, startPoint x: 414, startPoint y: 197, endPoint x: 264, endPoint y: 196, distance: 149.7
click at [264, 196] on p "👉 Launch Offer: RM59 sahaja (one-time)" at bounding box center [381, 196] width 234 height 10
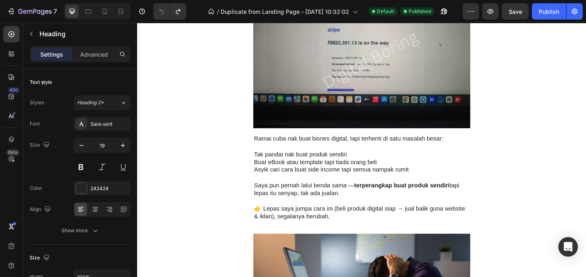
scroll to position [316, 0]
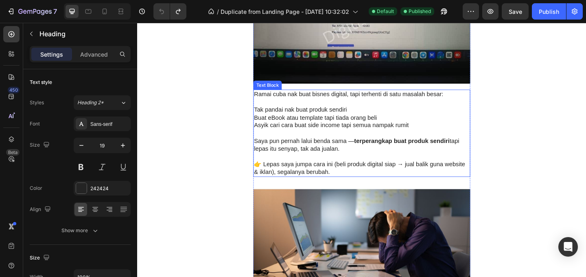
click at [388, 144] on p at bounding box center [381, 142] width 234 height 9
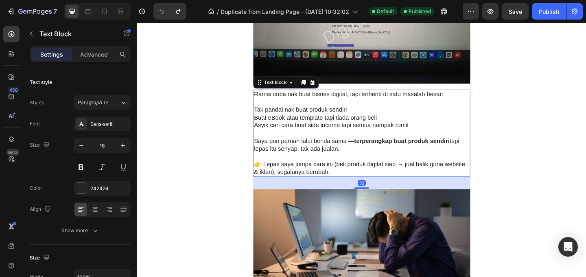
click at [436, 170] on p at bounding box center [381, 168] width 234 height 9
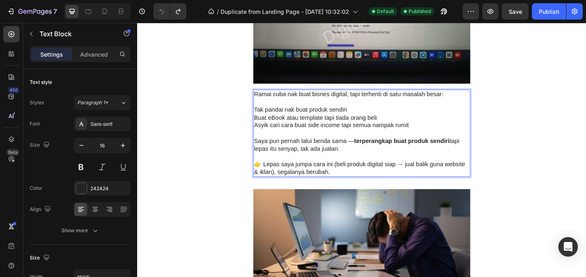
click at [337, 181] on p "👉 Lepas saya jumpa cara ini (beli produk digital siap → jual balik guna website…" at bounding box center [381, 180] width 234 height 17
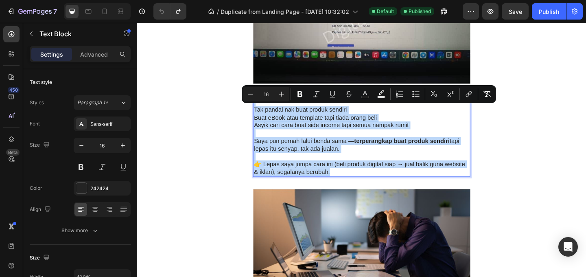
drag, startPoint x: 339, startPoint y: 183, endPoint x: 262, endPoint y: 105, distance: 109.9
click at [263, 105] on div "Ramai cuba nak buat bisnes digital, tapi terhenti di satu masalah besar: Tak pa…" at bounding box center [381, 142] width 236 height 95
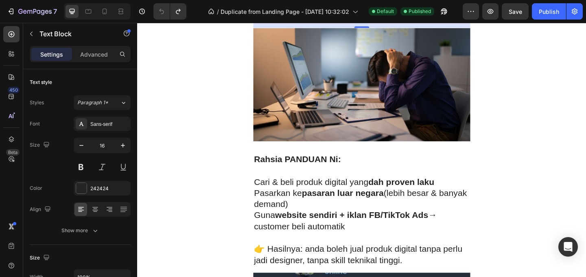
scroll to position [538, 0]
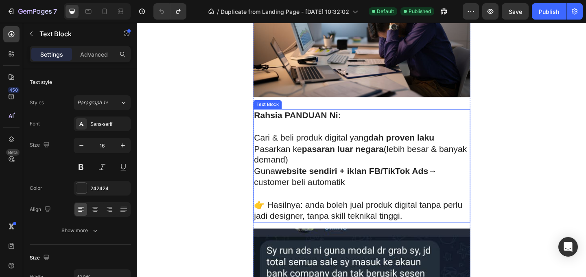
click at [414, 153] on div "Rahsia PANDUAN Ni: Cari & beli produk digital yang dah proven laku Pasarkan ke …" at bounding box center [381, 177] width 236 height 123
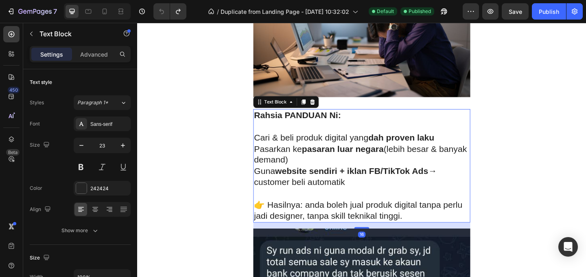
click at [425, 228] on p "👉 Hasilnya: anda boleh jual produk digital tanpa perlu jadi designer, tanpa ski…" at bounding box center [381, 226] width 234 height 24
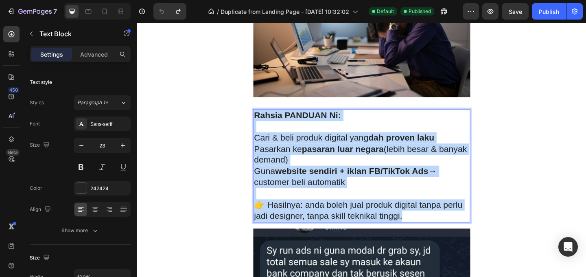
drag, startPoint x: 425, startPoint y: 231, endPoint x: 263, endPoint y: 127, distance: 192.2
click at [263, 127] on div "Rahsia PANDUAN Ni: Cari & beli produk digital yang dah proven laku Pasarkan ke …" at bounding box center [381, 177] width 236 height 123
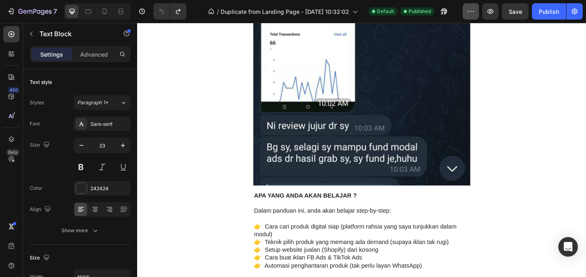
scroll to position [1044, 0]
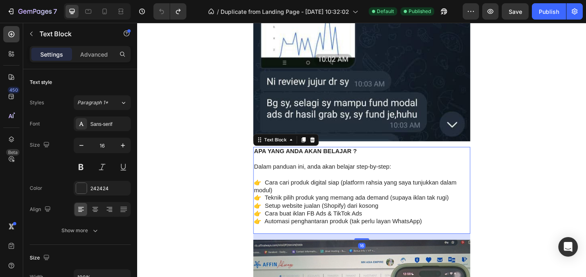
click at [449, 240] on p "👉 Automasi penghantaran produk (tak perlu layan WhatsApp)" at bounding box center [381, 238] width 234 height 9
click at [451, 240] on p "👉 Automasi penghantaran produk (tak perlu layan WhatsApp)" at bounding box center [381, 238] width 234 height 9
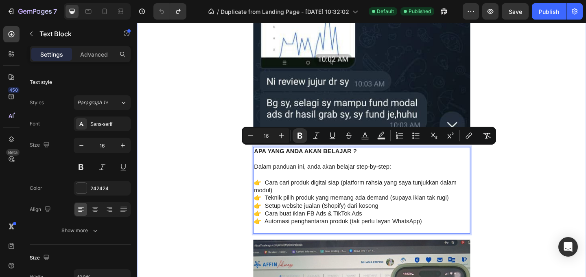
drag, startPoint x: 450, startPoint y: 237, endPoint x: 259, endPoint y: 161, distance: 205.9
click at [259, 161] on div "Nawra Digital Heading Row 💡 Jana Income Dari Produk Digital — Tanpa Perlu Reka …" at bounding box center [381, 205] width 488 height 2412
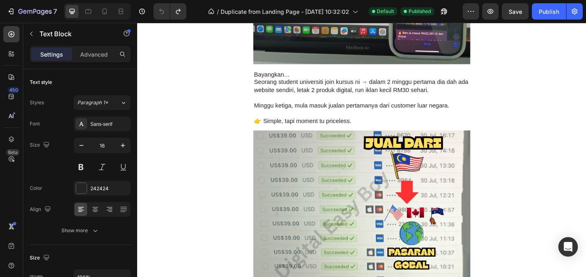
scroll to position [1451, 0]
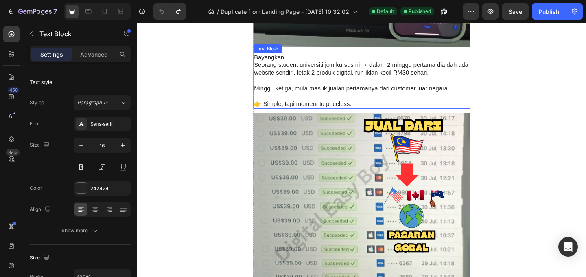
click at [414, 99] on p at bounding box center [381, 102] width 234 height 9
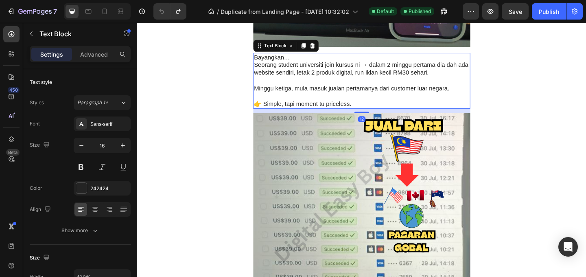
click at [389, 105] on p at bounding box center [381, 102] width 234 height 9
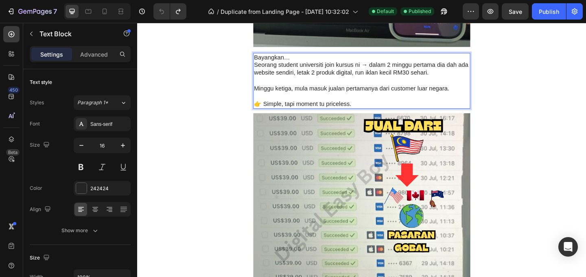
click at [376, 109] on p "👉 Simple, tapi moment tu priceless." at bounding box center [381, 111] width 234 height 9
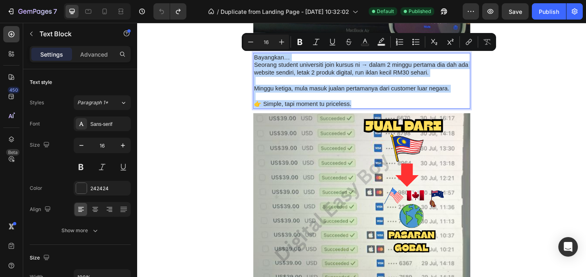
drag, startPoint x: 371, startPoint y: 109, endPoint x: 261, endPoint y: 58, distance: 121.3
click at [263, 58] on div "Bayangkan… Seorang student universiti join kursus ni → dalam 2 minggu pertama d…" at bounding box center [381, 85] width 236 height 61
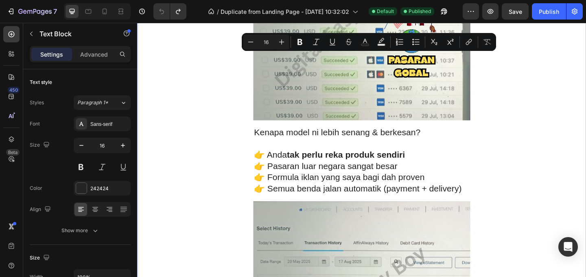
scroll to position [1718, 0]
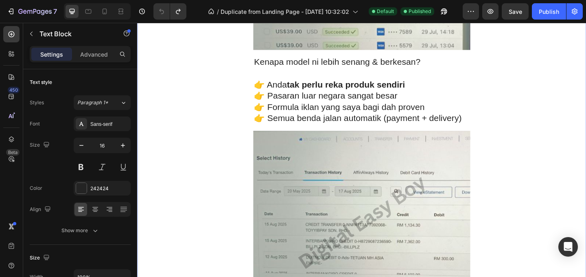
click at [405, 119] on p "👉 Formula iklan yang saya bagi dah proven" at bounding box center [381, 114] width 234 height 12
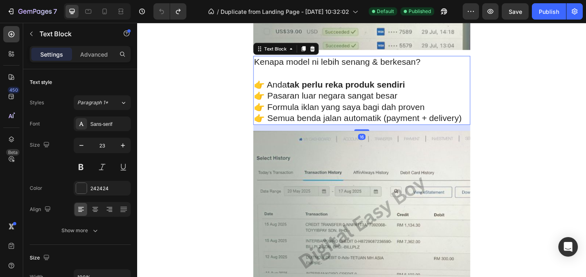
click at [454, 117] on p "👉 Formula iklan yang saya bagi dah proven" at bounding box center [381, 114] width 234 height 12
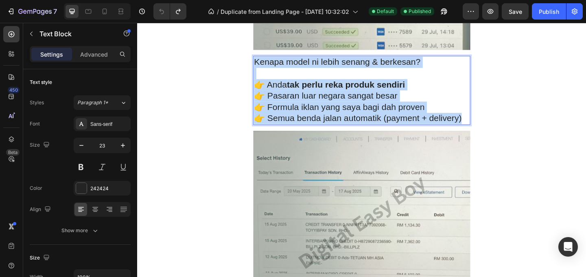
drag, startPoint x: 487, startPoint y: 127, endPoint x: 263, endPoint y: 65, distance: 233.1
click at [263, 65] on div "Kenapa model ni lebih senang & berkesan? 👉 Anda tak perlu reka produk sendiri 👉…" at bounding box center [381, 96] width 236 height 74
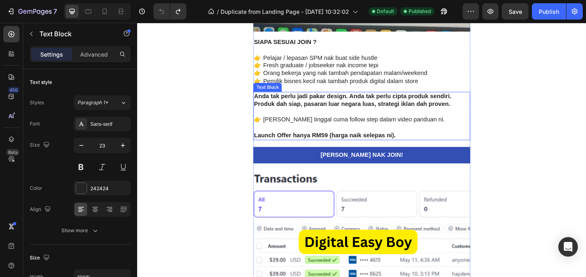
scroll to position [2015, 0]
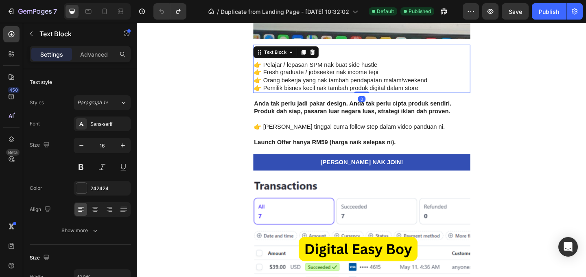
click at [396, 81] on p "👉 Orang bekerja yang nak tambah pendapatan malam/weekend" at bounding box center [381, 85] width 234 height 9
click at [421, 81] on p "👉 Fresh graduate / jobseeker nak income tepi" at bounding box center [381, 76] width 234 height 9
click at [439, 94] on p "👉 Pemilik bisnes kecil nak tambah produk digital dalam store" at bounding box center [381, 93] width 234 height 9
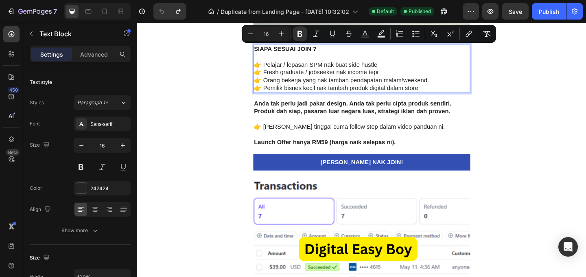
drag, startPoint x: 441, startPoint y: 93, endPoint x: 262, endPoint y: 52, distance: 183.3
click at [263, 52] on div "SIAPA SESUAI JOIN ? 👉 Pelajar / lepasan SPM nak buat side hustle 👉 Fresh gradua…" at bounding box center [381, 72] width 236 height 52
click at [419, 128] on p at bounding box center [381, 127] width 234 height 9
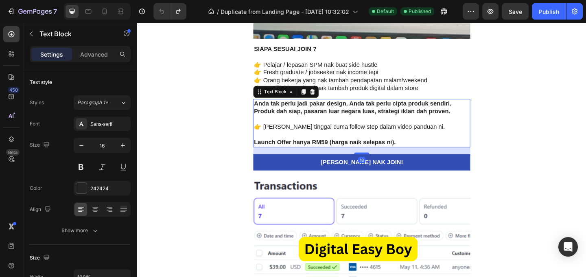
click at [462, 140] on p "Rich Text Editor. Editing area: main" at bounding box center [381, 144] width 234 height 9
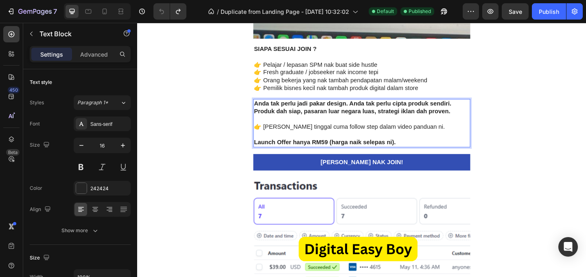
click at [432, 148] on p "Launch Offer hanya RM59 (harga naik selepas ni)." at bounding box center [381, 152] width 234 height 9
click at [426, 150] on p "Launch Offer hanya RM59 (harga naik selepas ni)." at bounding box center [381, 152] width 234 height 9
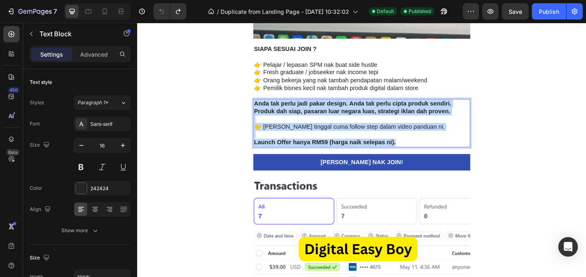
drag, startPoint x: 423, startPoint y: 150, endPoint x: 263, endPoint y: 109, distance: 165.9
click at [263, 109] on div "Anda tak perlu jadi pakar design. Anda tak perlu cipta produk sendiri. Produk d…" at bounding box center [381, 131] width 236 height 52
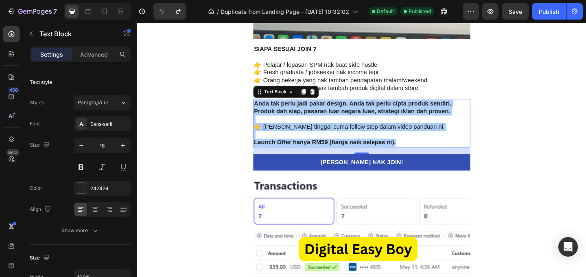
scroll to position [1932, 0]
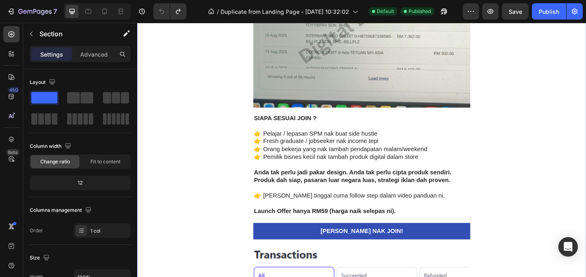
scroll to position [1892, 0]
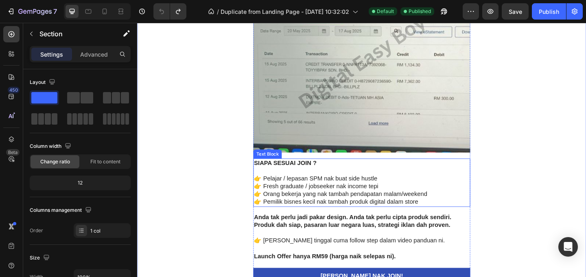
click at [374, 214] on p "👉 Pemilik bisnes kecil nak tambah produk digital dalam store" at bounding box center [381, 217] width 234 height 9
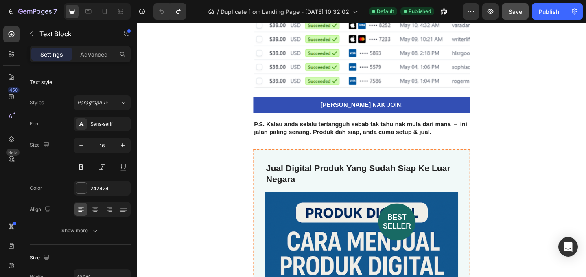
scroll to position [2319, 0]
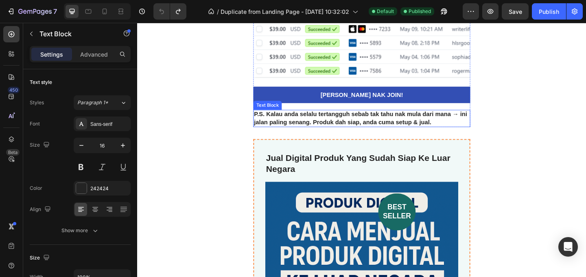
click at [454, 131] on p "P.S. Kalau anda selalu tertangguh sebab tak tahu nak mula dari mana → ini jalan…" at bounding box center [381, 126] width 234 height 17
click at [455, 130] on p "P.S. Kalau anda selalu tertangguh sebab tak tahu nak mula dari mana → ini jalan…" at bounding box center [381, 126] width 234 height 17
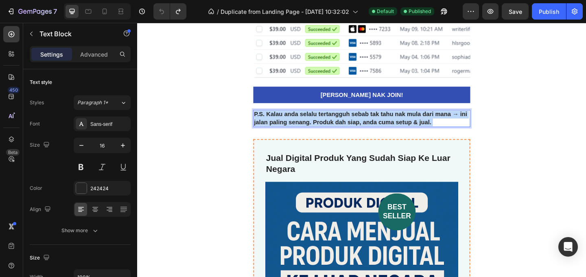
drag, startPoint x: 456, startPoint y: 130, endPoint x: 273, endPoint y: 121, distance: 183.2
click at [268, 121] on p "P.S. Kalau anda selalu tertangguh sebab tak tahu nak mula dari mana → ini jalan…" at bounding box center [381, 126] width 234 height 17
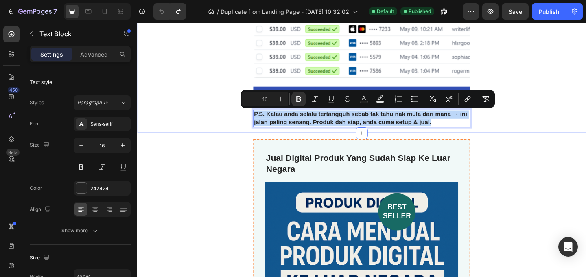
drag, startPoint x: 458, startPoint y: 131, endPoint x: 277, endPoint y: 124, distance: 181.9
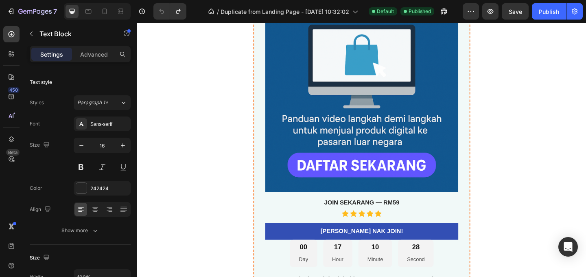
scroll to position [2636, 0]
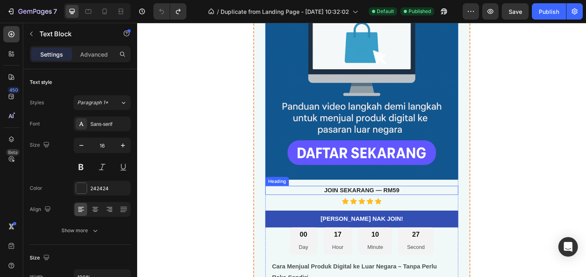
click at [411, 203] on strong "JOIN SEKARANG — RM59" at bounding box center [381, 204] width 82 height 7
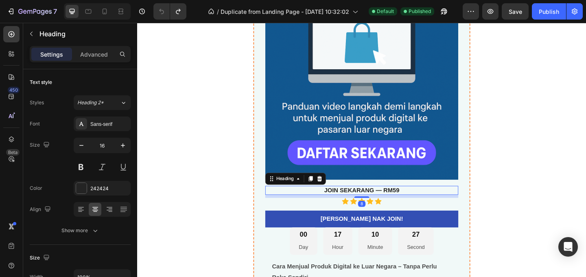
click at [423, 203] on h3 "JOIN SEKARANG — RM59" at bounding box center [381, 205] width 210 height 10
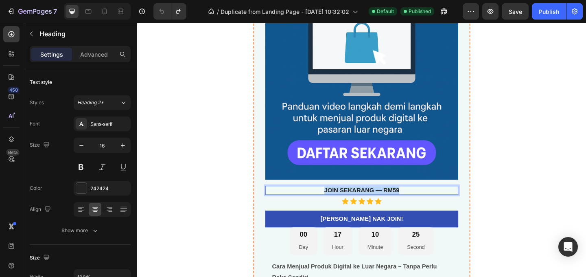
drag, startPoint x: 425, startPoint y: 204, endPoint x: 338, endPoint y: 203, distance: 86.6
click at [338, 203] on p "JOIN SEKARANG — RM59" at bounding box center [381, 204] width 208 height 9
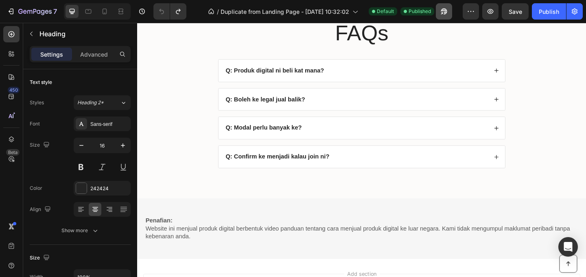
scroll to position [3257, 0]
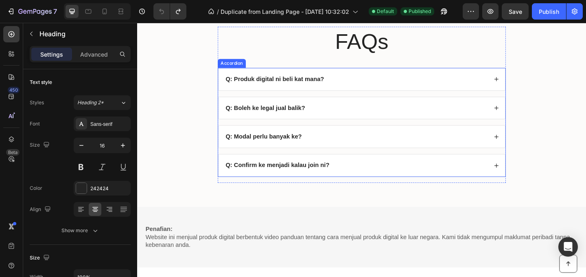
click at [347, 84] on div "Q: Produk digital ni beli kat mana?" at bounding box center [375, 83] width 286 height 11
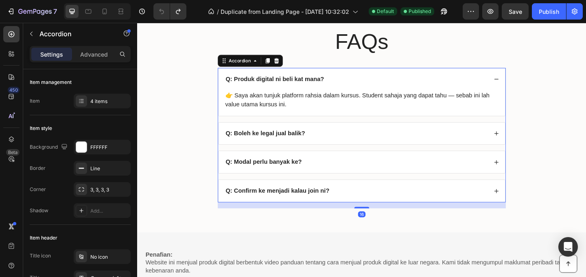
click at [329, 85] on strong "Q: Produk digital ni beli kat mana?" at bounding box center [286, 83] width 107 height 7
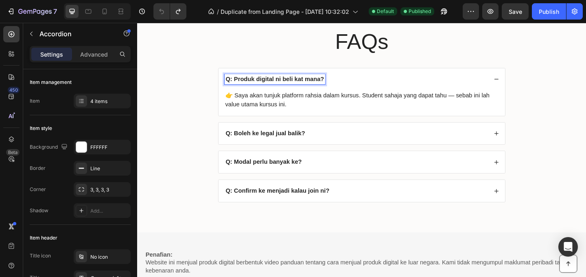
click at [336, 85] on strong "Q: Produk digital ni beli kat mana?" at bounding box center [286, 83] width 107 height 7
drag, startPoint x: 336, startPoint y: 84, endPoint x: 241, endPoint y: 82, distance: 95.6
click at [228, 83] on div "Q: Produk digital ni beli kat mana?" at bounding box center [381, 84] width 312 height 24
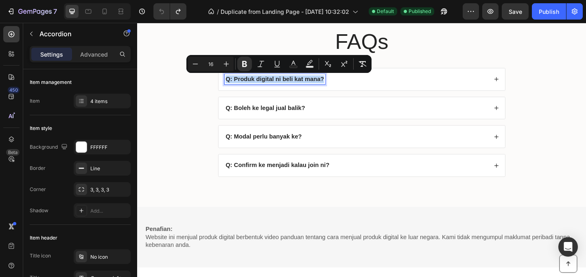
click at [387, 87] on div "Q: Produk digital ni beli kat mana?" at bounding box center [375, 83] width 286 height 11
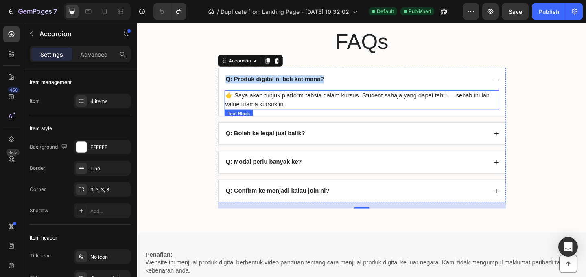
click at [344, 101] on p "👉 Saya akan tunjuk platform rahsia dalam kursus. Student sahaja yang dapat tahu…" at bounding box center [381, 107] width 297 height 20
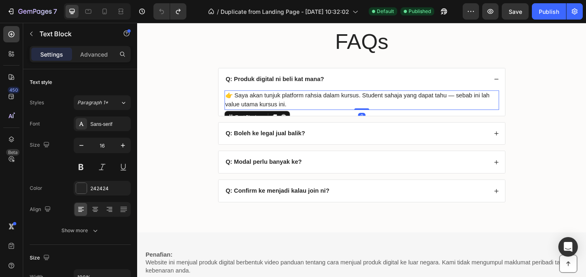
click at [314, 107] on p "👉 Saya akan tunjuk platform rahsia dalam kursus. Student sahaja yang dapat tahu…" at bounding box center [381, 107] width 297 height 20
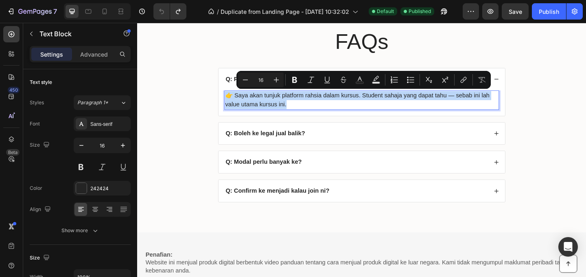
drag, startPoint x: 309, startPoint y: 109, endPoint x: 232, endPoint y: 103, distance: 77.9
click at [233, 103] on p "👉 Saya akan tunjuk platform rahsia dalam kursus. Student sahaja yang dapat tahu…" at bounding box center [381, 107] width 297 height 20
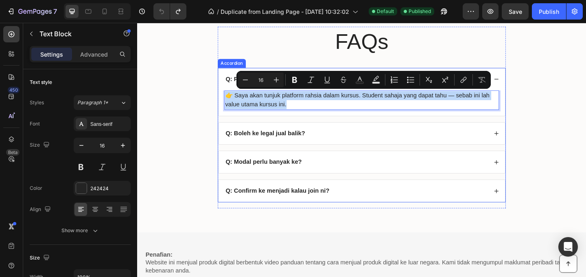
click at [356, 143] on div "Q: Boleh ke legal jual balik?" at bounding box center [375, 142] width 286 height 11
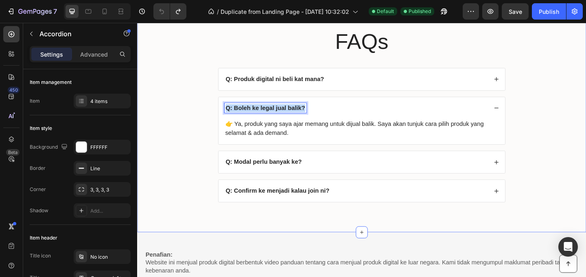
drag, startPoint x: 316, startPoint y: 116, endPoint x: 219, endPoint y: 115, distance: 97.2
click at [219, 115] on div "FAQs Heading Q: Produk digital ni beli kat mana? Q: Boleh ke legal jual balik? …" at bounding box center [381, 129] width 472 height 204
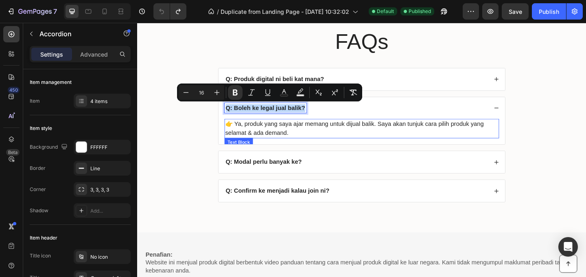
click at [315, 142] on p "👉 Ya, produk yang saya ajar memang untuk dijual balik. Saya akan tunjuk cara pi…" at bounding box center [381, 138] width 297 height 20
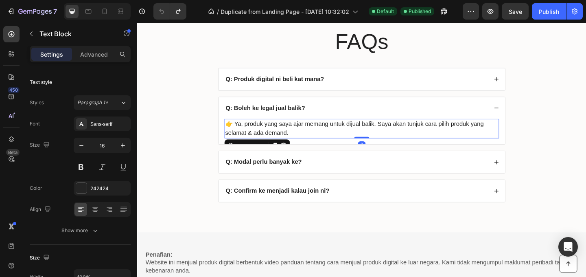
click at [306, 143] on p "👉 Ya, produk yang saya ajar memang untuk dijual balik. Saya akan tunjuk cara pi…" at bounding box center [381, 138] width 297 height 20
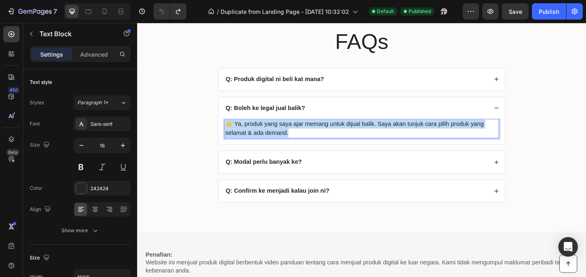
drag, startPoint x: 305, startPoint y: 142, endPoint x: 230, endPoint y: 134, distance: 75.3
click at [233, 134] on p "👉 Ya, produk yang saya ajar memang untuk dijual balik. Saya akan tunjuk cara pi…" at bounding box center [381, 138] width 297 height 20
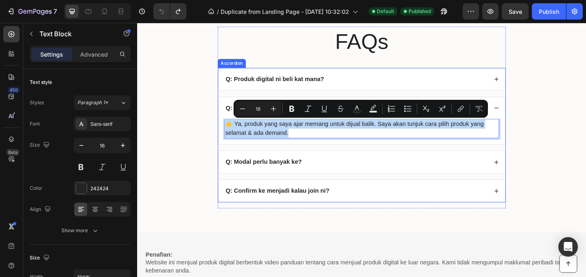
click at [333, 168] on div "Q: Modal perlu banyak ke?" at bounding box center [375, 173] width 286 height 11
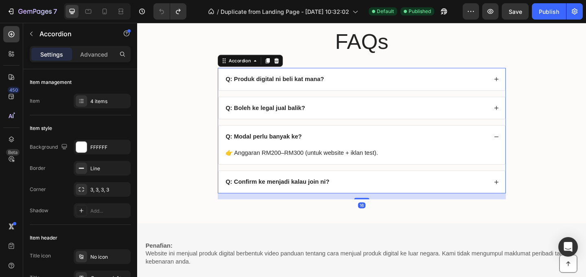
click at [314, 146] on div "Q: Modal perlu banyak ke?" at bounding box center [274, 146] width 85 height 11
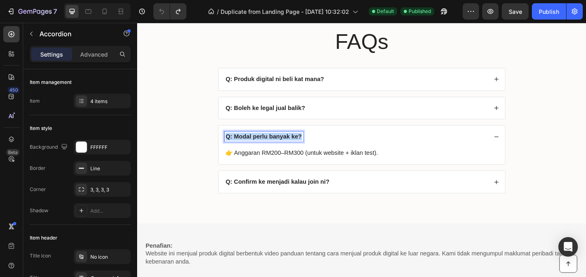
drag, startPoint x: 312, startPoint y: 146, endPoint x: 230, endPoint y: 148, distance: 82.2
click at [233, 148] on strong "Q: Modal perlu banyak ke?" at bounding box center [274, 145] width 83 height 7
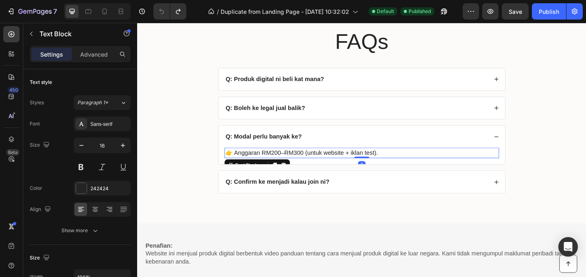
click at [393, 161] on p "👉 Anggaran RM200–RM300 (untuk website + iklan test)." at bounding box center [381, 164] width 297 height 10
click at [395, 165] on p "👉 Anggaran RM200–RM300 (untuk website + iklan test)." at bounding box center [381, 164] width 297 height 10
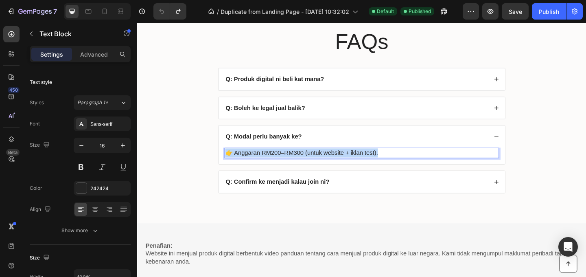
drag, startPoint x: 395, startPoint y: 165, endPoint x: 231, endPoint y: 162, distance: 163.5
click at [233, 162] on p "👉 Anggaran RM200–RM300 (untuk website + iklan test)." at bounding box center [381, 164] width 297 height 10
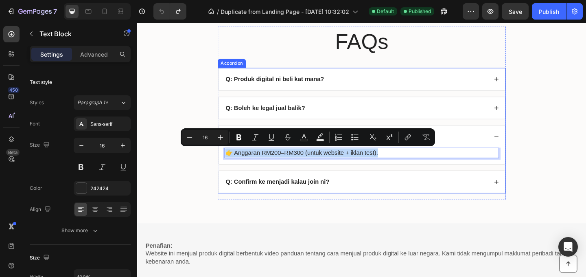
click at [359, 195] on div "Q: Confirm ke menjadi kalau join ni?" at bounding box center [375, 195] width 286 height 11
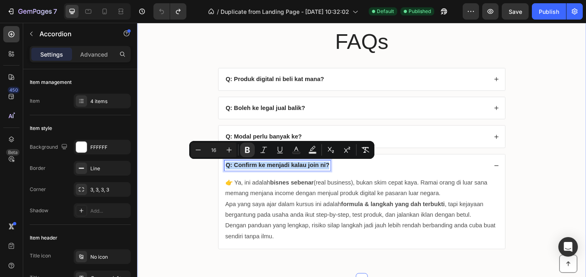
drag, startPoint x: 342, startPoint y: 179, endPoint x: 218, endPoint y: 179, distance: 124.0
click at [218, 179] on div "FAQs Heading Q: Produk digital ni beli kat mana? Q: Boleh ke legal jual balik? …" at bounding box center [381, 154] width 472 height 255
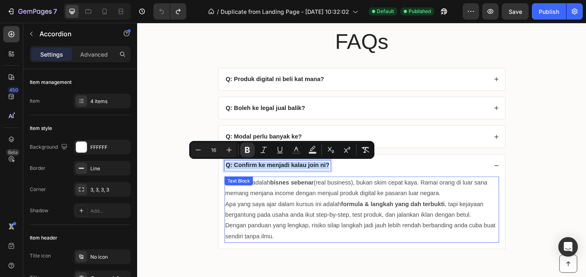
click at [300, 243] on p "Dengan panduan yang lengkap, risiko silap langkah jadi jauh lebih rendah berban…" at bounding box center [381, 249] width 297 height 24
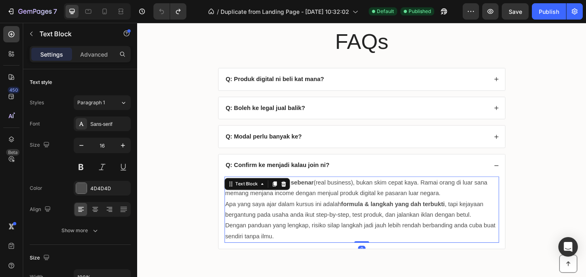
click at [291, 253] on p "Dengan panduan yang lengkap, risiko silap langkah jadi jauh lebih rendah berban…" at bounding box center [381, 249] width 297 height 24
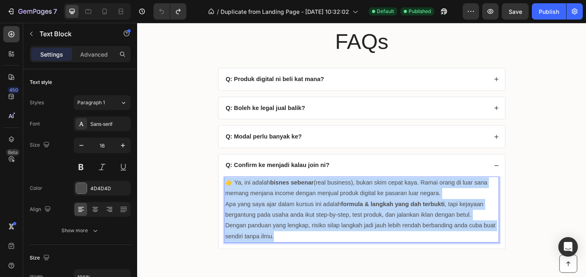
drag, startPoint x: 290, startPoint y: 255, endPoint x: 232, endPoint y: 197, distance: 81.7
click at [232, 197] on div "👉 Ya, ini adalah bisnes sebenar (real business), bukan skim cepat kaya. Ramai o…" at bounding box center [381, 226] width 299 height 72
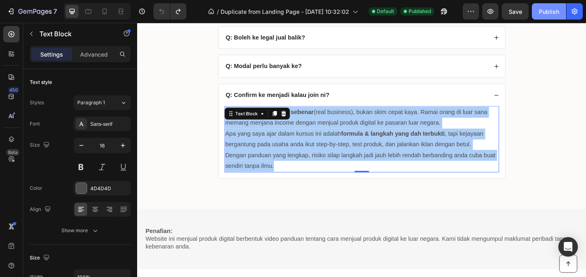
scroll to position [3404, 0]
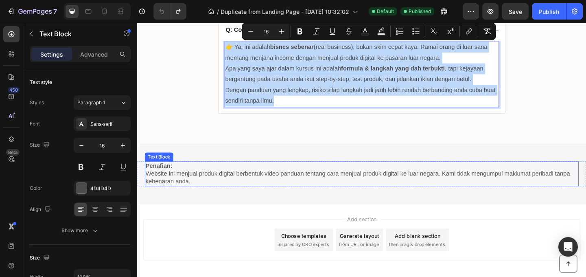
drag, startPoint x: 353, startPoint y: 193, endPoint x: 321, endPoint y: 194, distance: 32.5
click at [353, 193] on p "Website ini menjual produk digital berbentuk video panduan tentang cara menjual…" at bounding box center [381, 191] width 470 height 17
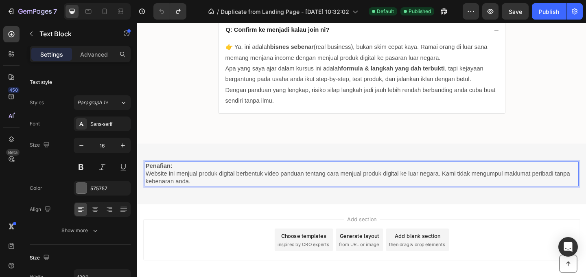
click at [227, 196] on p "Website ini menjual produk digital berbentuk video panduan tentang cara menjual…" at bounding box center [381, 191] width 470 height 17
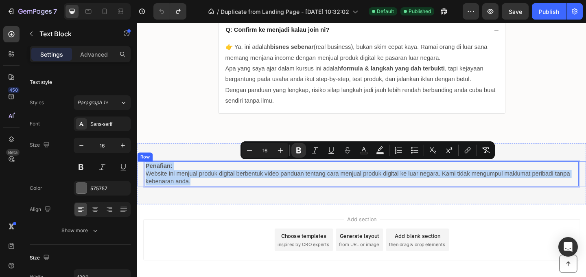
drag, startPoint x: 205, startPoint y: 194, endPoint x: 142, endPoint y: 181, distance: 64.1
click at [142, 181] on div "Penafian: Website ini menjual produk digital berbentuk video panduan tentang ca…" at bounding box center [381, 186] width 488 height 27
